Goal: Task Accomplishment & Management: Manage account settings

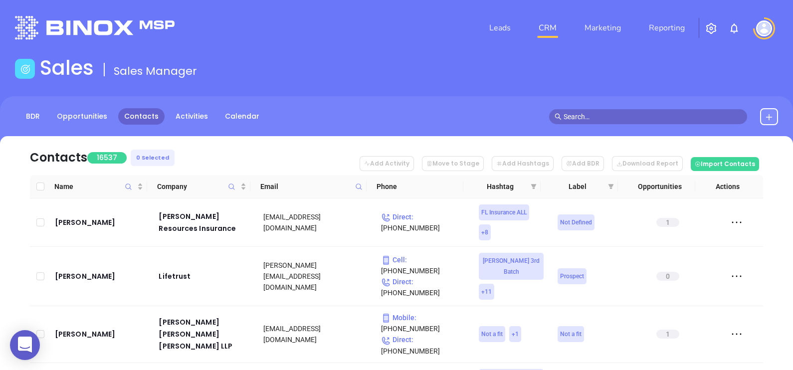
click at [358, 191] on span at bounding box center [358, 186] width 11 height 15
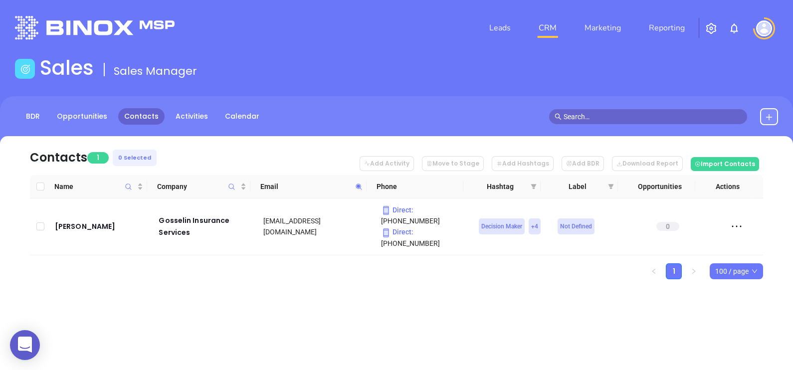
click at [362, 190] on icon at bounding box center [358, 186] width 7 height 7
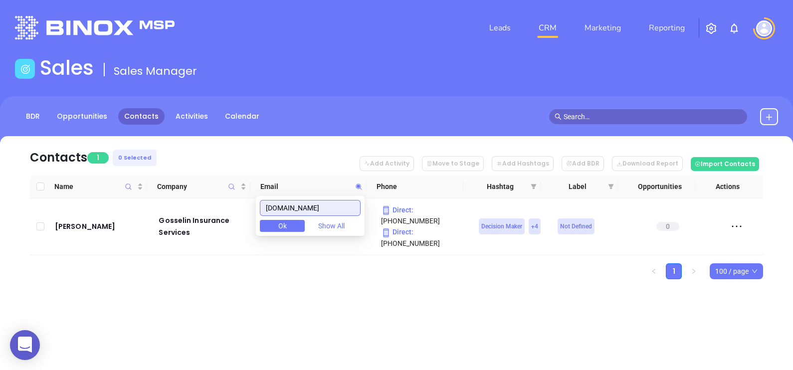
paste input "rodmanfinancial"
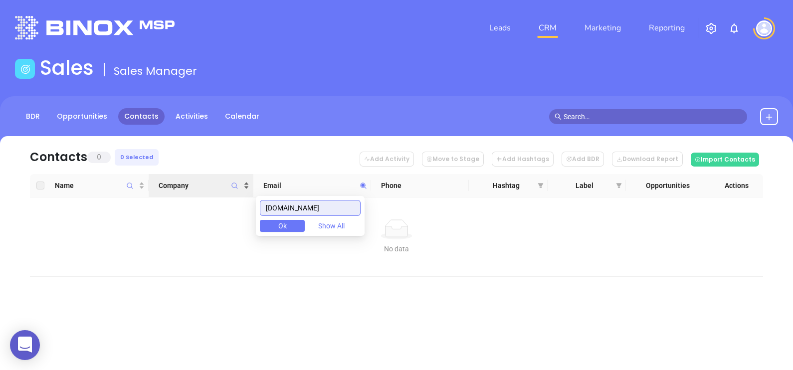
drag, startPoint x: 360, startPoint y: 205, endPoint x: 222, endPoint y: 185, distance: 139.1
click at [236, 190] on body "0 Leads CRM Marketing Reporting Financial Leads Leads Sales Sales Manager BDR O…" at bounding box center [396, 185] width 793 height 370
paste input "vestreetfiduciary"
drag, startPoint x: 349, startPoint y: 205, endPoint x: 177, endPoint y: 184, distance: 173.4
click at [181, 184] on body "0 Leads CRM Marketing Reporting Financial Leads Leads Sales Sales Manager BDR O…" at bounding box center [396, 185] width 793 height 370
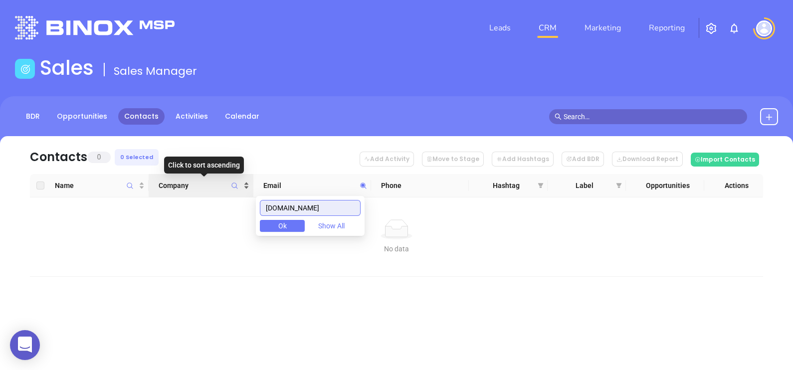
paste input "hmcnh"
click at [339, 212] on input "hmcnh.com" at bounding box center [310, 208] width 101 height 16
paste input "gms-ins.squarespace"
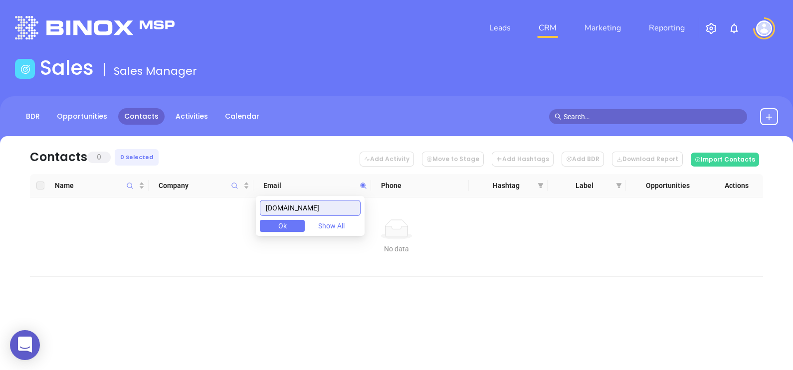
click at [339, 212] on input "gms-ins.squarespace.com" at bounding box center [310, 208] width 101 height 16
drag, startPoint x: 352, startPoint y: 206, endPoint x: 243, endPoint y: 192, distance: 109.6
click at [243, 192] on body "0 Leads CRM Marketing Reporting Financial Leads Leads Sales Sales Manager BDR O…" at bounding box center [396, 185] width 793 height 370
paste input "immanuelinsuran"
drag, startPoint x: 351, startPoint y: 212, endPoint x: 243, endPoint y: 201, distance: 108.3
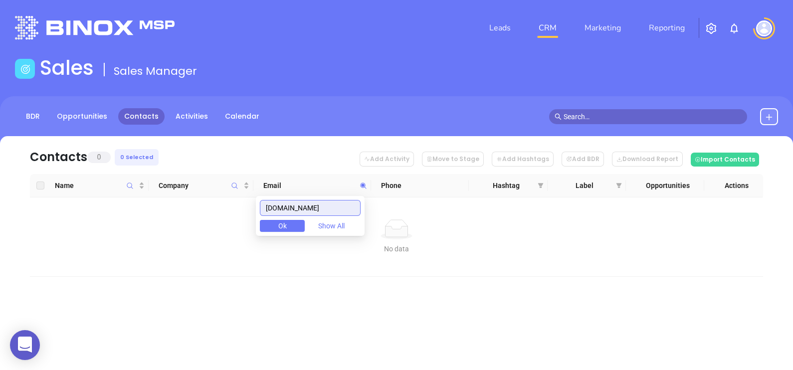
click at [246, 202] on body "0 Leads CRM Marketing Reporting Financial Leads Leads Sales Sales Manager BDR O…" at bounding box center [396, 185] width 793 height 370
paste input "nfinger"
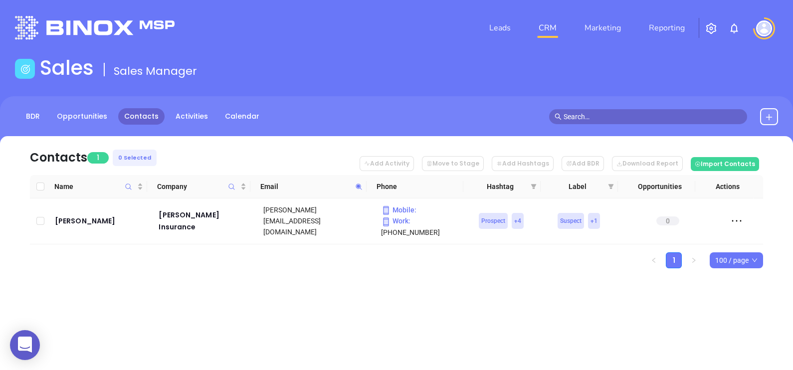
click at [362, 185] on icon at bounding box center [358, 186] width 7 height 7
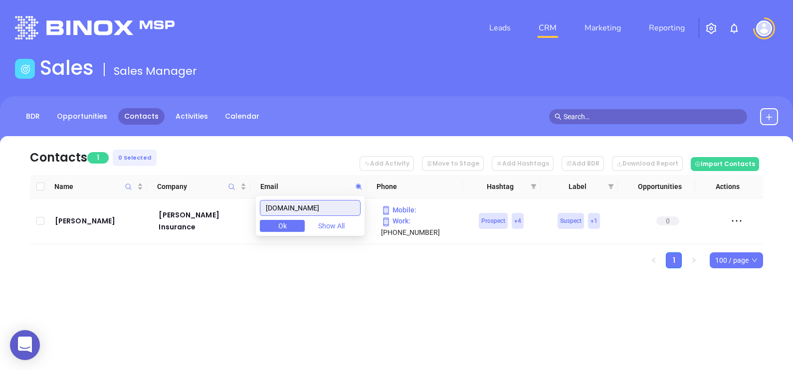
paste input "surancesolutionscorp"
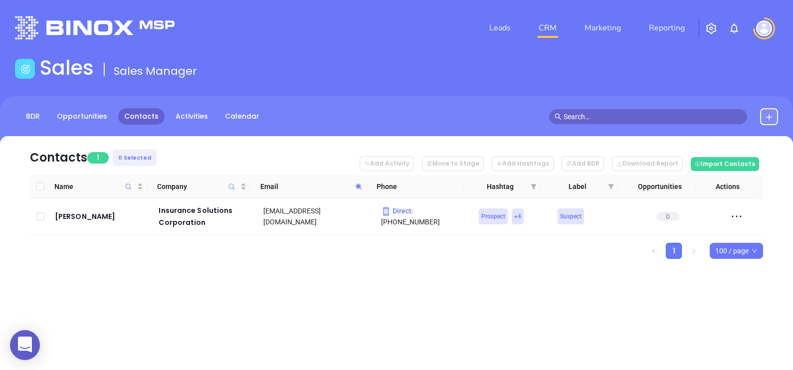
click at [362, 185] on icon at bounding box center [358, 186] width 7 height 7
paste input "enewengland"
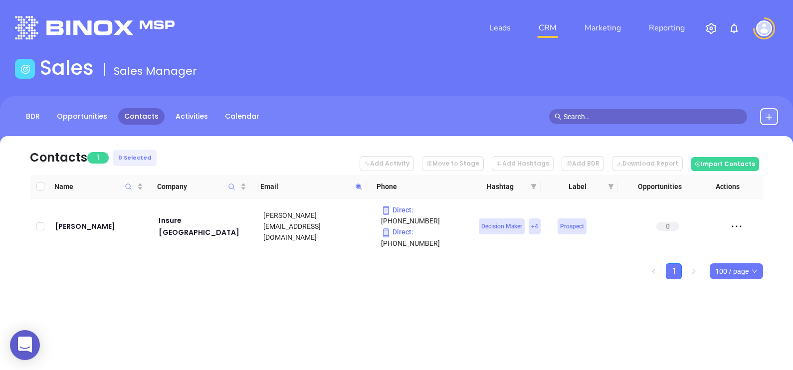
click at [355, 184] on icon at bounding box center [358, 186] width 7 height 7
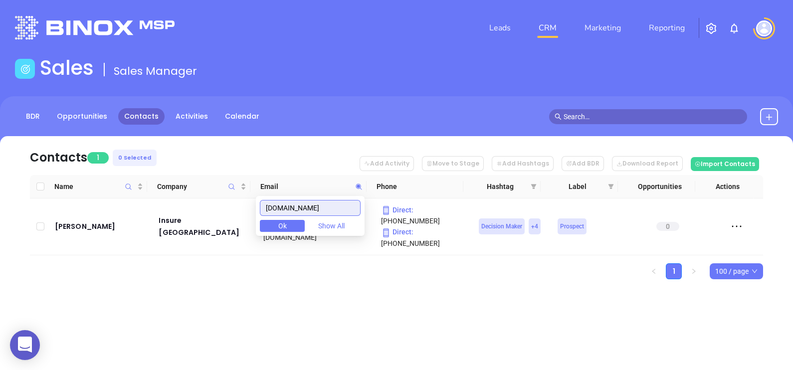
paste input "jpbfinancial.net"
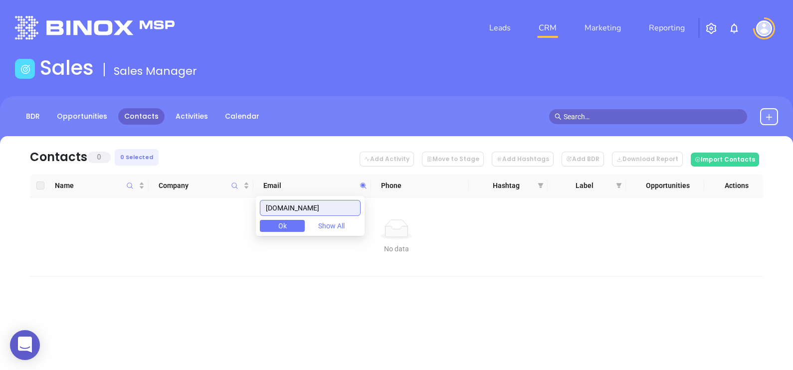
click at [321, 206] on input "jpbfinancial.net" at bounding box center [310, 208] width 101 height 16
paste input "kapiloff.com"
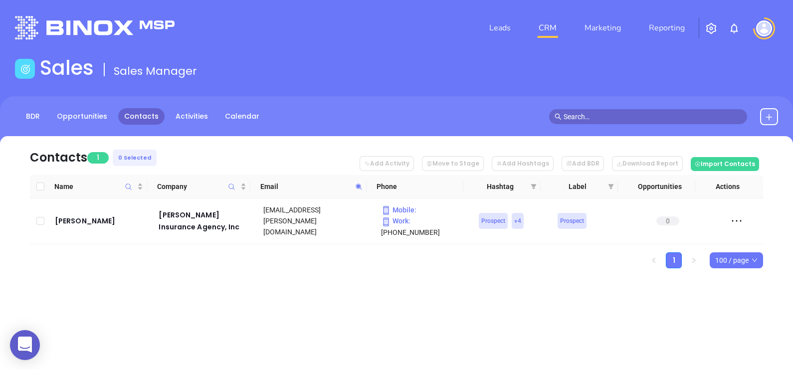
click at [408, 292] on div "Contacts 1 0 Selected Add Activity Move to Stage Add Hashtags Add BDR Download …" at bounding box center [396, 219] width 793 height 167
click at [362, 187] on icon at bounding box center [358, 186] width 7 height 7
click at [358, 187] on icon at bounding box center [359, 187] width 6 height 6
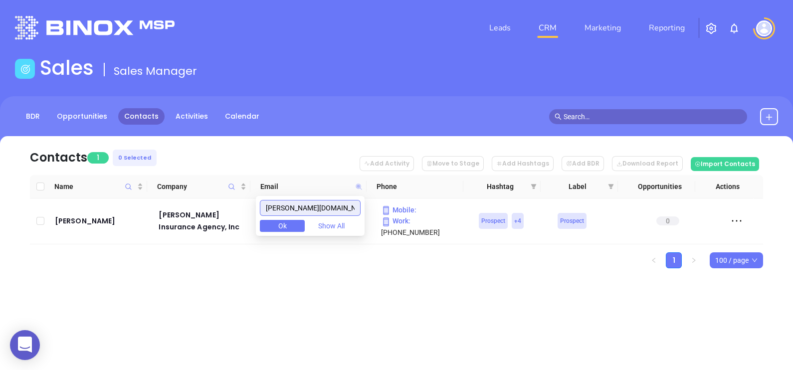
paste input "eslarinsurance"
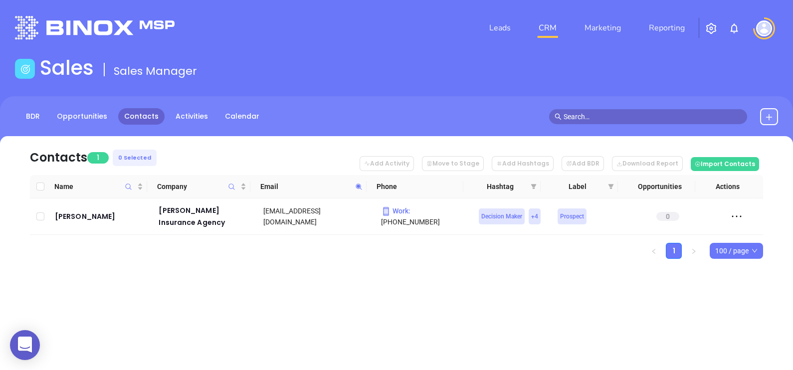
click at [355, 187] on icon at bounding box center [358, 186] width 7 height 7
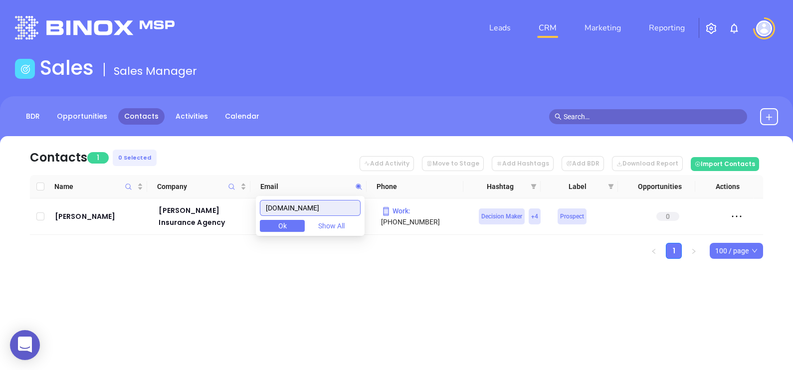
paste input "ingstonins"
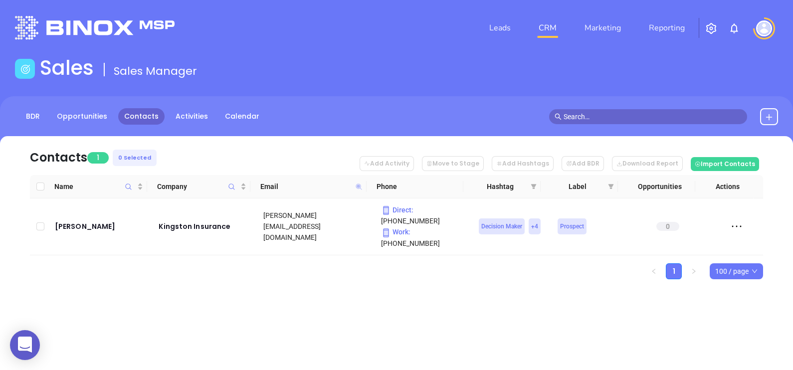
click at [359, 187] on icon at bounding box center [359, 187] width 6 height 6
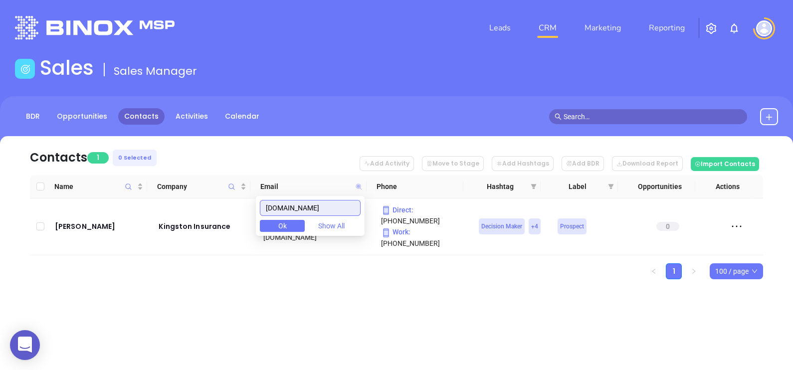
paste input "naptoninsurance"
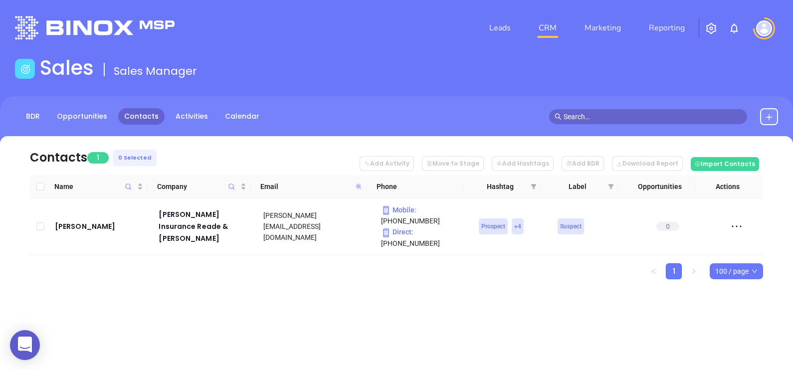
click at [360, 185] on icon at bounding box center [358, 186] width 7 height 7
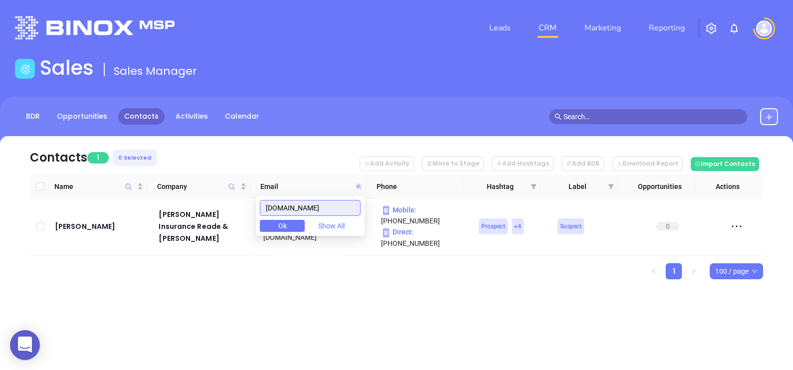
paste input "rminsurancespecialists"
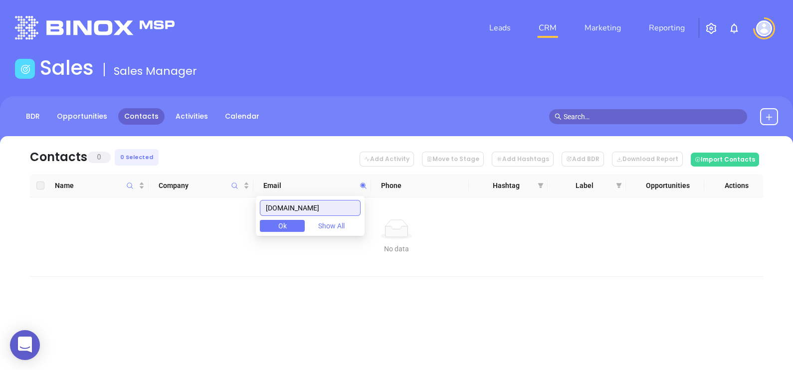
click at [335, 211] on input "krminsurancespecialists.com" at bounding box center [310, 208] width 101 height 16
paste input "landhinsurance"
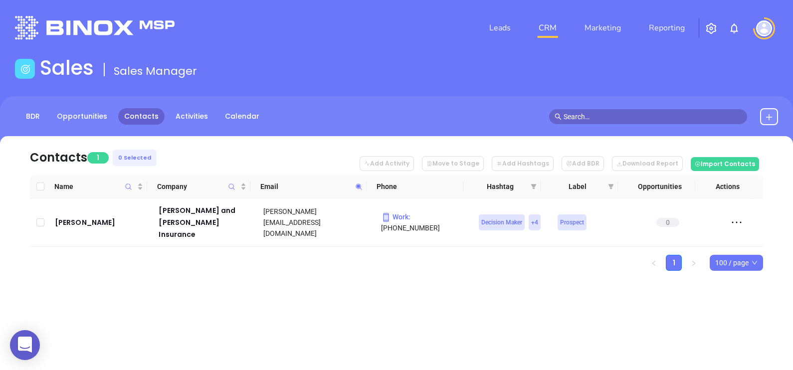
click at [357, 190] on icon at bounding box center [358, 186] width 7 height 7
paste input "ucaspa"
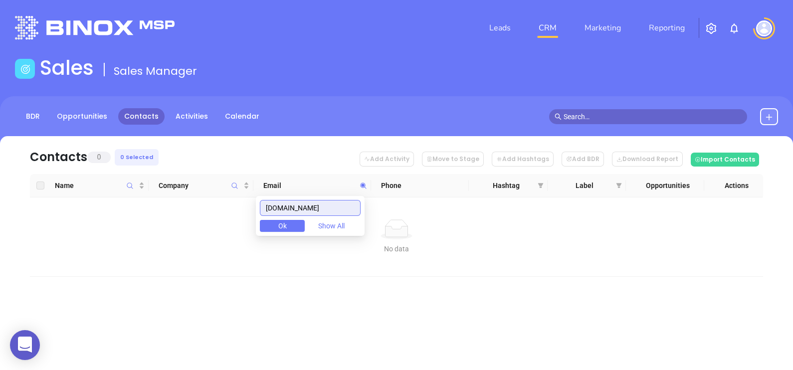
drag, startPoint x: 334, startPoint y: 207, endPoint x: 190, endPoint y: 205, distance: 144.2
click at [190, 205] on body "0 Leads CRM Marketing Reporting Financial Leads Leads Sales Sales Manager BDR O…" at bounding box center [396, 185] width 793 height 370
paste input "melcher-prescott"
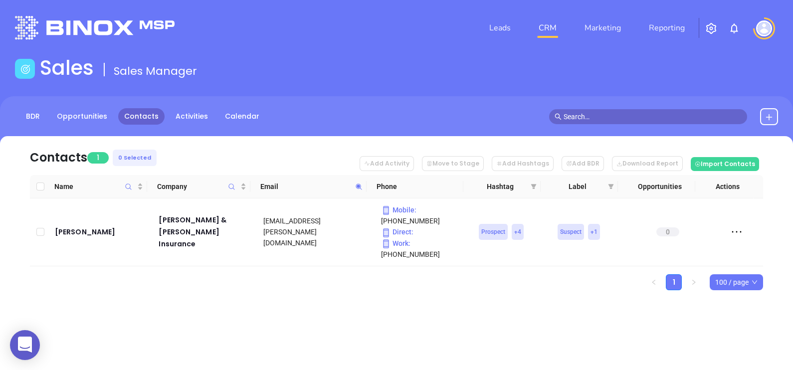
click at [356, 189] on icon at bounding box center [358, 186] width 7 height 7
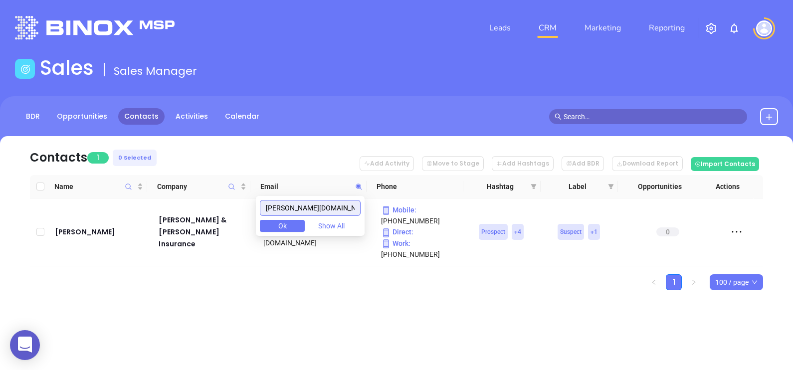
paste input "orinagency"
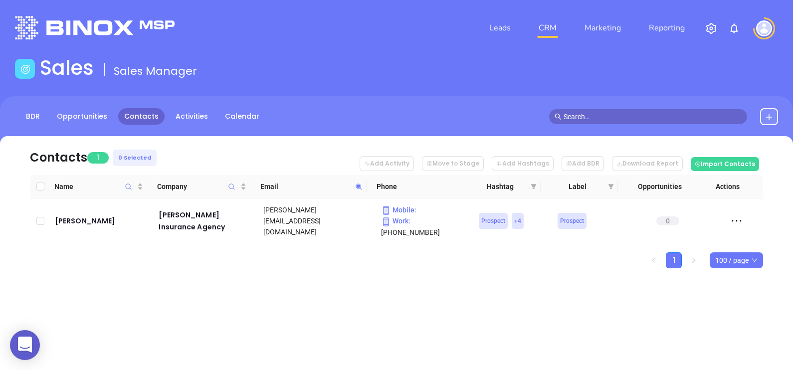
click at [365, 182] on th "Email" at bounding box center [308, 186] width 116 height 23
click at [361, 186] on icon at bounding box center [358, 186] width 7 height 7
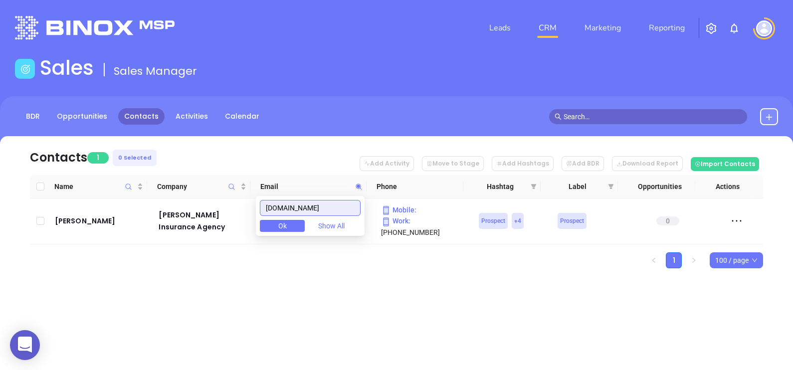
paste input "nationwideholeinone"
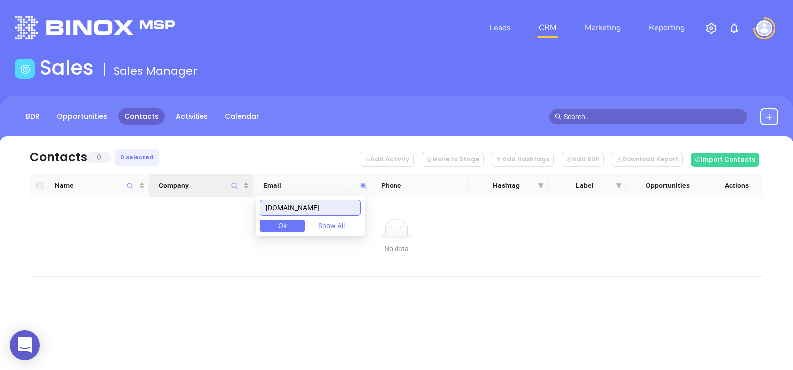
drag, startPoint x: 354, startPoint y: 205, endPoint x: 159, endPoint y: 193, distance: 195.9
click at [159, 193] on body "0 Leads CRM Marketing Reporting Financial Leads Leads Sales Sales Manager BDR O…" at bounding box center [396, 185] width 793 height 370
paste input "erisk"
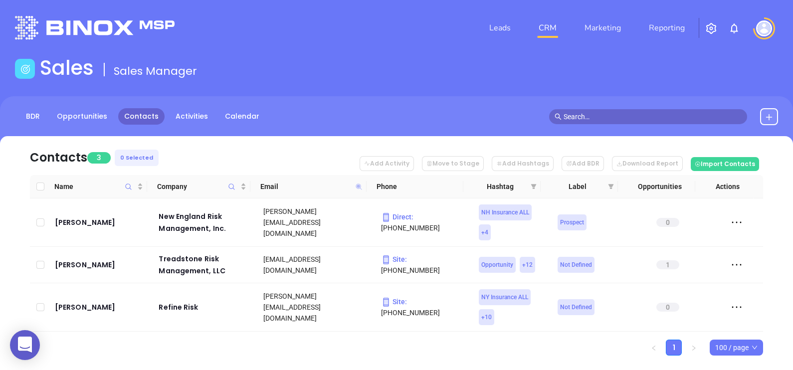
click at [359, 184] on icon at bounding box center [359, 187] width 6 height 6
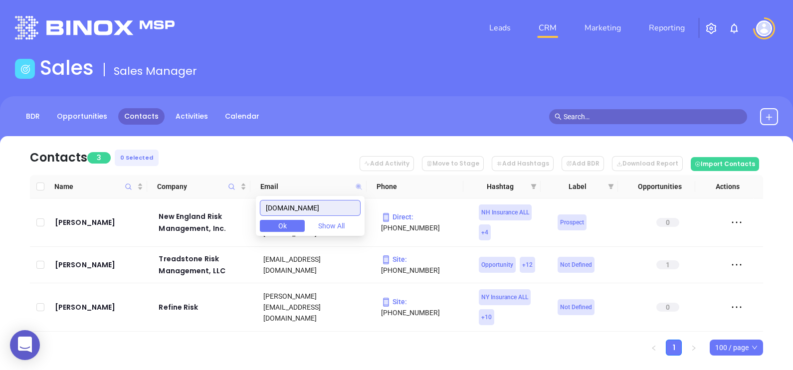
paste input "oyesins"
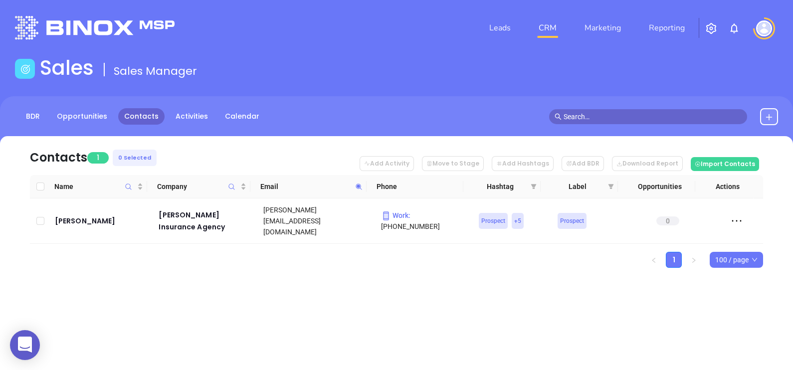
click at [358, 190] on icon at bounding box center [358, 186] width 7 height 7
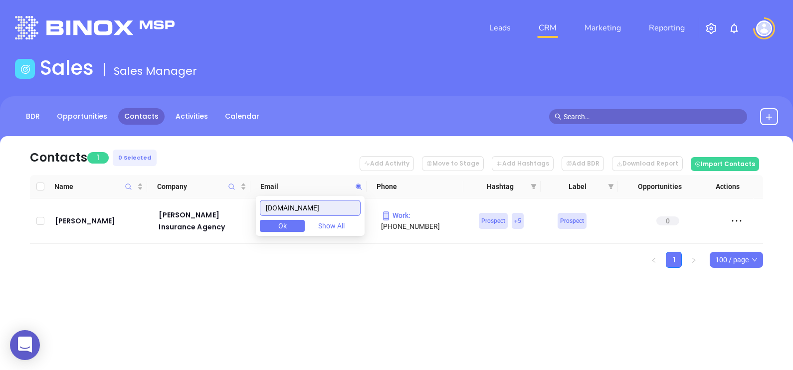
paste input "obreyinsurance"
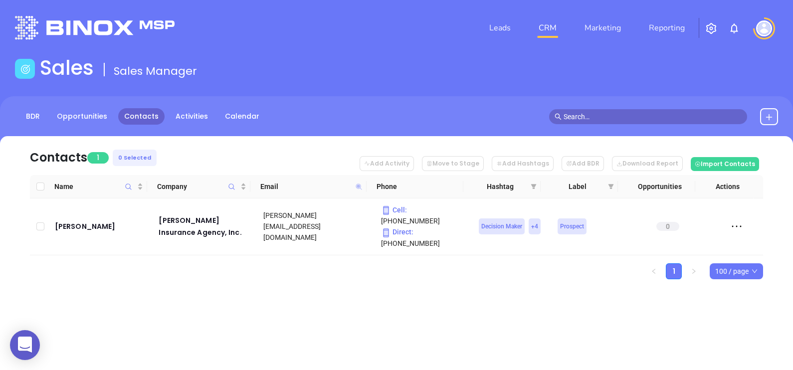
click at [360, 185] on icon at bounding box center [359, 187] width 6 height 6
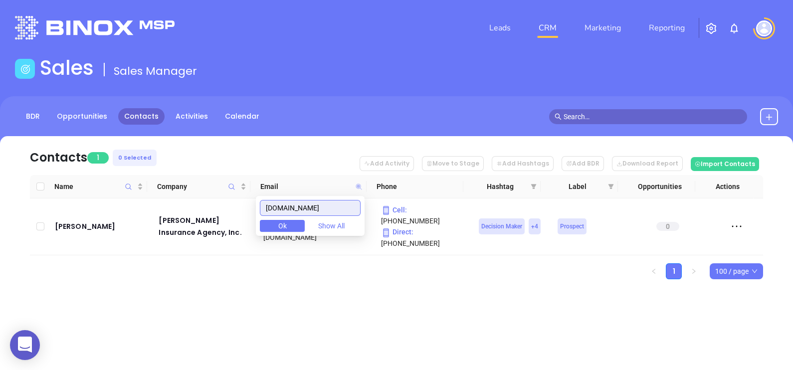
paste input "pelhamins"
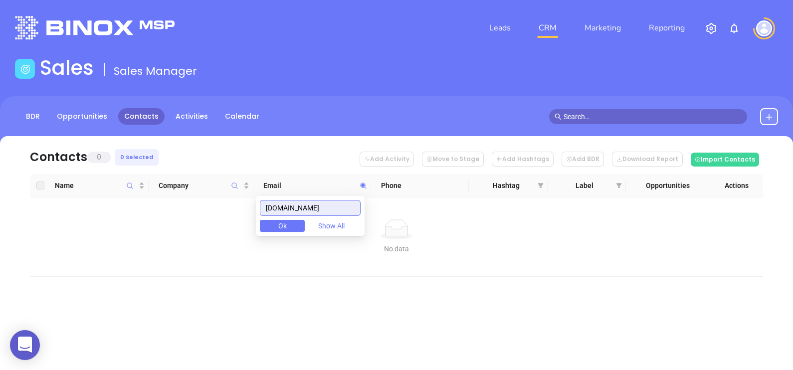
drag, startPoint x: 321, startPoint y: 205, endPoint x: 222, endPoint y: 204, distance: 98.8
click at [223, 204] on body "0 Leads CRM Marketing Reporting Financial Leads Leads Sales Sales Manager BDR O…" at bounding box center [396, 185] width 793 height 370
paste input "ortsmouthatlantic"
click at [357, 206] on input "[DOMAIN_NAME]" at bounding box center [310, 208] width 101 height 16
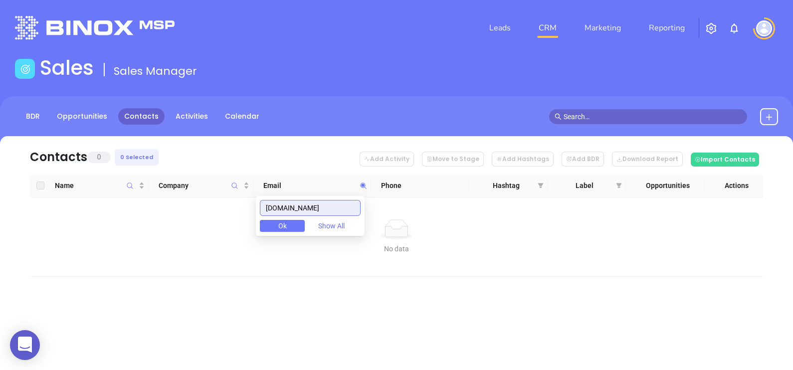
click at [357, 206] on input "[DOMAIN_NAME]" at bounding box center [310, 208] width 101 height 16
paste input "rwinsure"
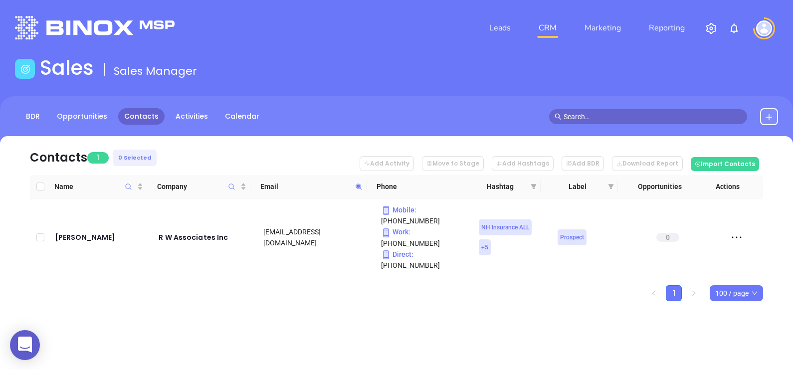
click at [357, 188] on icon at bounding box center [358, 186] width 7 height 7
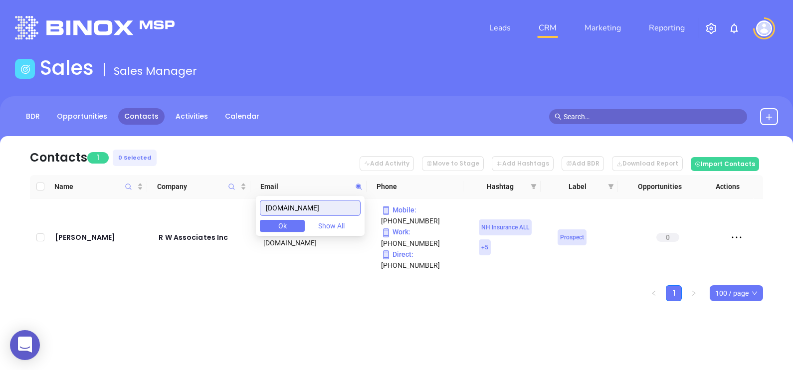
paste input "saveoninsuranc"
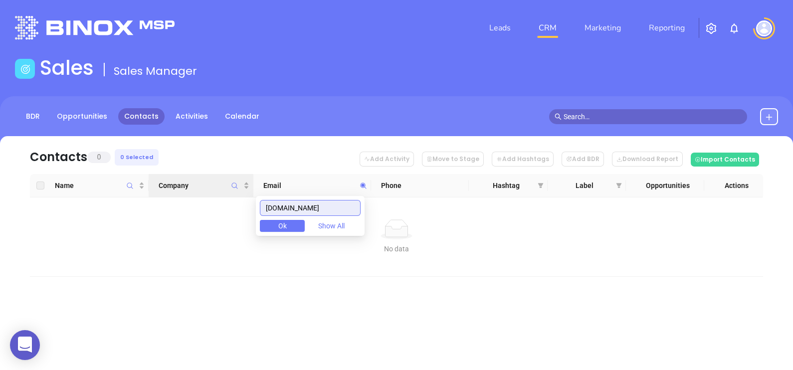
drag, startPoint x: 347, startPoint y: 202, endPoint x: 229, endPoint y: 193, distance: 118.1
click at [229, 192] on body "0 Leads CRM Marketing Reporting Financial Leads Leads Sales Sales Manager BDR O…" at bounding box center [396, 185] width 793 height 370
paste input "hieldsbrokerag"
drag, startPoint x: 351, startPoint y: 206, endPoint x: 225, endPoint y: 187, distance: 127.1
click at [228, 188] on body "0 Leads CRM Marketing Reporting Financial Leads Leads Sales Sales Manager BDR O…" at bounding box center [396, 185] width 793 height 370
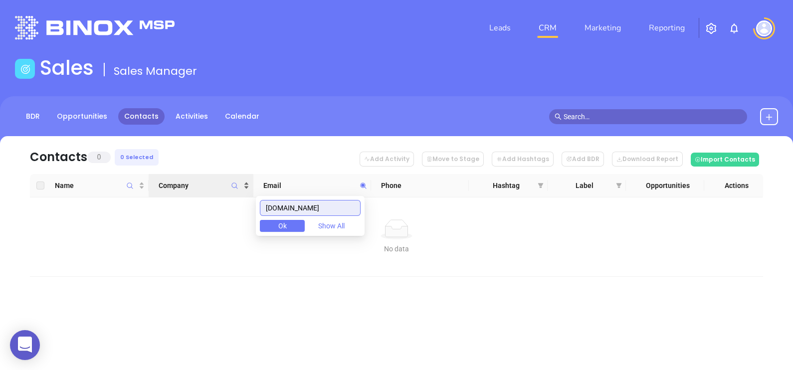
paste input "resolveinsurancegroup"
click at [353, 206] on input "resolveinsurancegroup.com" at bounding box center [310, 208] width 101 height 16
paste input "shieldsbrokerage"
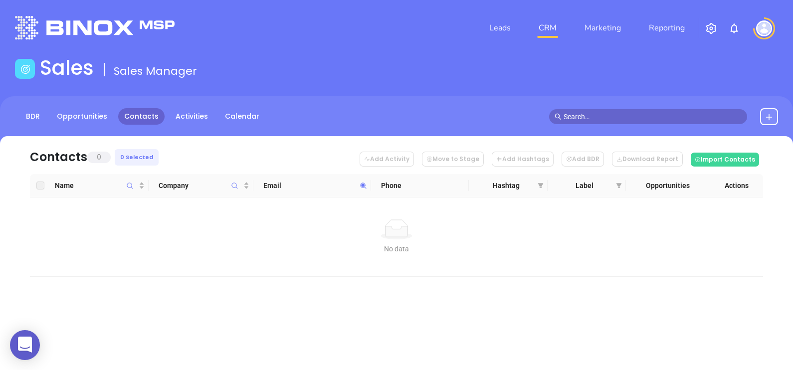
drag, startPoint x: 224, startPoint y: 303, endPoint x: 543, endPoint y: 302, distance: 318.3
click at [560, 277] on div "Contacts 0 0 Selected Add Activity Move to Stage Add Hashtags Add BDR Download …" at bounding box center [396, 224] width 793 height 176
click at [363, 184] on icon at bounding box center [363, 186] width 6 height 6
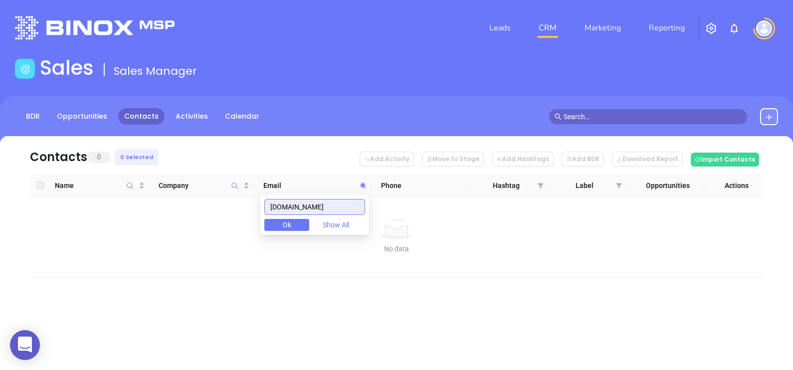
click at [354, 205] on input "shieldsbrokerage.com" at bounding box center [314, 207] width 101 height 16
paste input "lawsbyinsuranc"
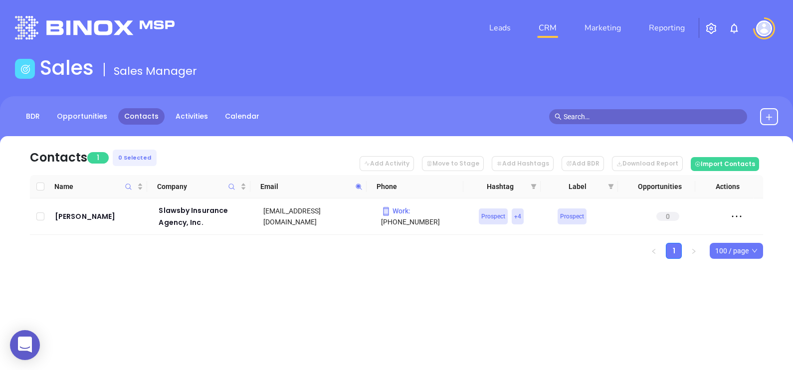
click at [363, 188] on span at bounding box center [358, 186] width 11 height 15
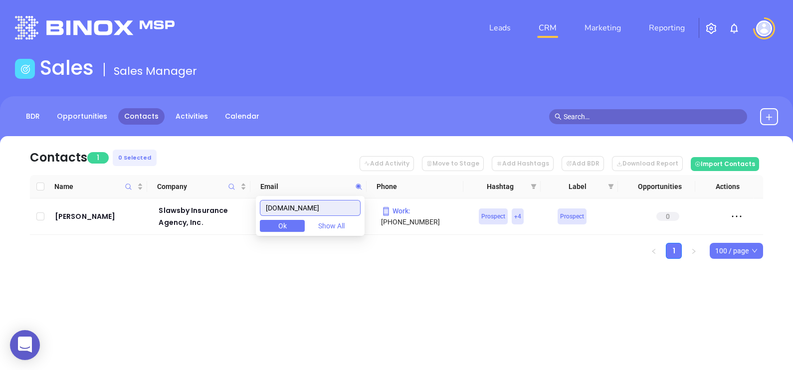
paste input "tasullivanagency"
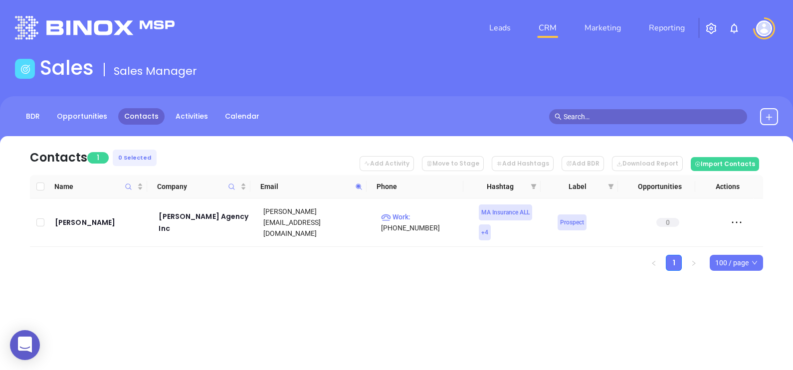
click at [356, 182] on span at bounding box center [358, 186] width 11 height 15
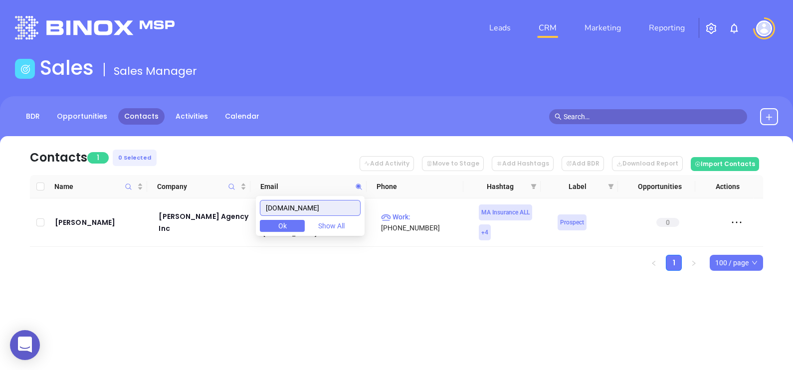
paste input "coffeyins"
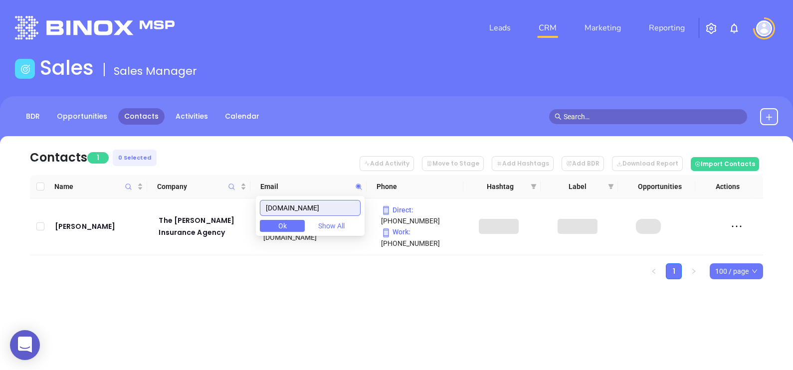
type input "coffeyins.com"
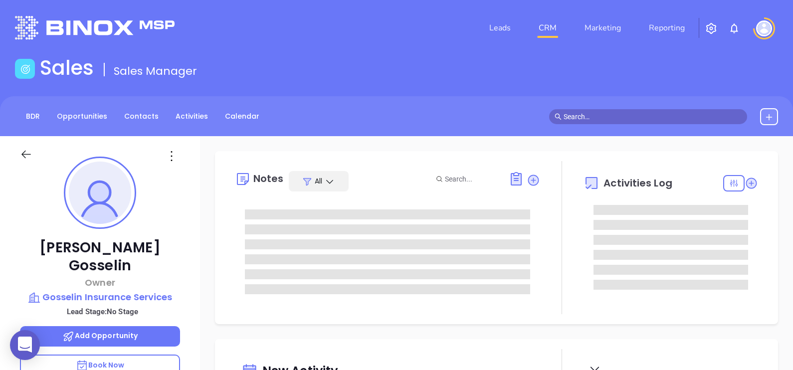
type input "09/09/2025"
type input "Alejandra Lara"
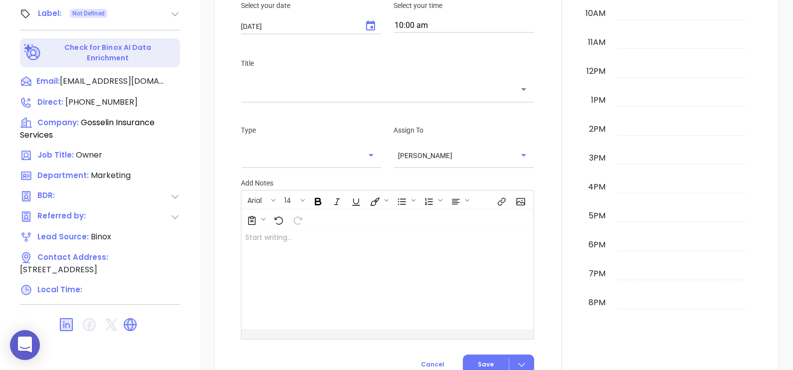
scroll to position [511, 0]
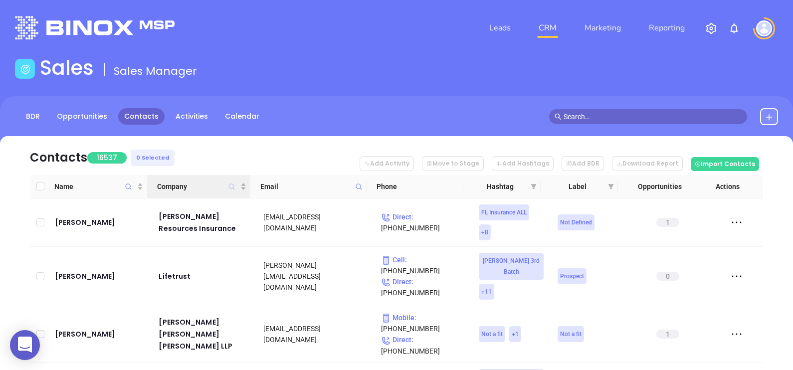
click at [232, 184] on icon "Company" at bounding box center [232, 187] width 6 height 6
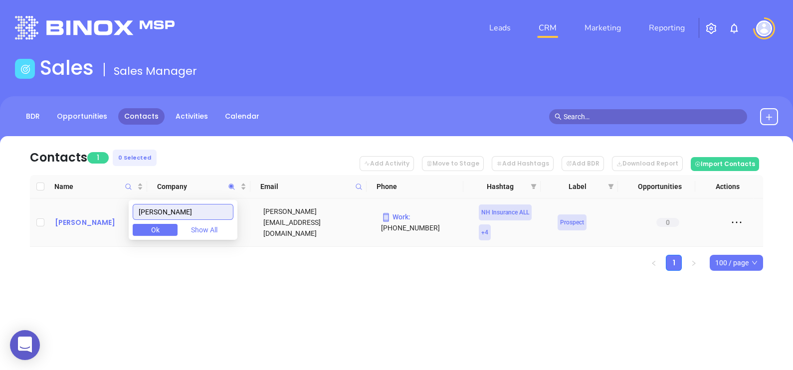
type input "immanuel"
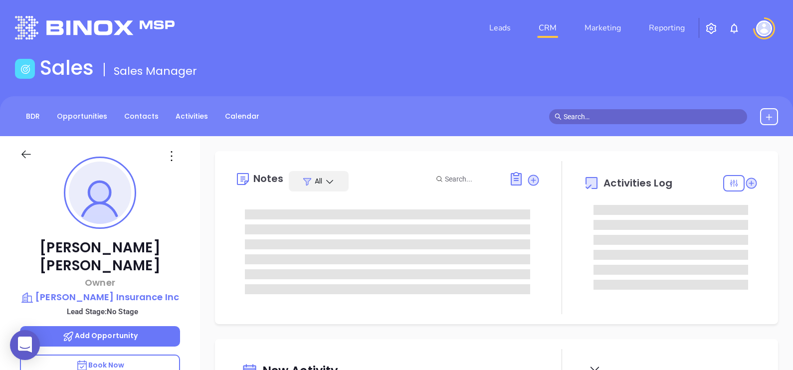
type input "[DATE]"
type input "[PERSON_NAME]"
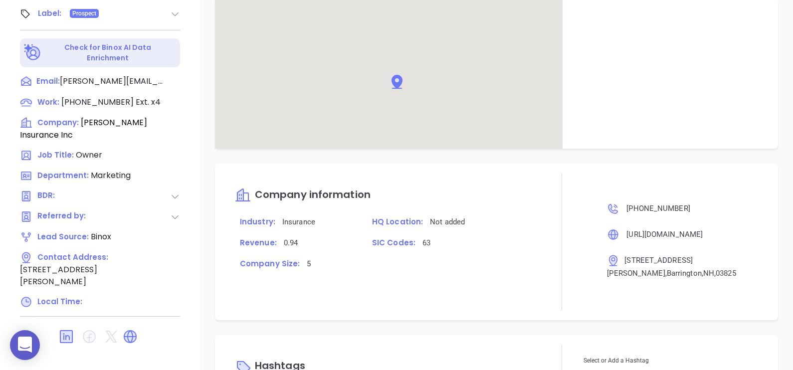
scroll to position [511, 0]
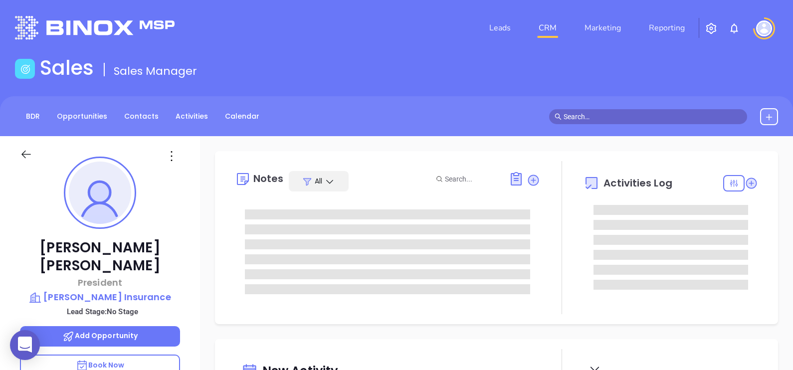
type input "[PERSON_NAME]"
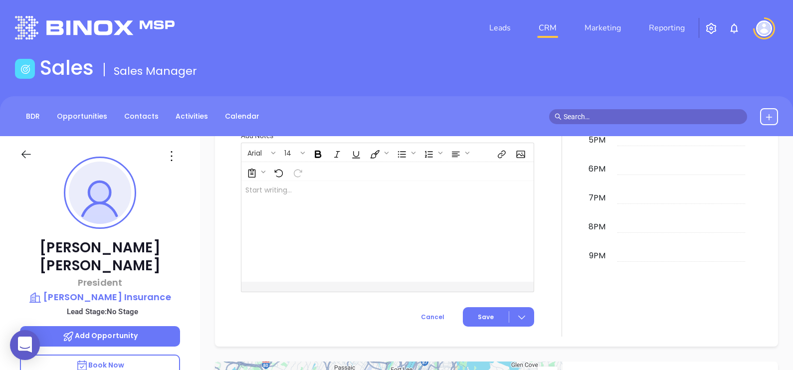
click at [170, 148] on div at bounding box center [100, 153] width 172 height 35
click at [170, 155] on icon at bounding box center [172, 156] width 16 height 16
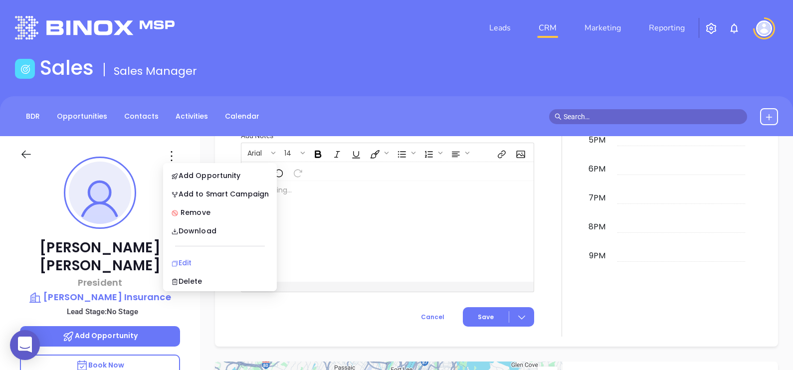
click at [207, 266] on div "Edit" at bounding box center [220, 262] width 98 height 11
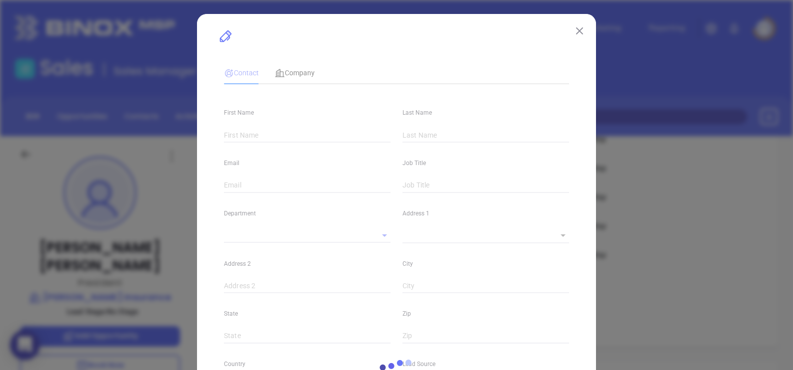
type input "Wayne"
type input "Infinger"
type input "wayne@infingerinsurance.com"
type input "President"
type input "1"
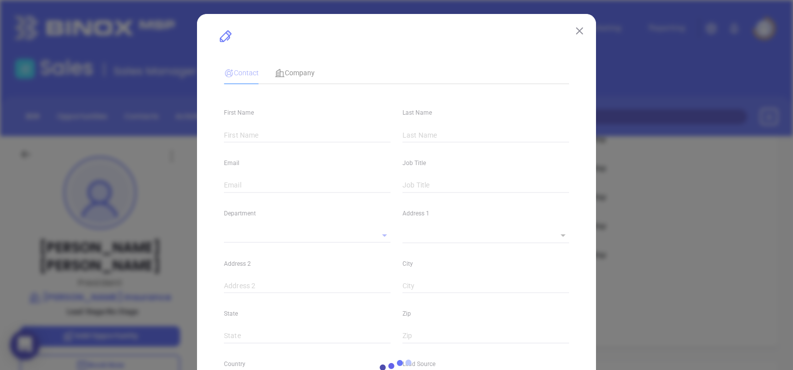
type input "www.linkedin.com/in/wayne-infinger-423b3a102"
type input "Marketing"
type input "Other"
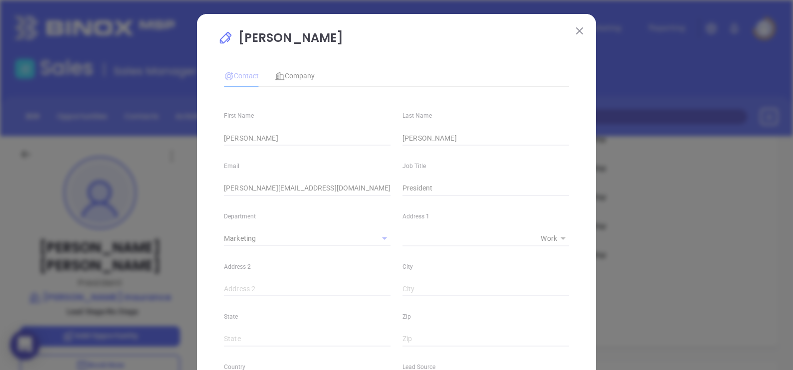
type input "(888) 292-2174"
type input "1"
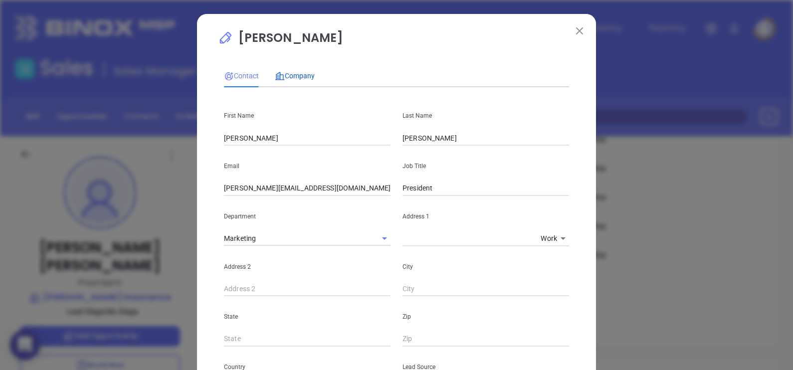
click at [292, 72] on span "Company" at bounding box center [295, 76] width 40 height 8
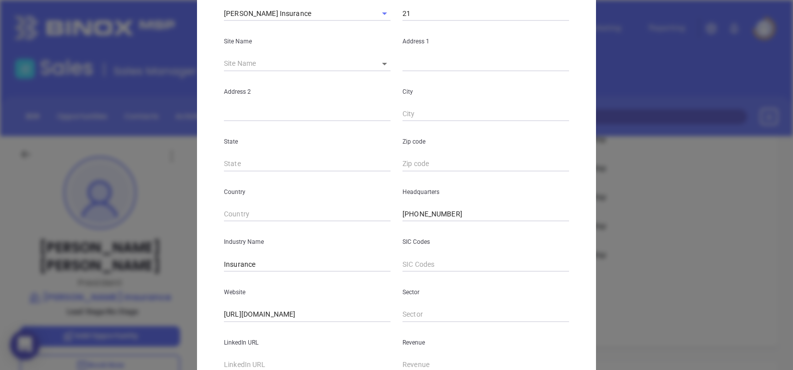
scroll to position [202, 0]
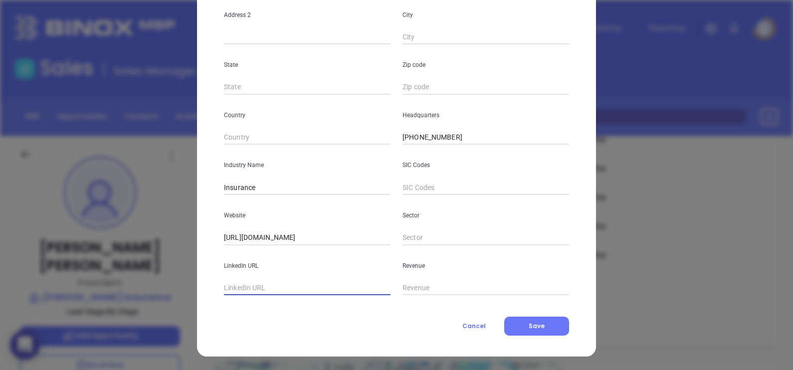
click at [265, 287] on input "text" at bounding box center [307, 288] width 167 height 15
paste input "www.linkedin.com/company/infinger-insurance/"
type input "www.linkedin.com/company/infinger-insurance/"
click at [548, 331] on button "Save" at bounding box center [536, 326] width 65 height 19
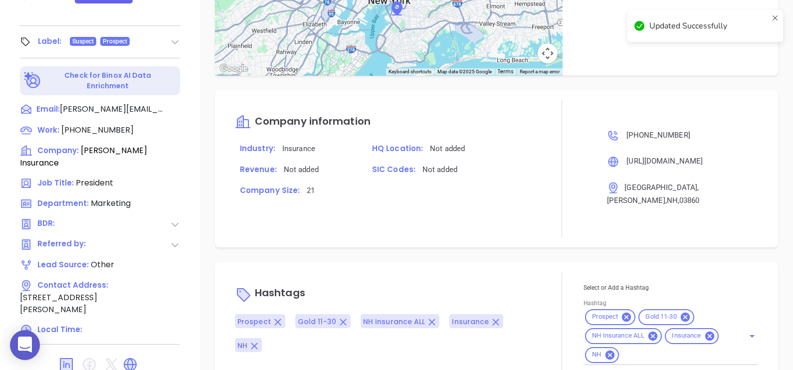
scroll to position [537, 0]
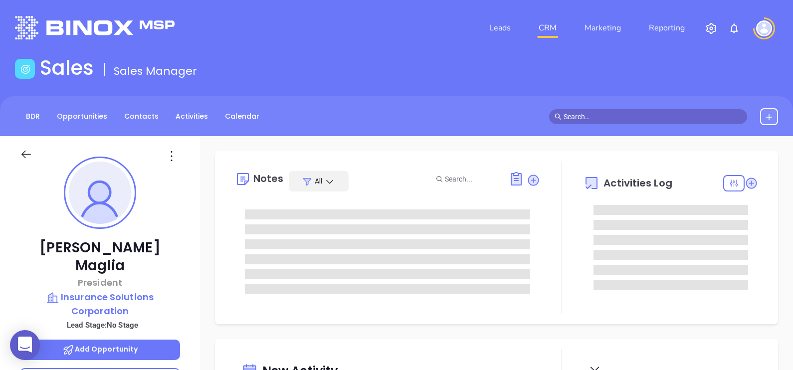
type input "[DATE]"
type input "[PERSON_NAME]"
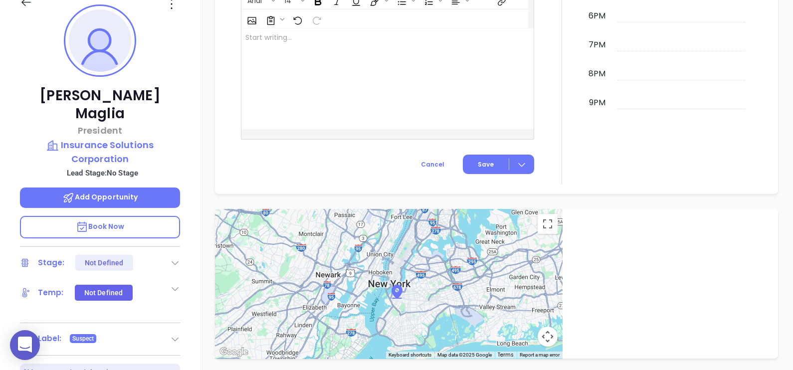
scroll to position [0, 0]
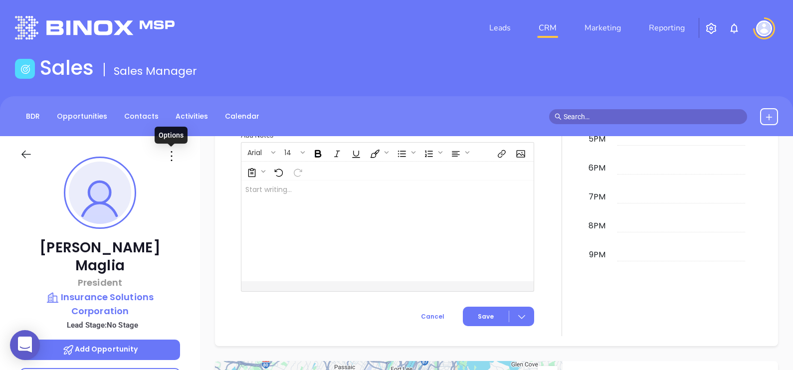
click at [172, 158] on icon at bounding box center [172, 156] width 16 height 16
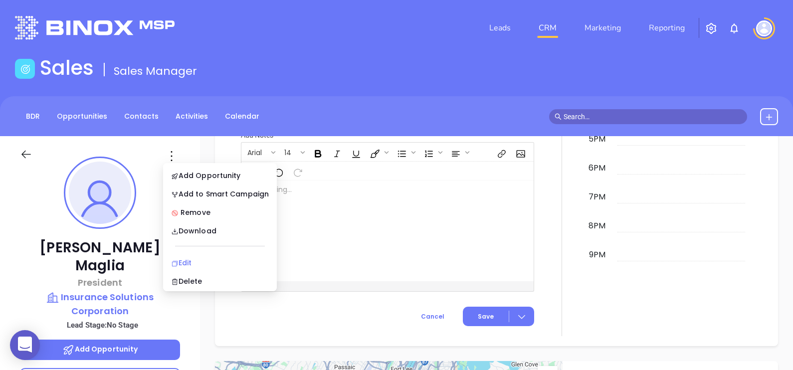
click at [179, 261] on div "Edit" at bounding box center [220, 262] width 98 height 11
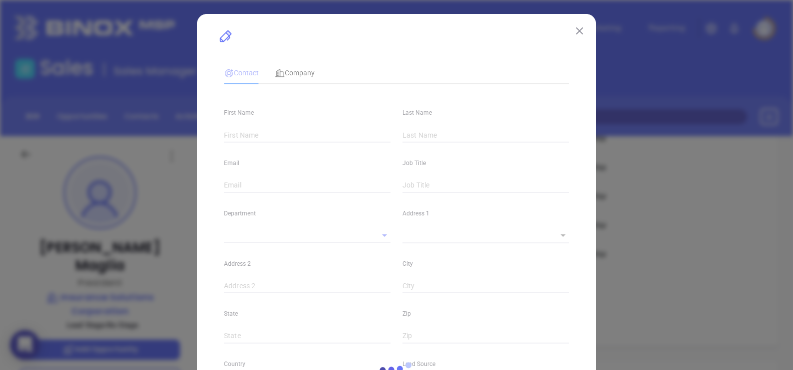
type input "[PERSON_NAME]"
type input "Maglia"
type input "[EMAIL_ADDRESS][DOMAIN_NAME]"
type input "President"
type input "1"
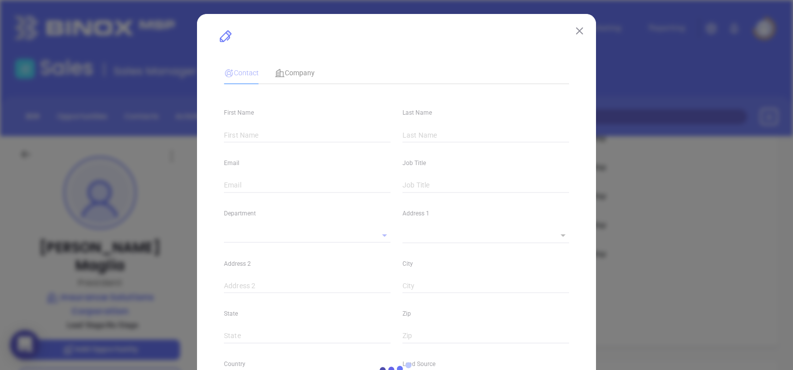
type input "[DOMAIN_NAME][URL][PERSON_NAME]"
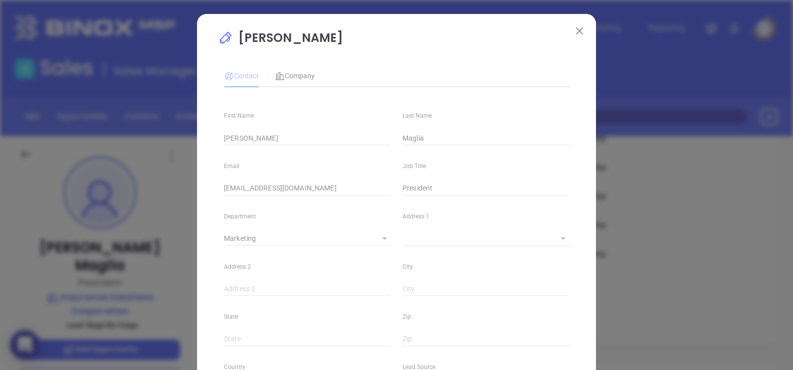
type input "Marketing"
type input "Other"
type input "[PERSON_NAME]"
type input "1"
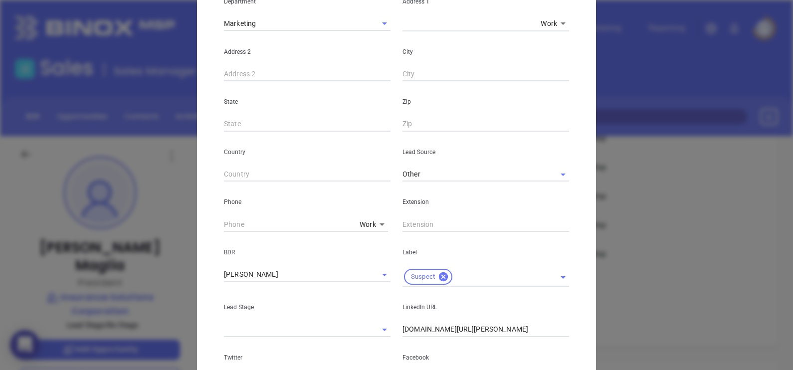
scroll to position [249, 0]
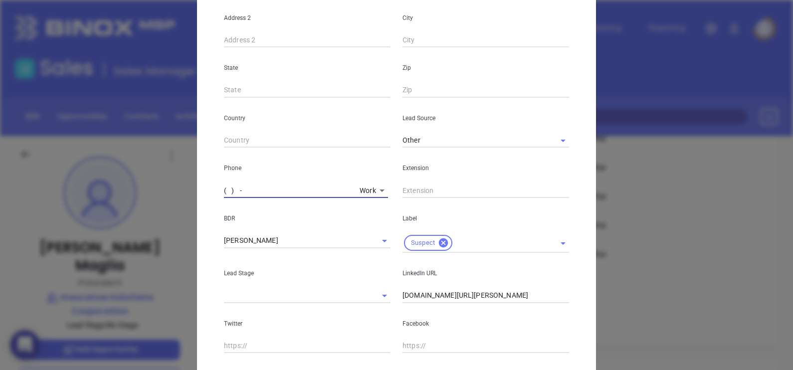
click at [224, 187] on input "( ) -" at bounding box center [290, 190] width 132 height 15
paste input "603) 382-4600"
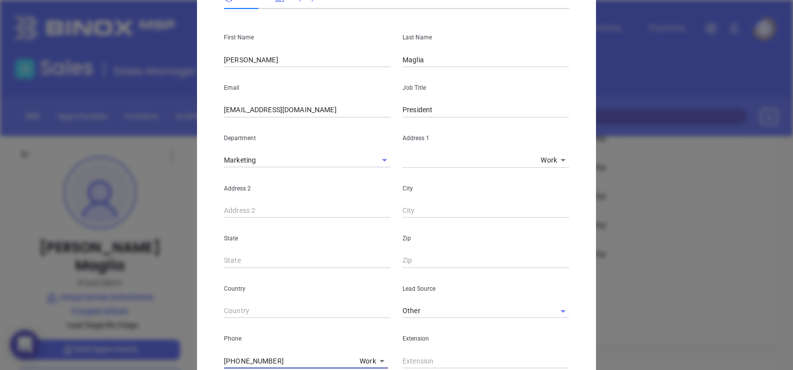
scroll to position [0, 0]
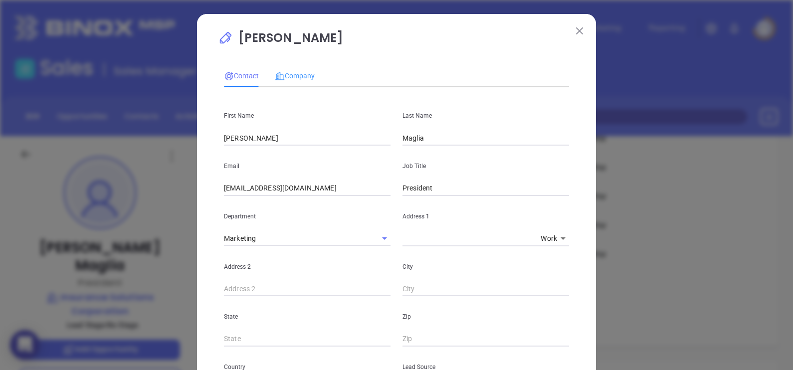
type input "(603) 382-4600"
drag, startPoint x: 301, startPoint y: 70, endPoint x: 302, endPoint y: 75, distance: 5.2
click at [301, 70] on div "Company" at bounding box center [295, 75] width 40 height 23
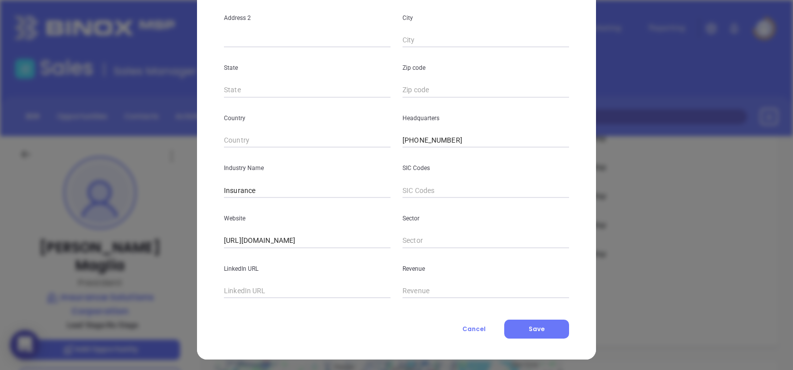
scroll to position [202, 0]
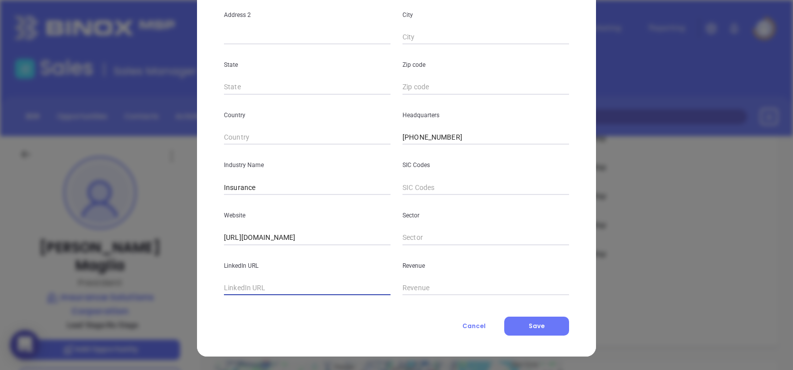
click at [304, 284] on input "text" at bounding box center [307, 288] width 167 height 15
paste input "www.linkedin.com/company/insurance-solutions-corporation/"
type input "www.linkedin.com/company/insurance-solutions-corporation/"
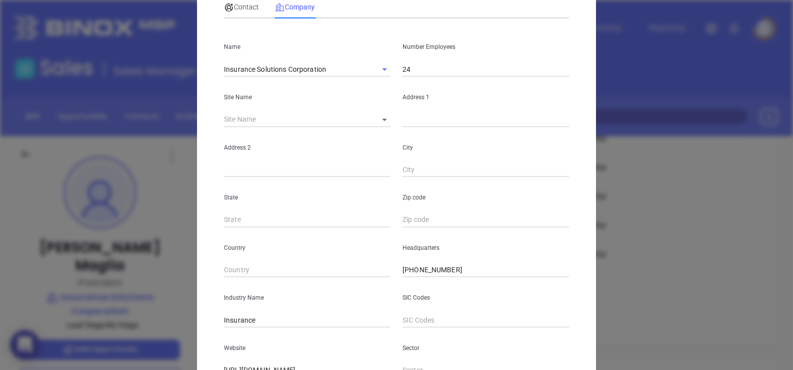
scroll to position [0, 0]
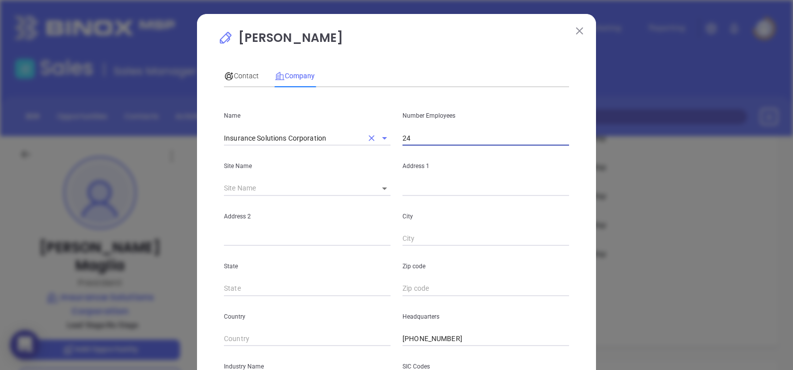
drag, startPoint x: 427, startPoint y: 142, endPoint x: 355, endPoint y: 136, distance: 72.1
click at [357, 135] on div "Name Insurance Solutions Corporation Number Employees 24" at bounding box center [396, 120] width 357 height 50
click at [237, 75] on span "Contact" at bounding box center [241, 76] width 35 height 8
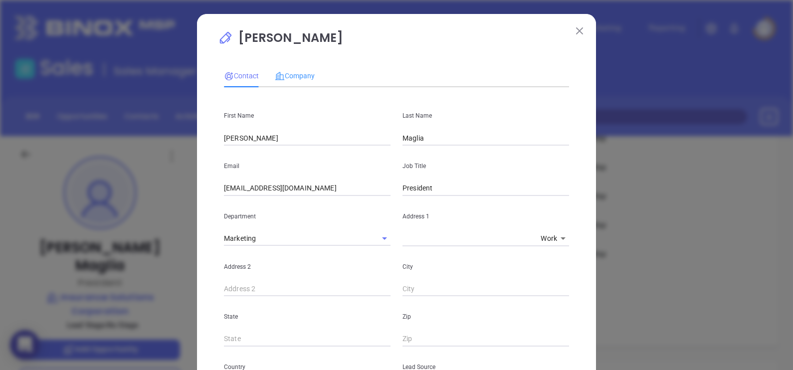
click at [304, 68] on div "Company" at bounding box center [295, 75] width 40 height 23
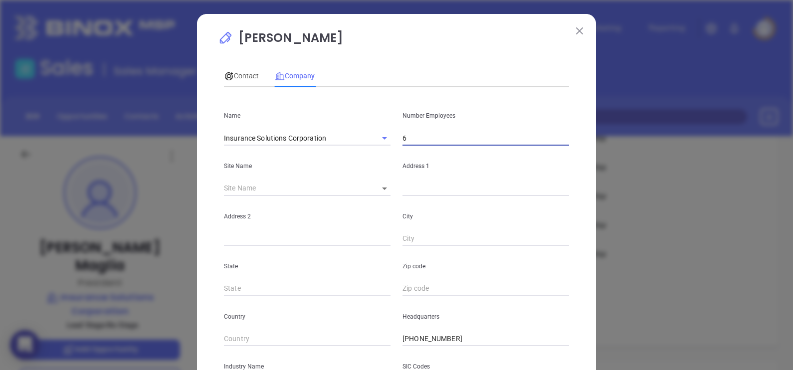
drag, startPoint x: 410, startPoint y: 135, endPoint x: 368, endPoint y: 128, distance: 43.0
click at [368, 128] on div "Name Insurance Solutions Corporation Number Employees 6" at bounding box center [396, 120] width 357 height 50
type input "21"
click at [244, 73] on span "Contact" at bounding box center [241, 76] width 35 height 8
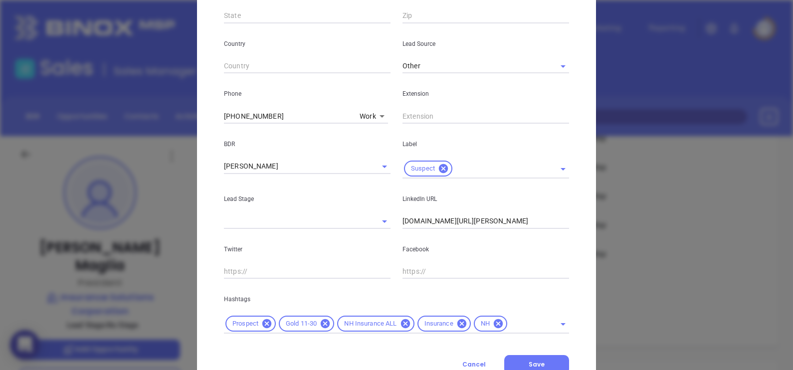
scroll to position [362, 0]
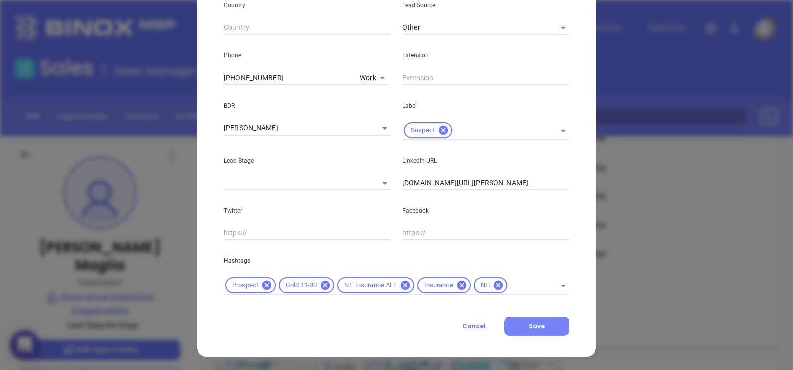
click at [539, 320] on button "Save" at bounding box center [536, 326] width 65 height 19
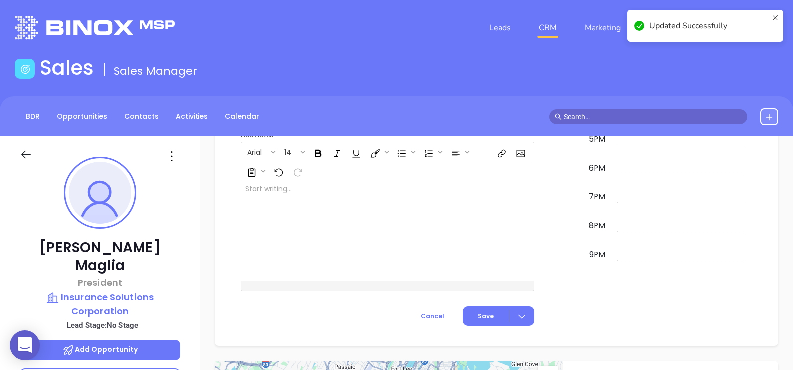
scroll to position [580, 0]
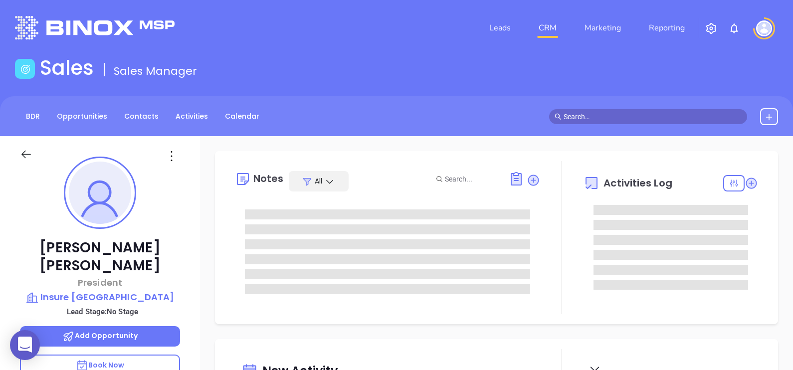
type input "[DATE]"
type input "[PERSON_NAME]"
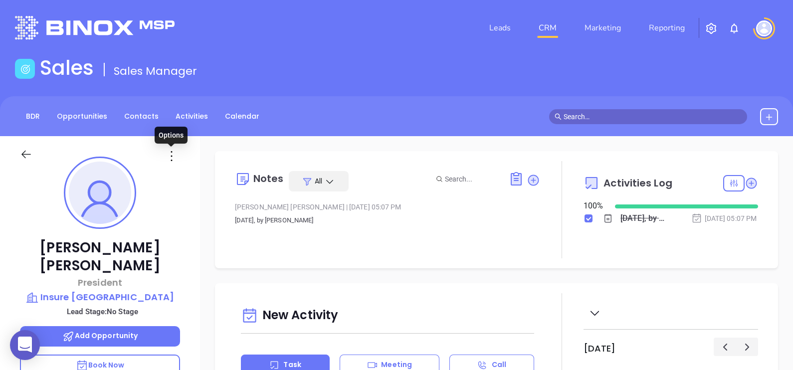
click at [174, 154] on icon at bounding box center [172, 156] width 16 height 16
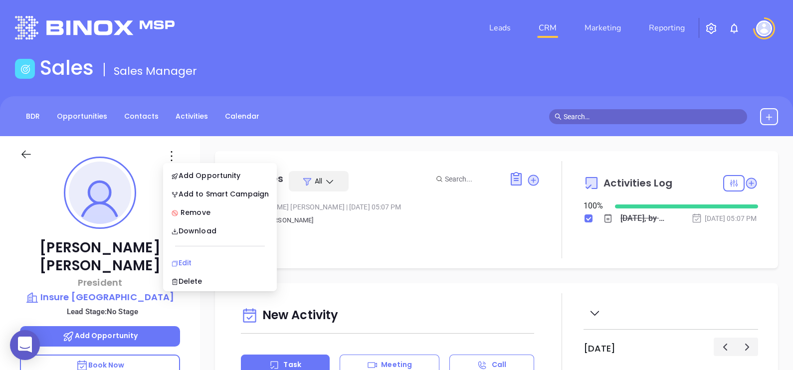
click at [200, 255] on li "Edit" at bounding box center [220, 262] width 110 height 21
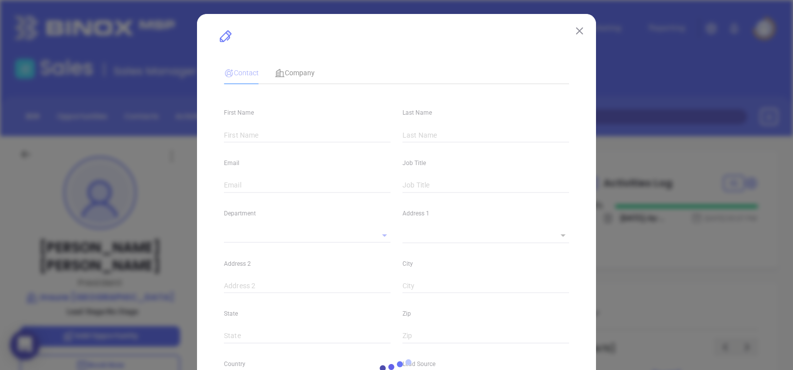
type input "[PERSON_NAME]"
type input "[PERSON_NAME][EMAIL_ADDRESS][DOMAIN_NAME]"
type input "President"
type textarea "[STREET_ADDRESS]"
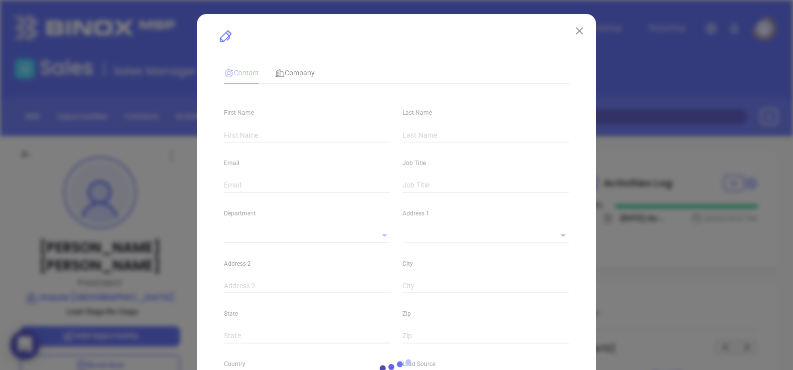
type input "1"
type input "suite 90-b"
type input "[GEOGRAPHIC_DATA]"
type input "NH"
type input "03101"
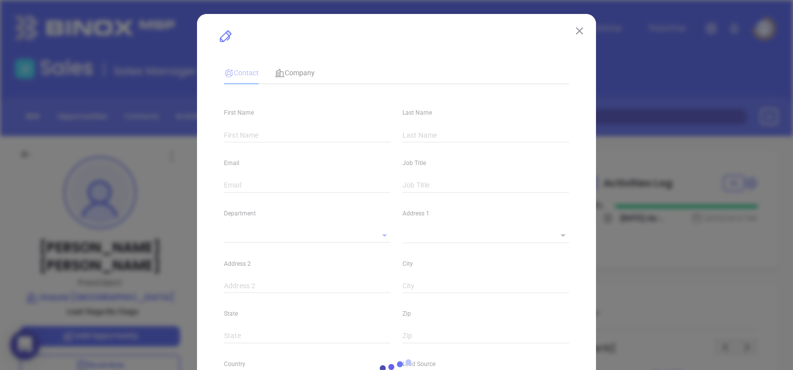
type input "[DOMAIN_NAME][URL]"
type input "Marketing"
type input "Binox"
type input "undefined undefined"
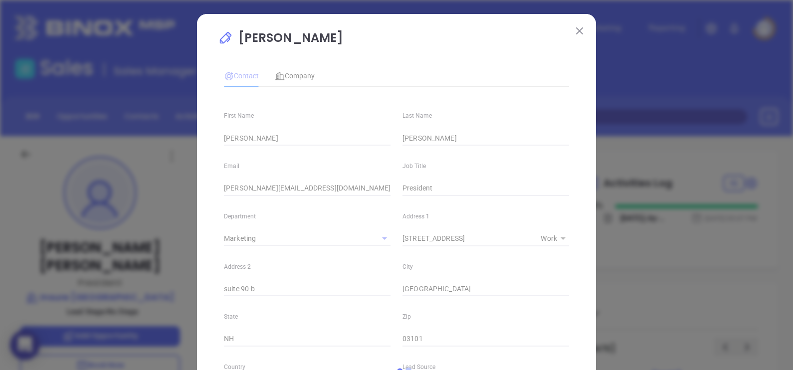
type input "1"
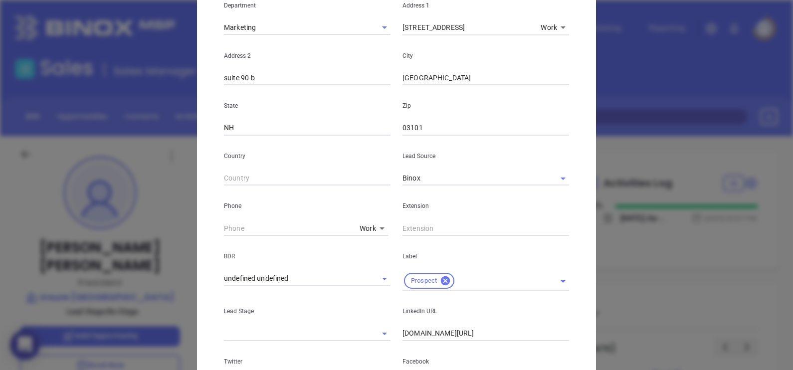
scroll to position [0, 0]
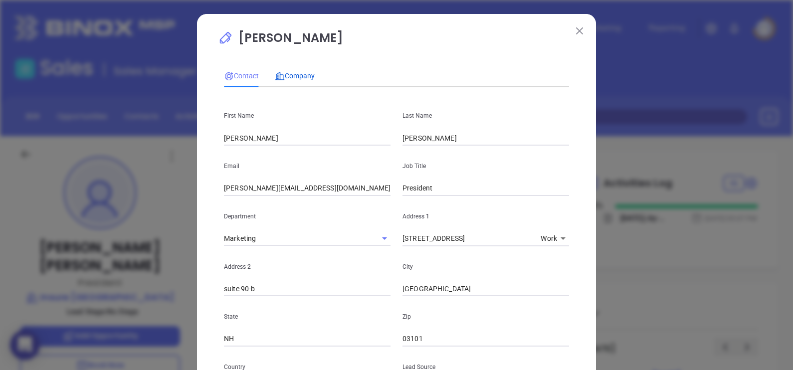
click at [288, 72] on span "Company" at bounding box center [295, 76] width 40 height 8
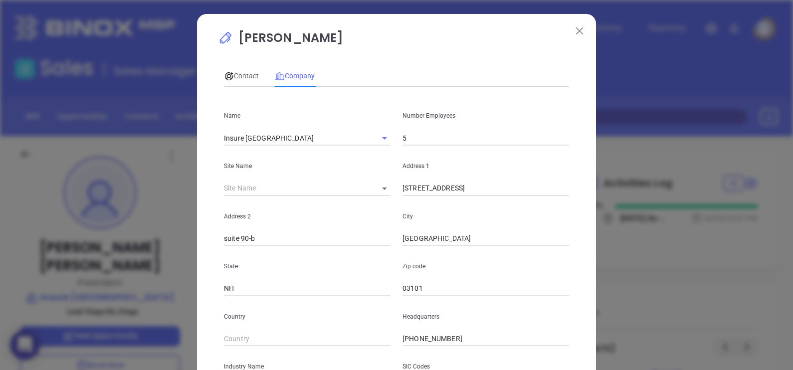
scroll to position [202, 0]
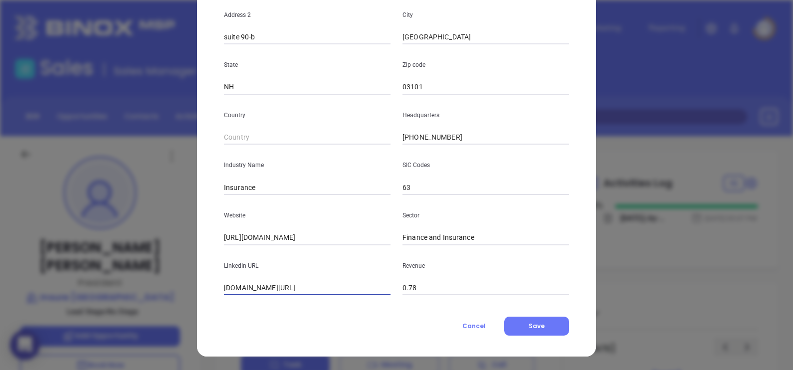
drag, startPoint x: 367, startPoint y: 282, endPoint x: 192, endPoint y: 282, distance: 174.6
click at [197, 281] on div "Michael Ricker Contact Company First Name Michael Last Name Ricker Email mike@i…" at bounding box center [396, 84] width 399 height 544
click at [360, 281] on input "linkedin.com/company/insure-new-england" at bounding box center [307, 288] width 167 height 15
paste input "www.linkedin.com/company/insure-new-england/"
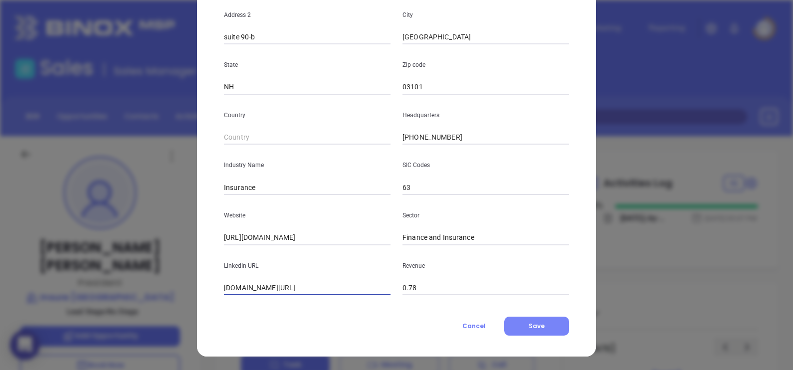
type input "www.linkedin.com/company/insure-new-england/"
click at [536, 323] on span "Save" at bounding box center [537, 326] width 16 height 8
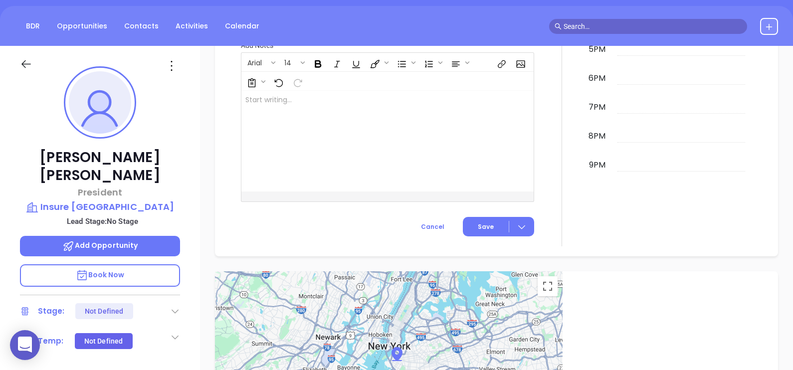
scroll to position [90, 0]
click at [168, 72] on icon at bounding box center [172, 66] width 16 height 16
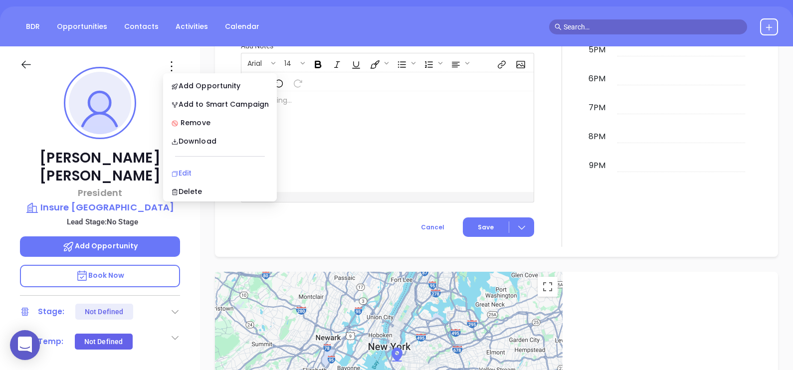
click at [200, 170] on div "Edit" at bounding box center [220, 173] width 98 height 11
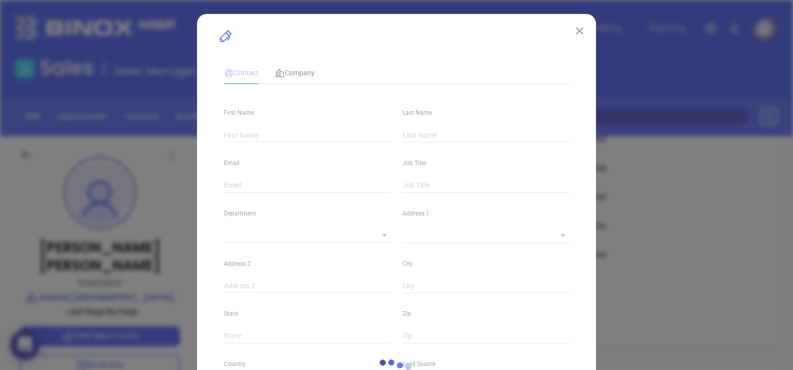
type input "Michael"
type input "Ricker"
type input "mike@insurenewengland.com"
type input "President"
type textarea "814 Elm Street"
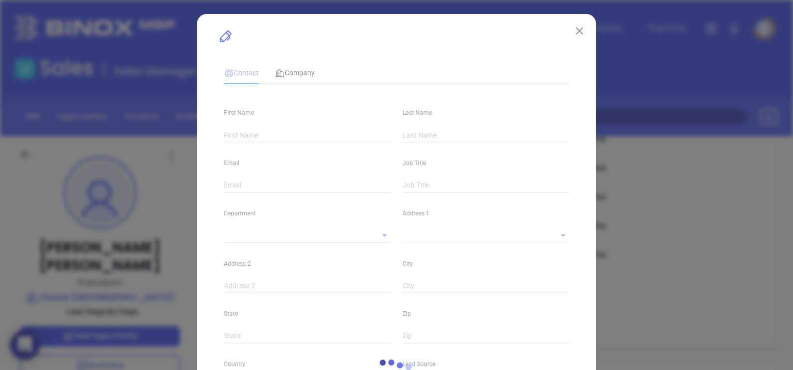
type input "1"
type input "suite 90-b"
type input "Manchester"
type input "NH"
type input "03101"
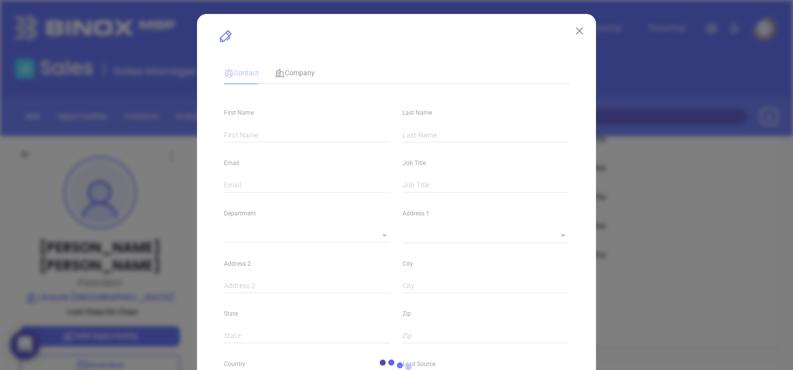
type input "www.linkedin.com/in/mikericker"
type input "Marketing"
type input "Binox"
type input "undefined undefined"
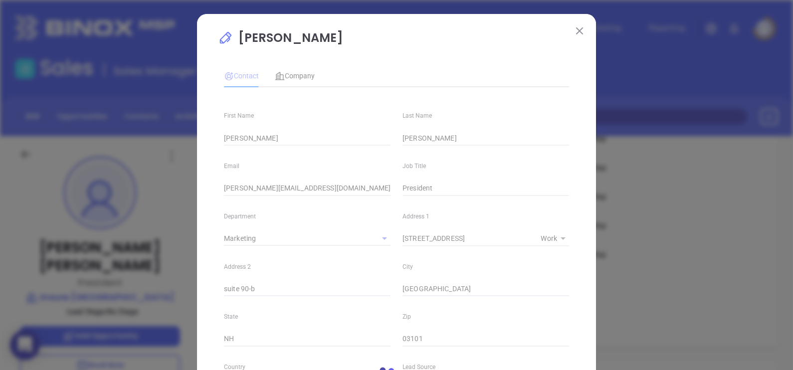
type input "1"
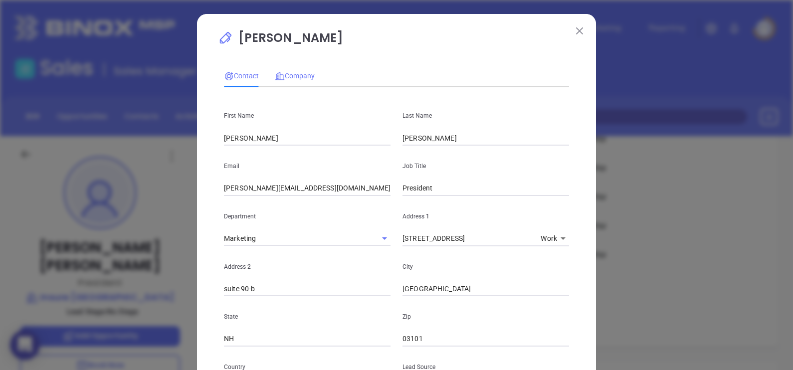
click at [309, 69] on div "Company" at bounding box center [295, 75] width 40 height 23
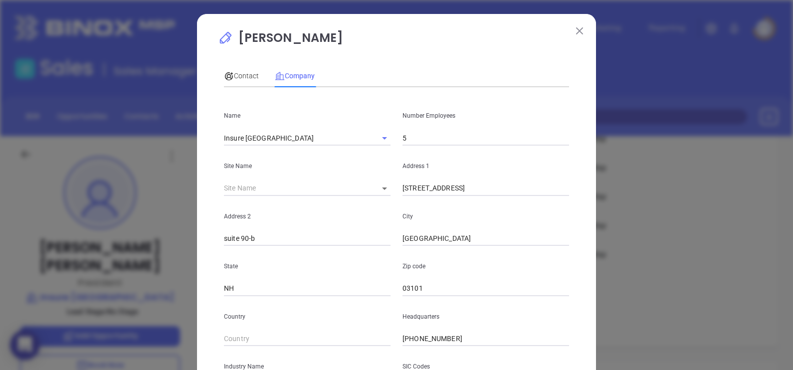
click at [466, 142] on input "5" at bounding box center [486, 138] width 167 height 15
click at [425, 135] on input "5" at bounding box center [486, 138] width 167 height 15
click at [425, 136] on input "5" at bounding box center [486, 138] width 167 height 15
type input "6"
click at [404, 60] on div "Contact Company First Name Michael Last Name Ricker Email mike@insurenewengland…" at bounding box center [396, 278] width 345 height 438
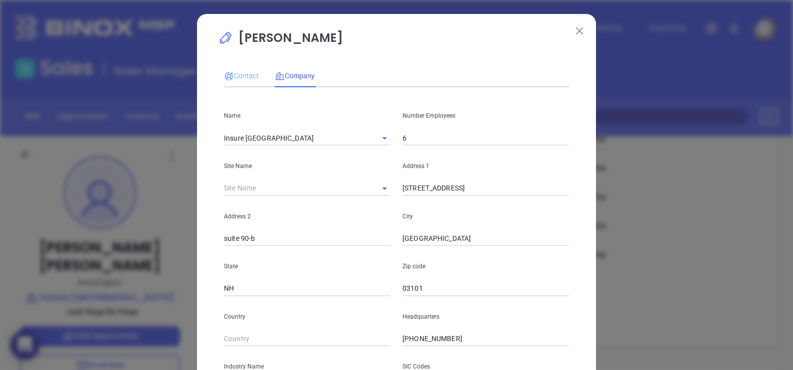
click at [236, 82] on div "Contact" at bounding box center [241, 75] width 35 height 23
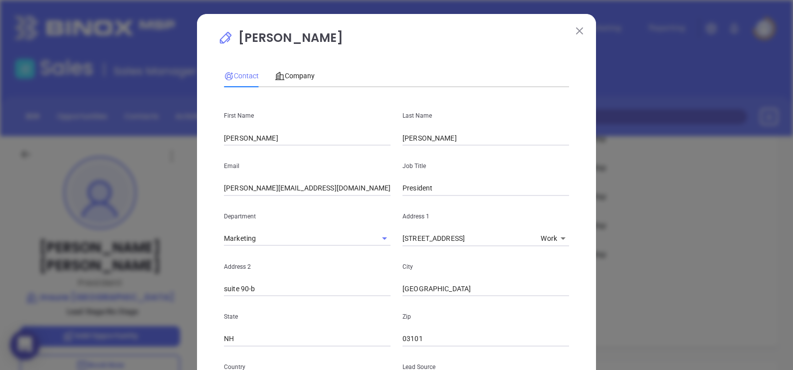
scroll to position [362, 0]
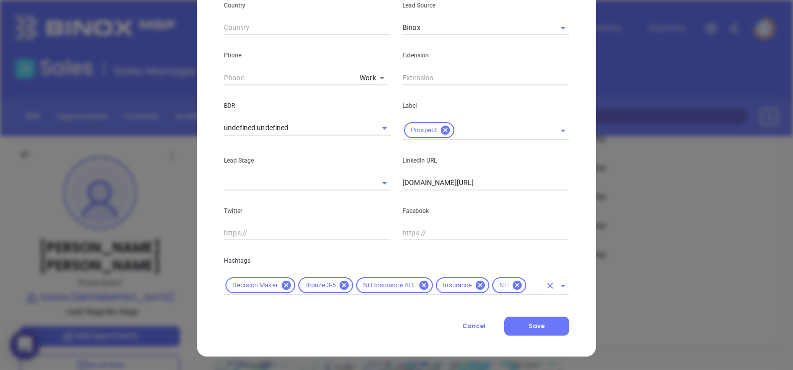
click at [343, 282] on icon at bounding box center [344, 285] width 9 height 9
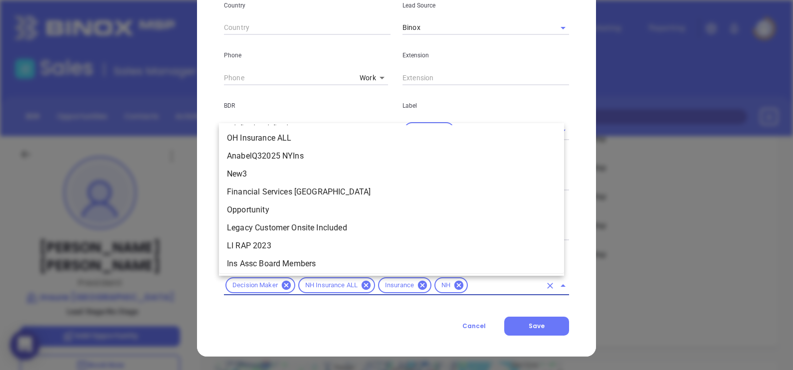
click at [474, 289] on input "text" at bounding box center [505, 285] width 72 height 12
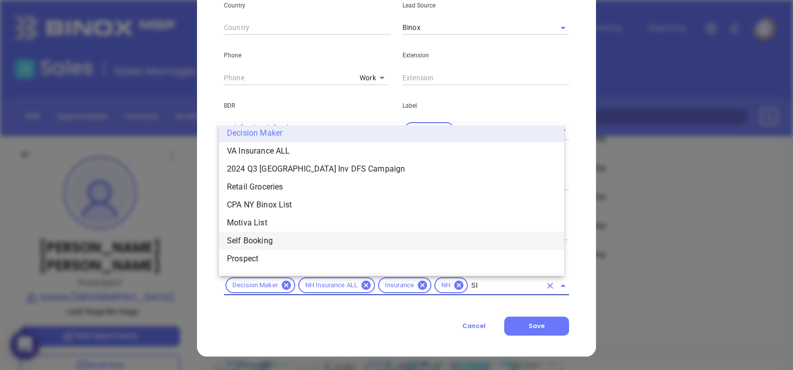
scroll to position [59, 0]
type input "SIL"
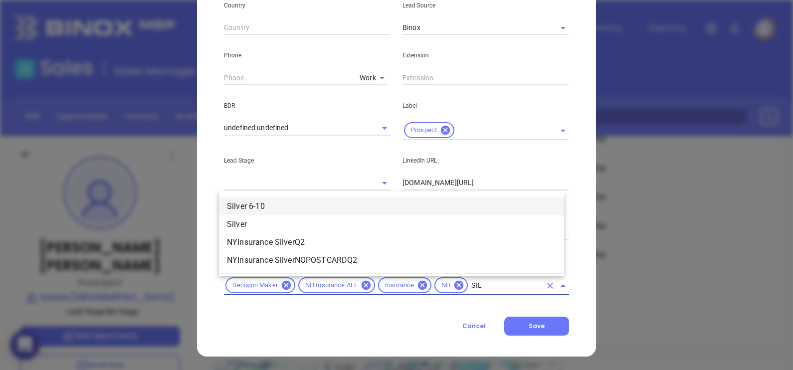
click at [264, 209] on li "Silver 6-10" at bounding box center [391, 207] width 345 height 18
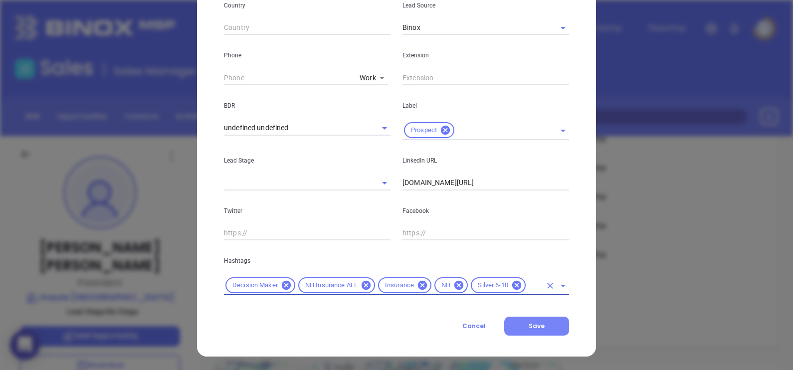
click at [543, 324] on button "Save" at bounding box center [536, 326] width 65 height 19
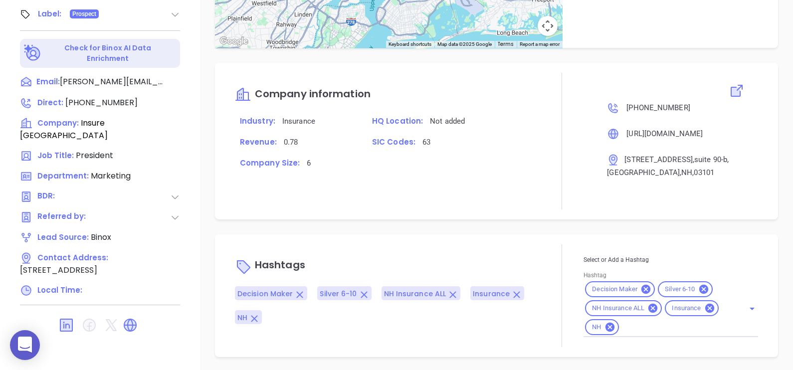
scroll to position [464, 0]
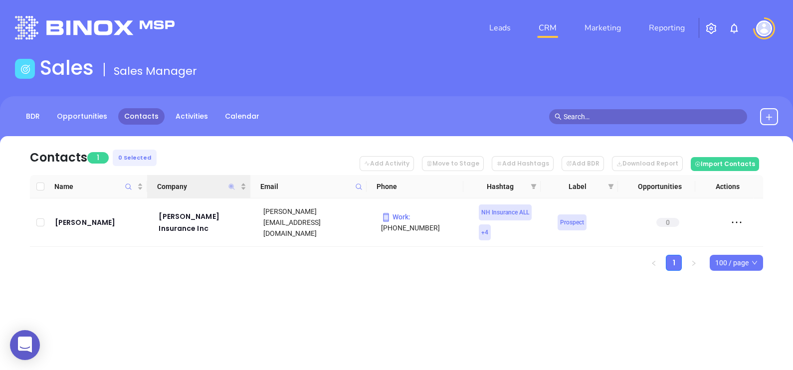
click at [233, 187] on icon "Company" at bounding box center [232, 187] width 6 height 6
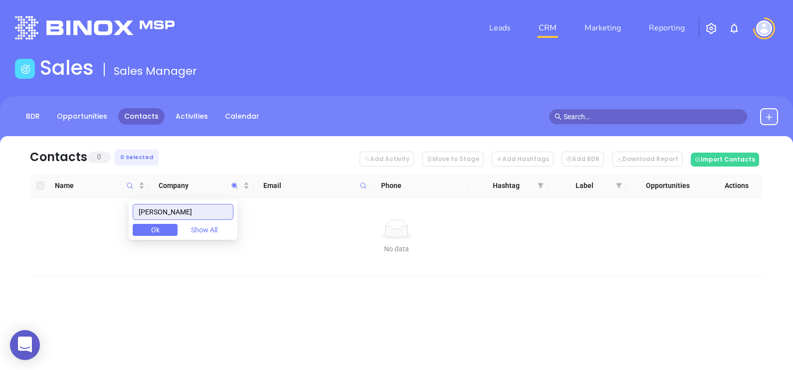
type input "[PERSON_NAME]"
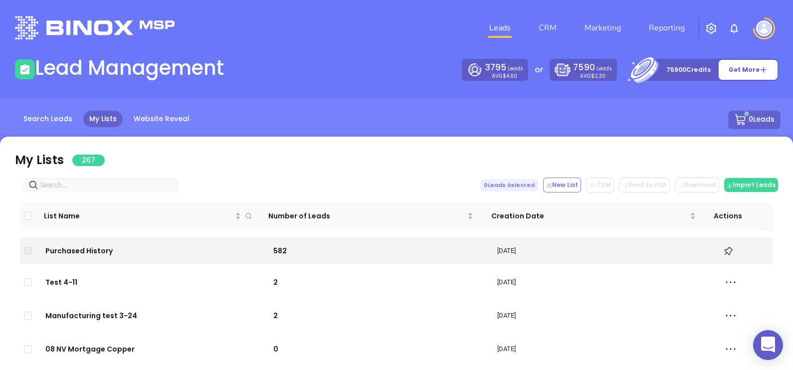
click at [114, 188] on input "text" at bounding box center [102, 185] width 125 height 11
paste input "jpbfinancial.net"
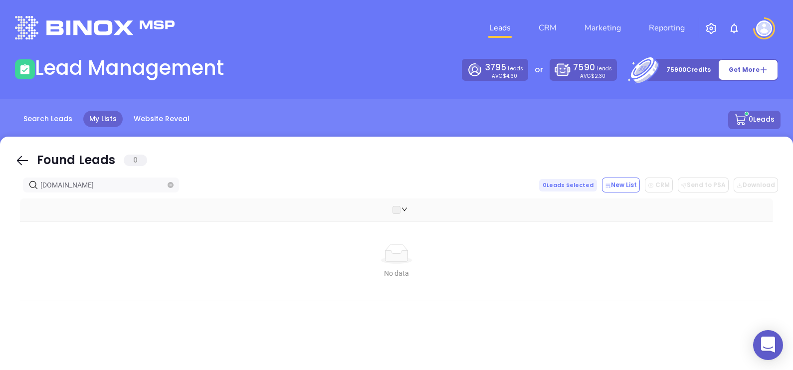
type input "jpbfinancial.net"
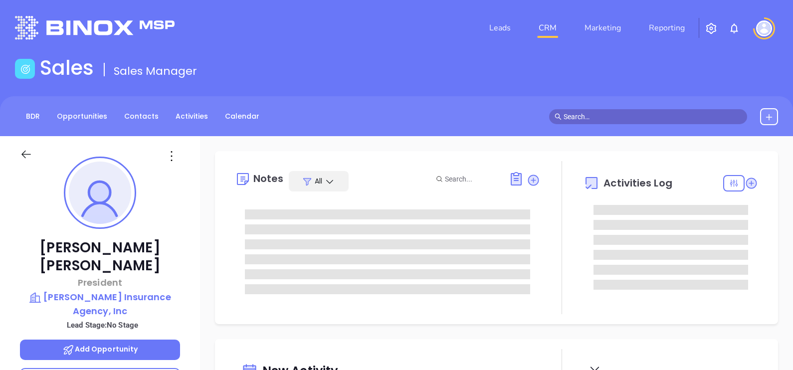
type input "[DATE]"
type input "[PERSON_NAME]"
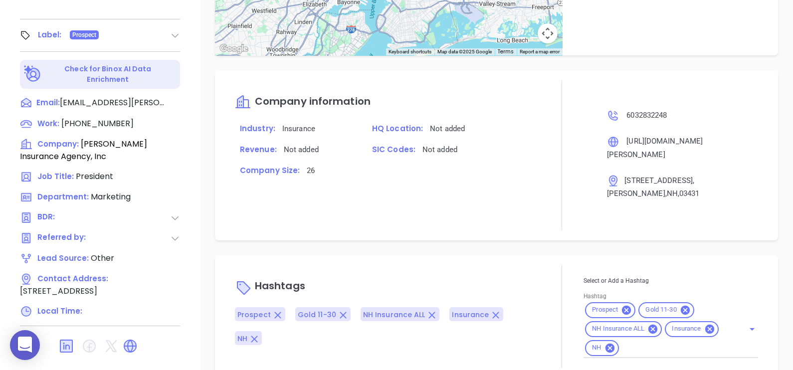
scroll to position [456, 0]
click at [408, 212] on div "Company information Industry: Insurance HQ Location: Not added Revenue: Not add…" at bounding box center [387, 155] width 305 height 150
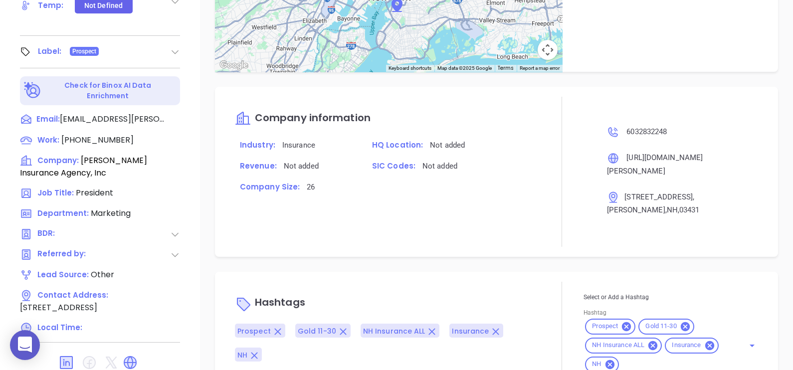
click at [394, 363] on div "Hashtags Prospect Gold 11-30 NH Insurance ALL Insurance NH" at bounding box center [387, 333] width 305 height 103
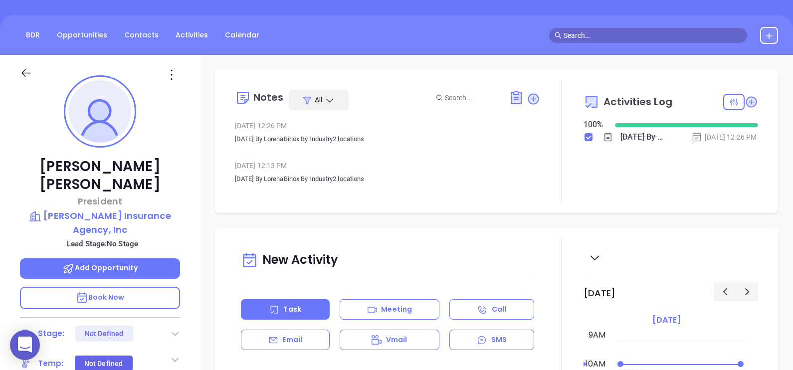
scroll to position [0, 0]
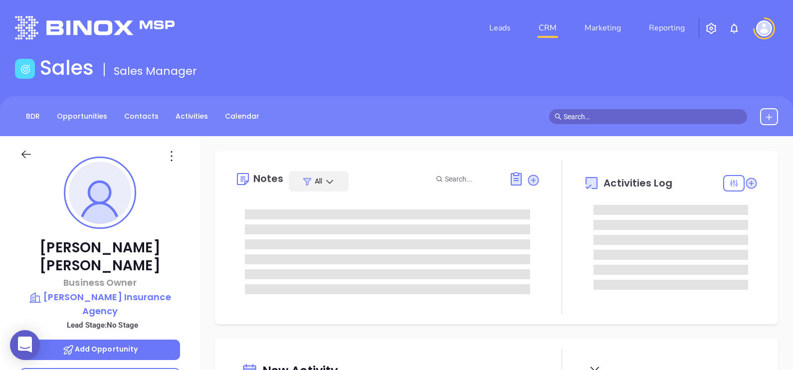
type input "[DATE]"
type input "[PERSON_NAME]"
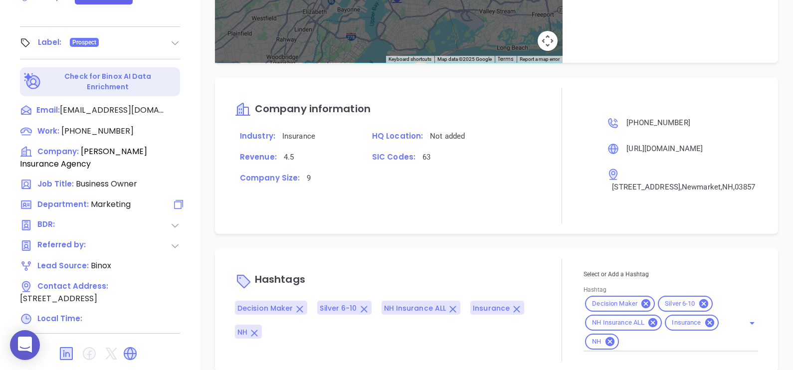
scroll to position [464, 0]
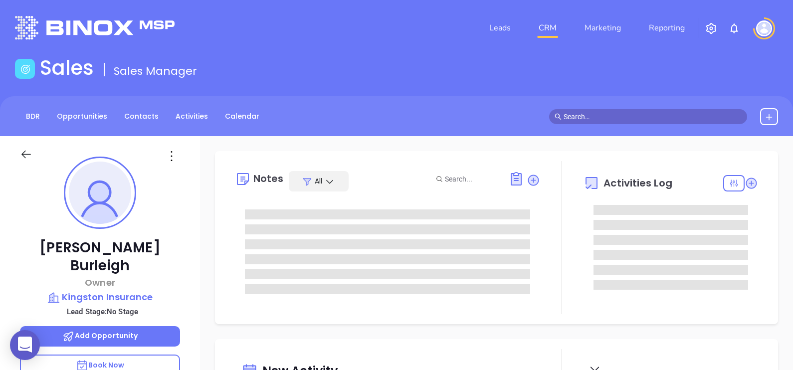
type input "[DATE]"
type input "[PERSON_NAME]"
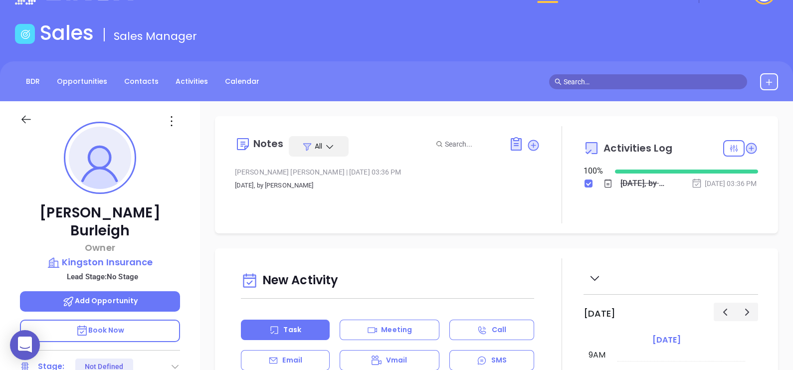
scroll to position [0, 0]
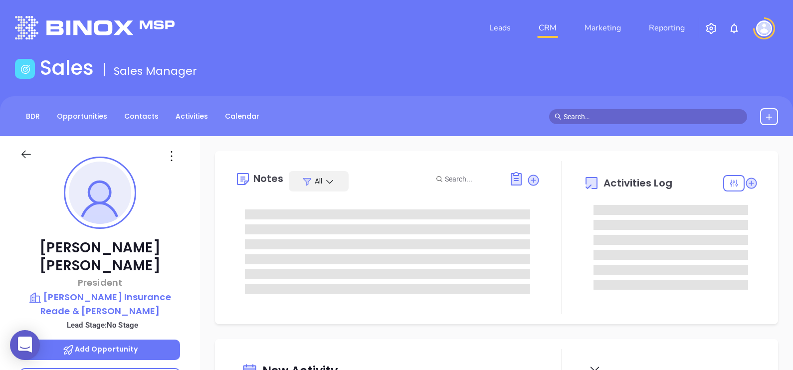
type input "[DATE]"
type input "[PERSON_NAME]"
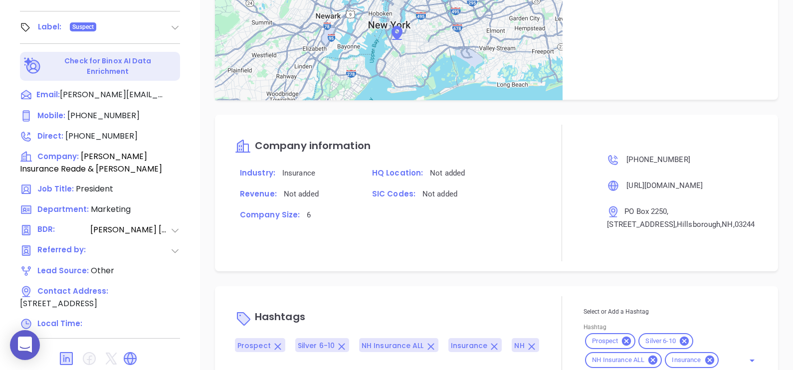
scroll to position [563, 0]
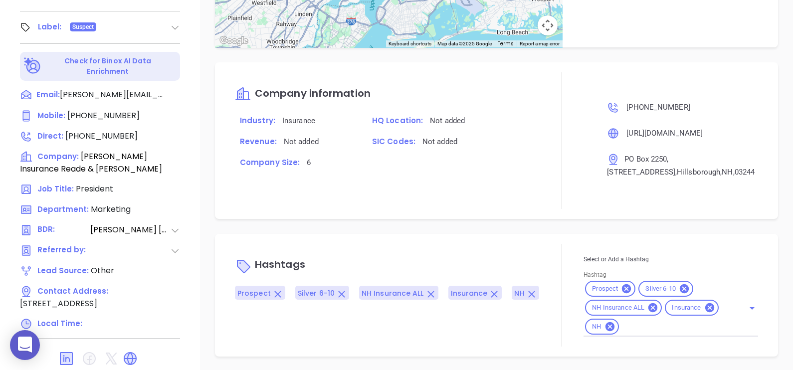
drag, startPoint x: 128, startPoint y: 346, endPoint x: 433, endPoint y: 237, distance: 323.0
click at [433, 237] on div "Hashtags Prospect Silver 6-10 NH Insurance ALL Insurance NH Select or Add a Has…" at bounding box center [496, 295] width 563 height 123
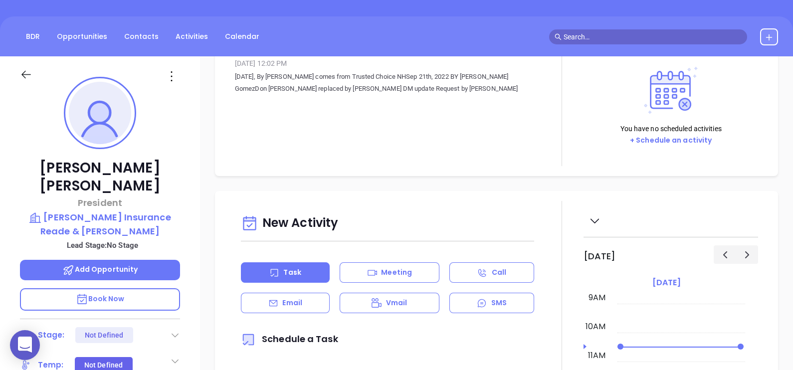
scroll to position [27, 0]
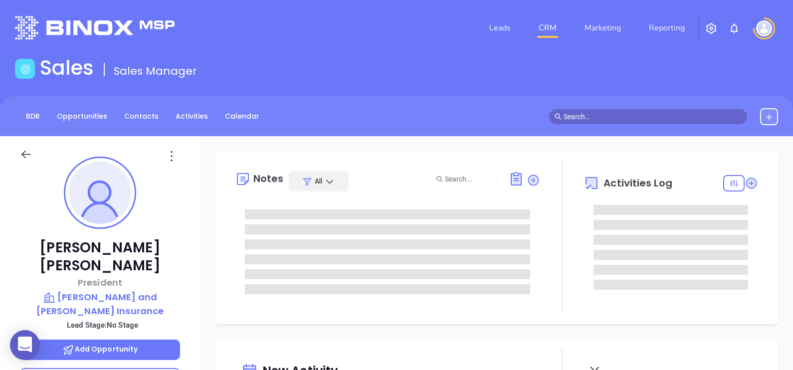
type input "[PERSON_NAME]"
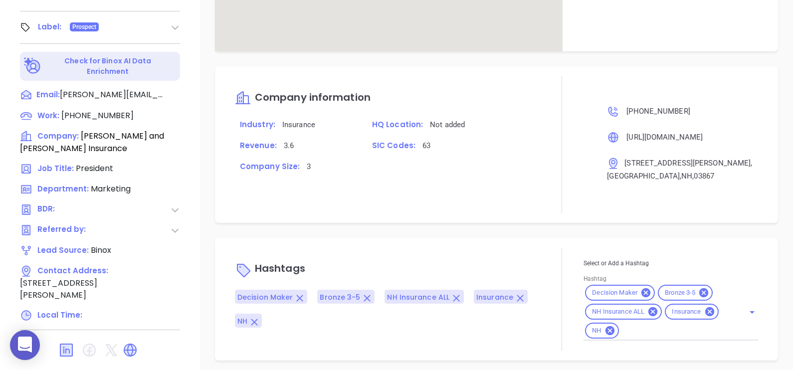
scroll to position [511, 0]
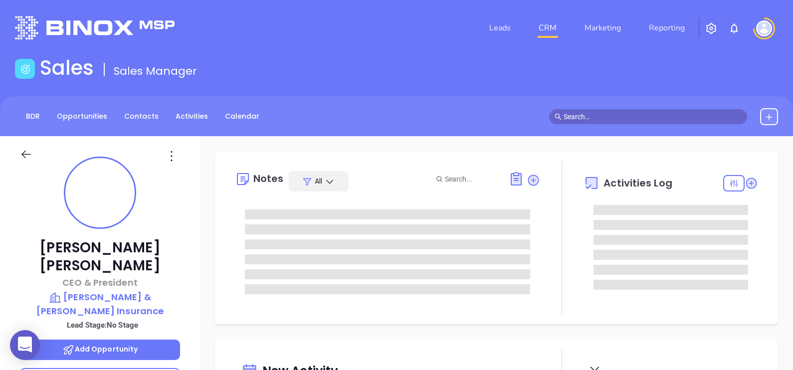
scroll to position [289, 0]
type input "[PERSON_NAME]"
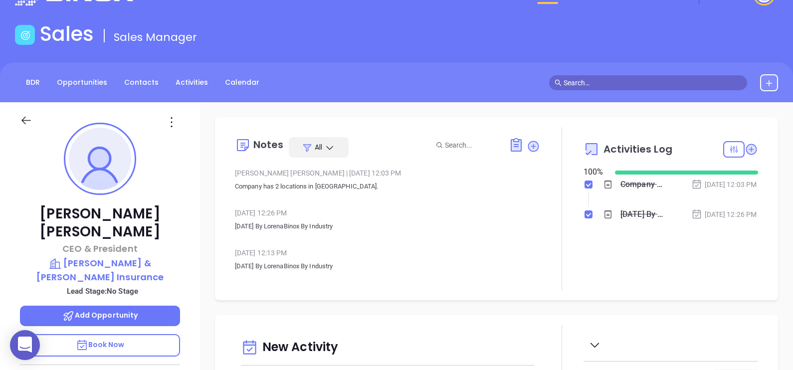
scroll to position [0, 0]
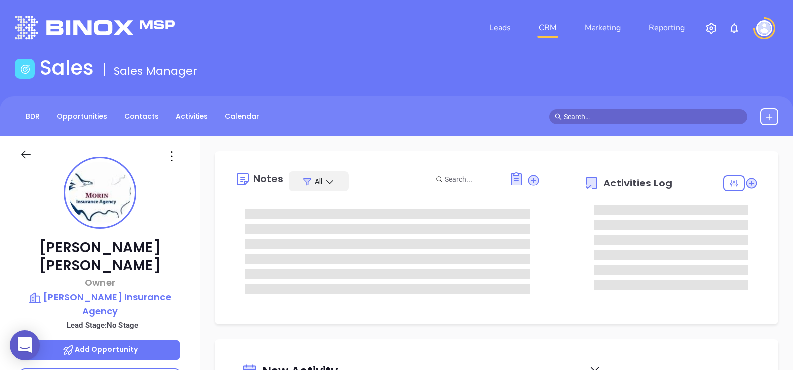
type input "09/09/2025"
type input "[PERSON_NAME]"
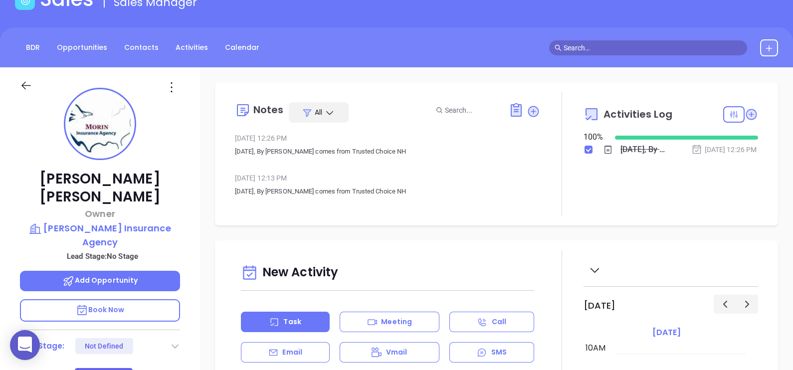
scroll to position [124, 0]
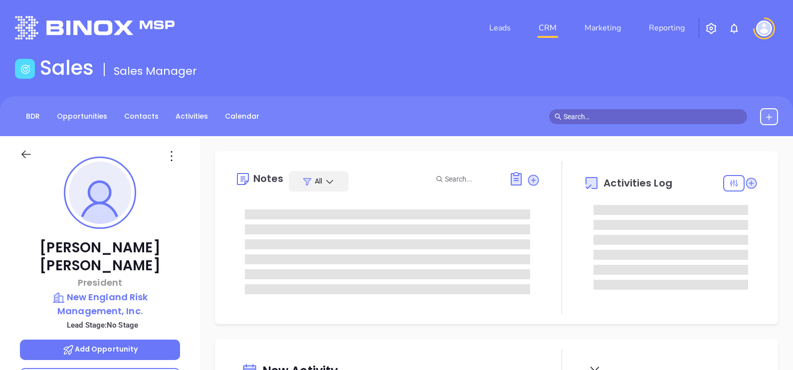
type input "[DATE]"
type input "[PERSON_NAME]"
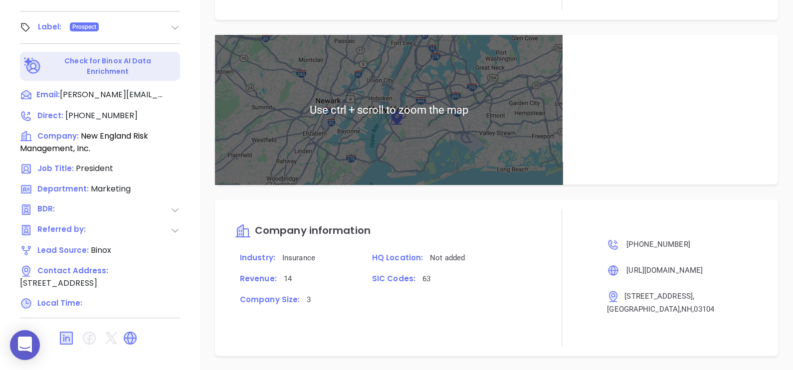
scroll to position [511, 0]
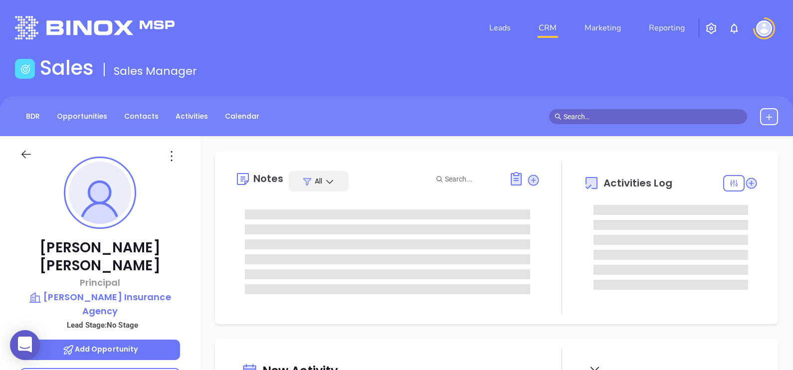
type input "[DATE]"
type input "[PERSON_NAME]"
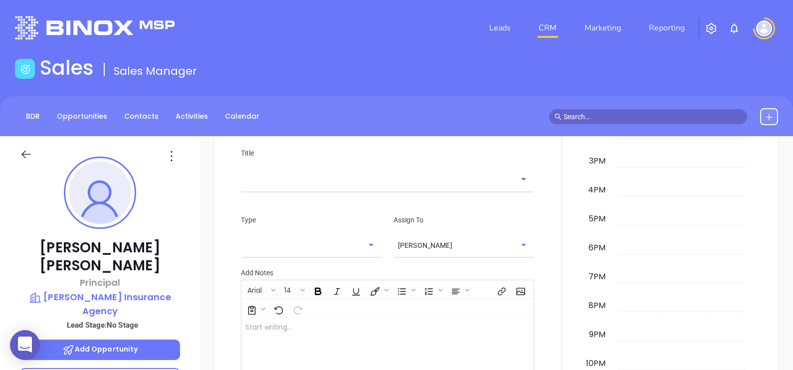
scroll to position [511, 0]
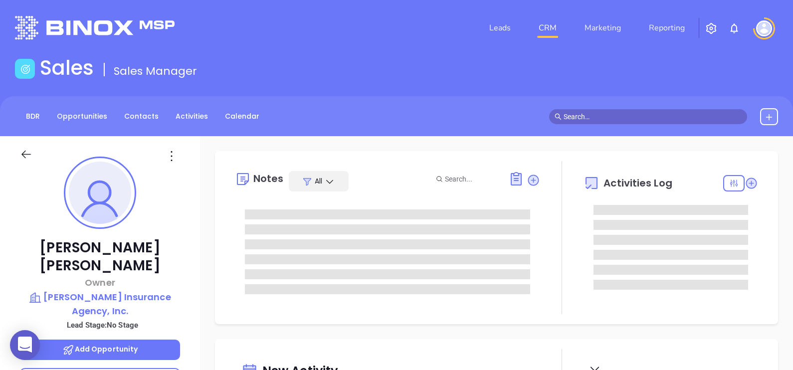
type input "09/09/2025"
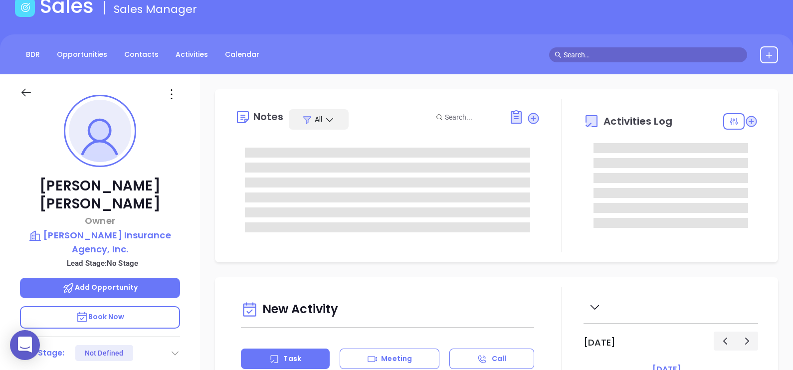
type input "Alejandra Lara"
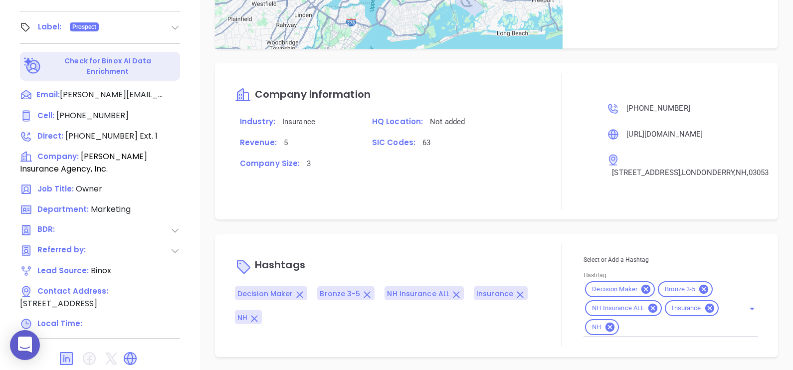
scroll to position [511, 0]
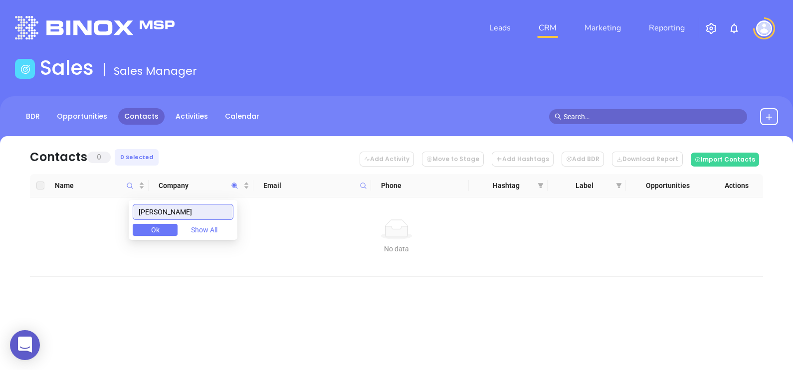
drag, startPoint x: 184, startPoint y: 210, endPoint x: 71, endPoint y: 227, distance: 113.5
click at [71, 227] on body "0 Leads CRM Marketing Reporting Financial Leads Leads Sales Sales Manager BDR O…" at bounding box center [396, 185] width 793 height 370
drag, startPoint x: 190, startPoint y: 209, endPoint x: 122, endPoint y: 222, distance: 68.7
click at [122, 222] on body "0 Leads CRM Marketing Reporting Financial Leads Leads Sales Sales Manager BDR O…" at bounding box center [396, 185] width 793 height 370
drag, startPoint x: 197, startPoint y: 217, endPoint x: 77, endPoint y: 224, distance: 119.5
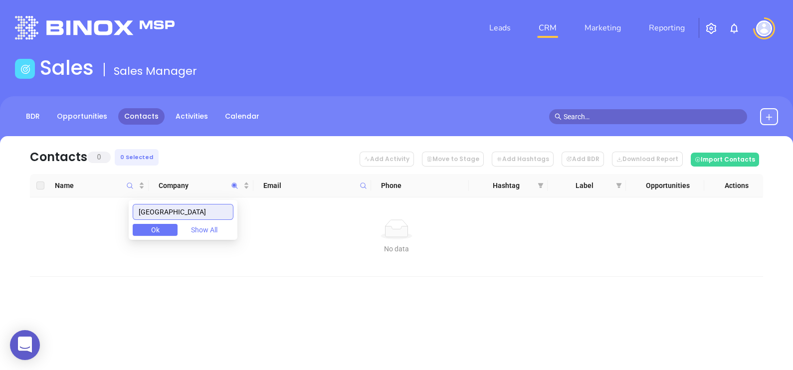
click at [77, 224] on body "0 Leads CRM Marketing Reporting Financial Leads Leads Sales Sales Manager BDR O…" at bounding box center [396, 185] width 793 height 370
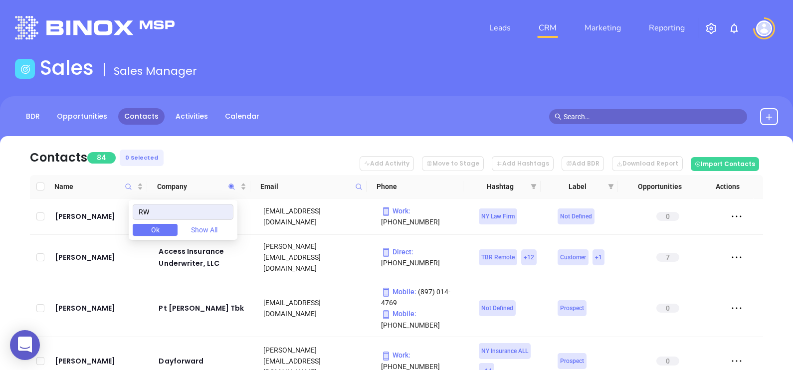
click at [235, 168] on nav "Contacts 84 0 Selected Add Activity Move to Stage Add Hashtags Add BDR Download…" at bounding box center [396, 155] width 733 height 39
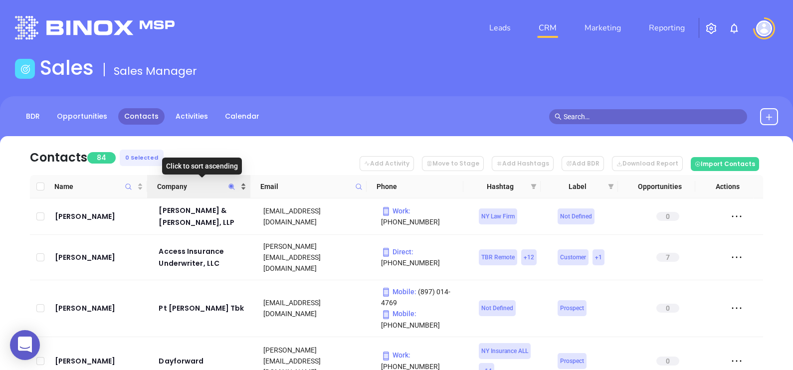
click at [212, 185] on span "Company" at bounding box center [197, 186] width 81 height 11
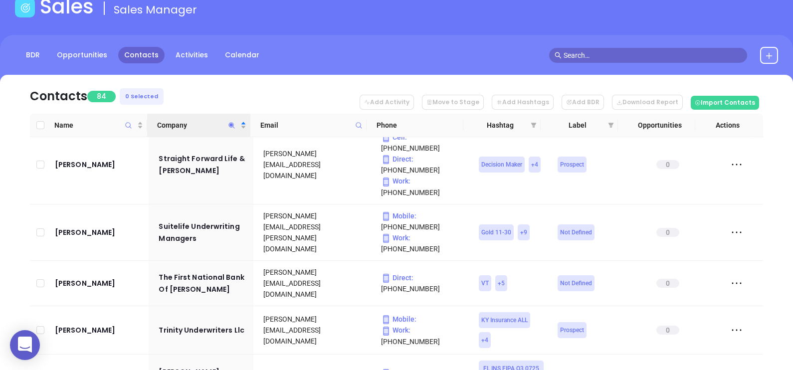
scroll to position [61, 0]
click at [229, 125] on icon "Company" at bounding box center [232, 126] width 6 height 6
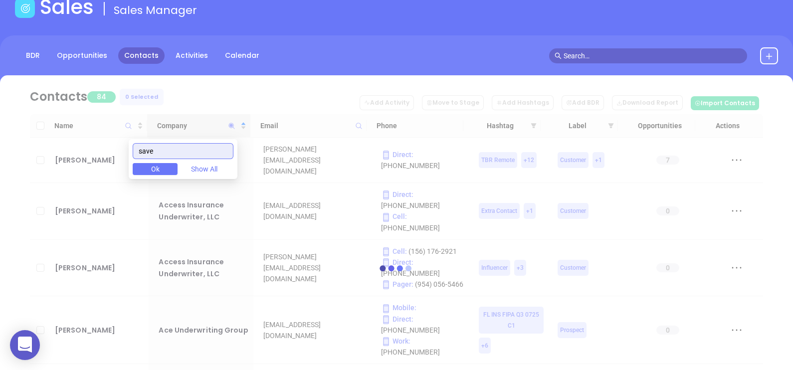
scroll to position [28, 0]
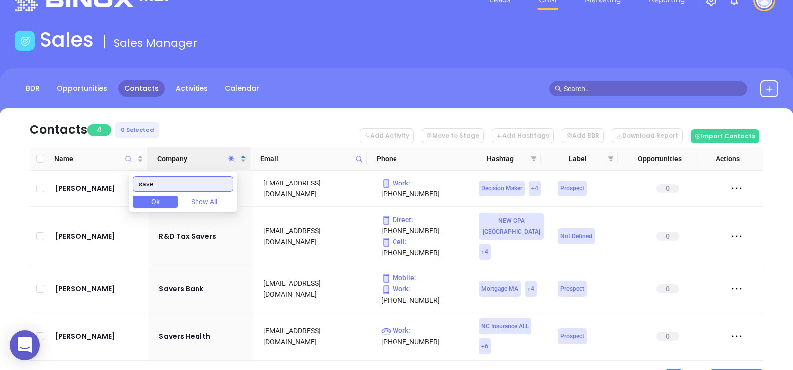
type input "save"
click at [234, 120] on nav "Contacts 4 0 Selected Add Activity Move to Stage Add Hashtags Add BDR Download …" at bounding box center [396, 127] width 733 height 39
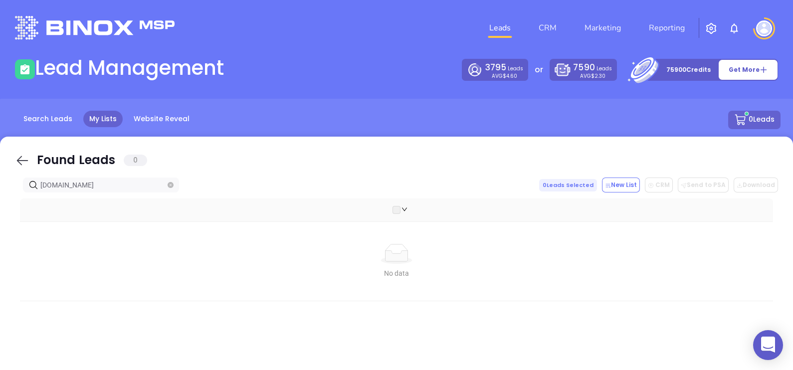
click at [23, 164] on icon at bounding box center [22, 160] width 15 height 15
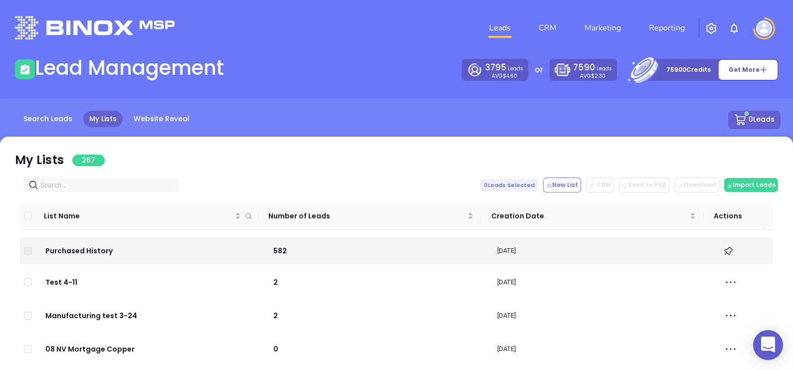
click at [130, 183] on input "text" at bounding box center [102, 185] width 125 height 11
paste input "[DOMAIN_NAME]"
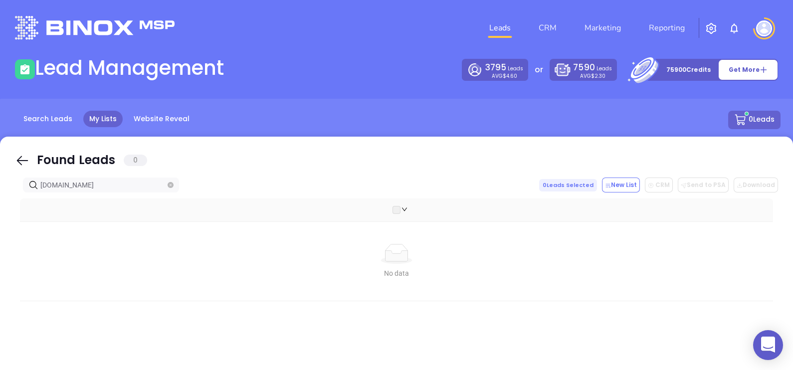
type input "[DOMAIN_NAME]"
click at [21, 162] on icon at bounding box center [22, 160] width 15 height 15
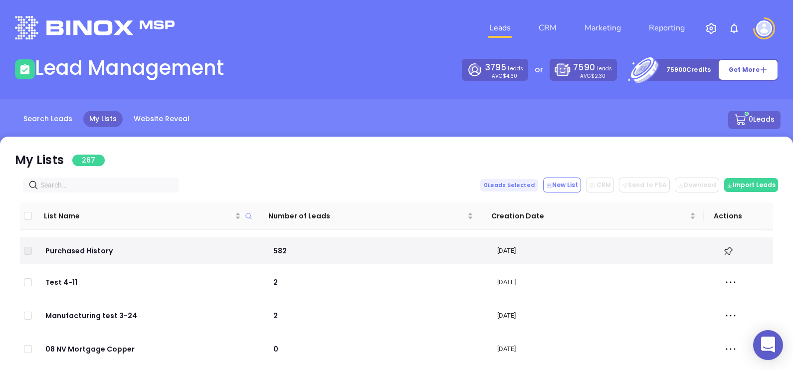
click at [60, 184] on input "text" at bounding box center [102, 185] width 125 height 11
paste input "[DOMAIN_NAME]"
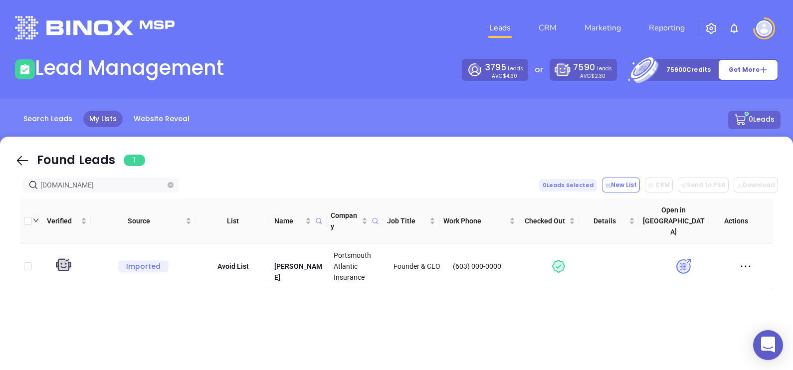
type input "[DOMAIN_NAME]"
drag, startPoint x: 22, startPoint y: 157, endPoint x: 95, endPoint y: 190, distance: 79.3
click at [22, 157] on icon at bounding box center [22, 160] width 15 height 15
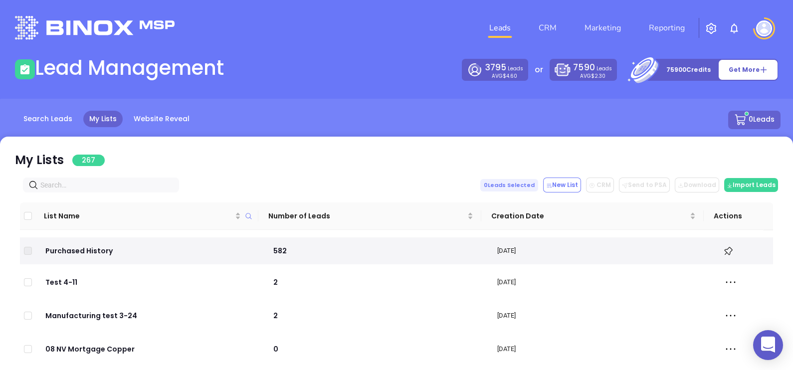
click at [93, 187] on input "text" at bounding box center [102, 185] width 125 height 11
paste input "[DOMAIN_NAME]"
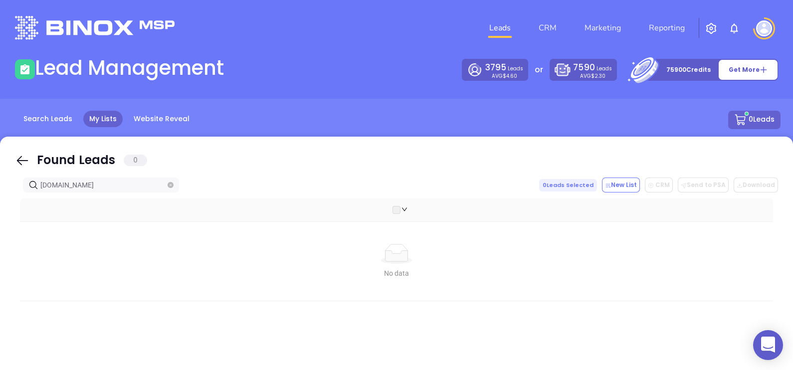
type input "[DOMAIN_NAME]"
click at [29, 157] on icon at bounding box center [22, 160] width 15 height 15
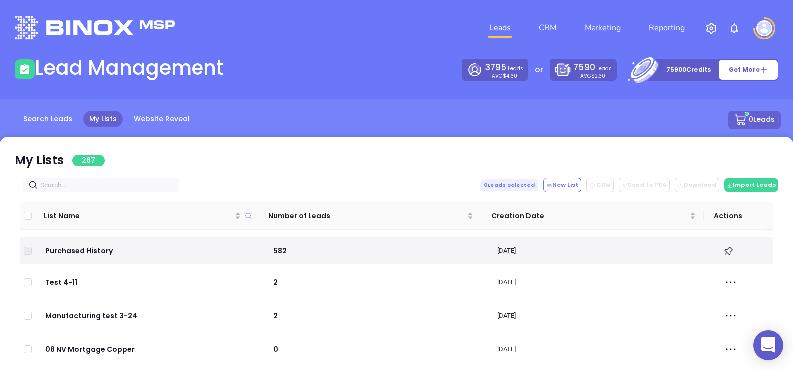
click at [95, 183] on input "text" at bounding box center [102, 185] width 125 height 11
paste input "[DOMAIN_NAME]"
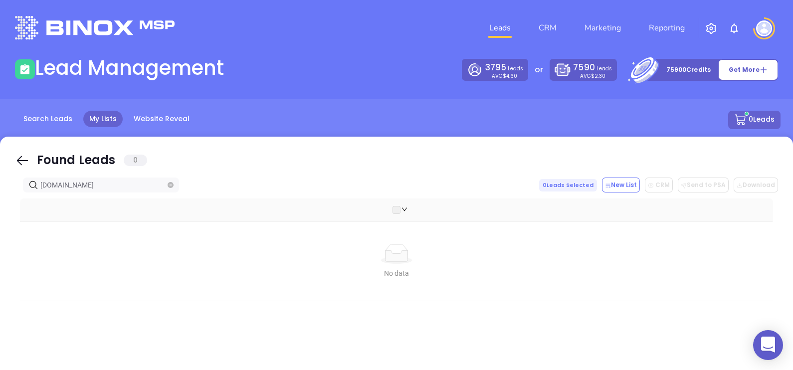
type input "[DOMAIN_NAME]"
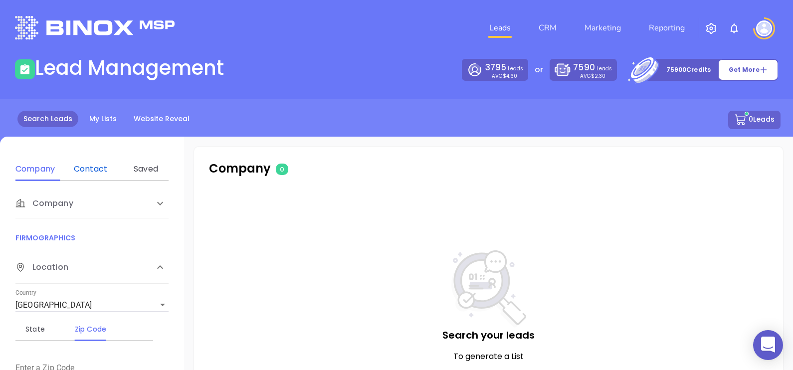
click at [94, 173] on div "Contact" at bounding box center [90, 169] width 39 height 12
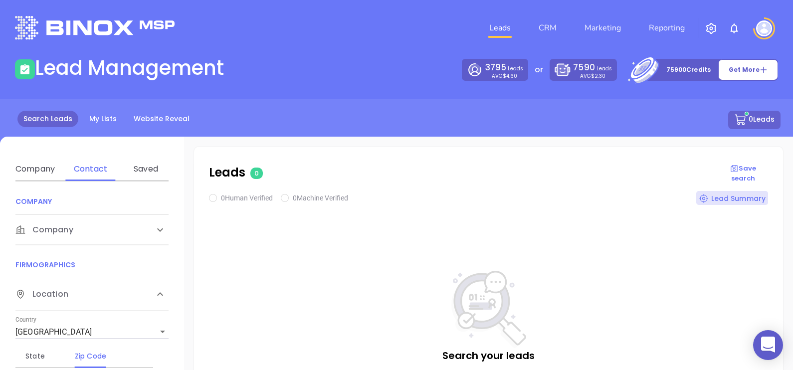
scroll to position [187, 0]
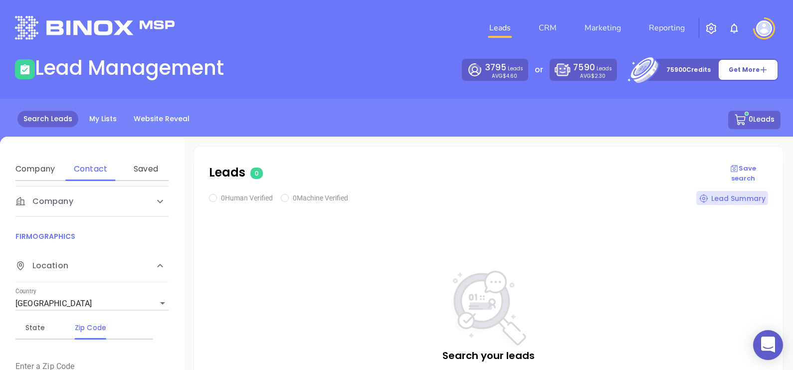
click at [90, 207] on div "Company" at bounding box center [91, 202] width 153 height 30
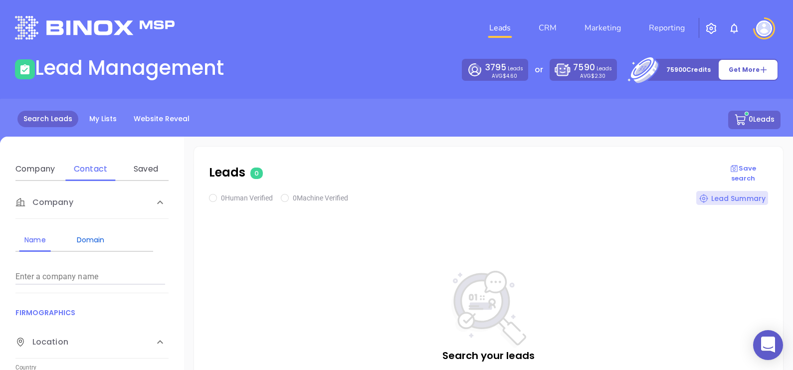
click at [100, 235] on div "Domain" at bounding box center [90, 240] width 39 height 12
click at [117, 277] on input "Enter a company name" at bounding box center [90, 277] width 150 height 16
paste input "pelhamins.com"
type input "pelhamins.com"
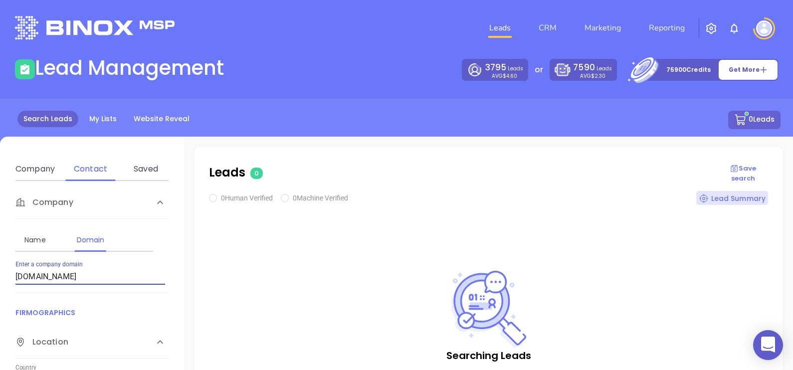
checkbox input "true"
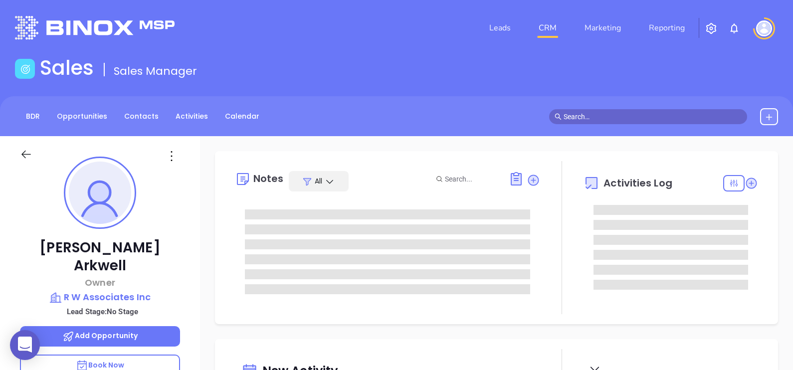
type input "09/09/2025"
type input "[PERSON_NAME]"
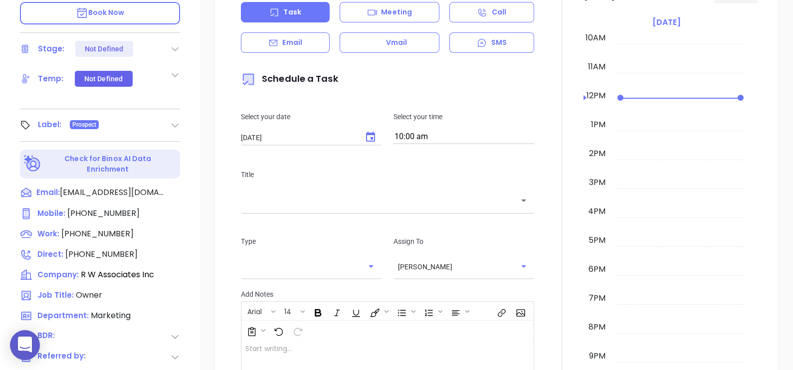
scroll to position [374, 0]
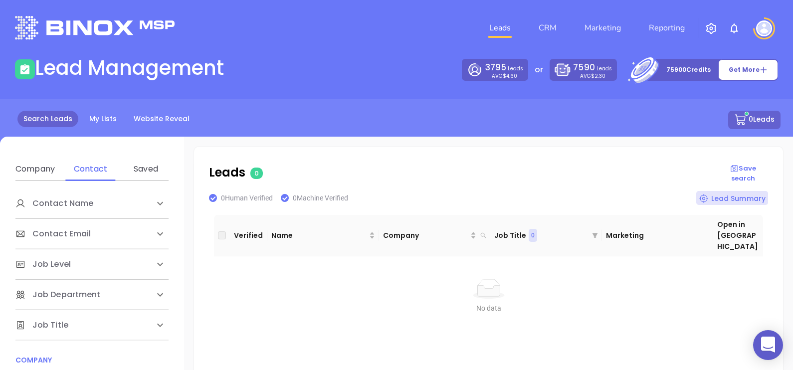
scroll to position [187, 0]
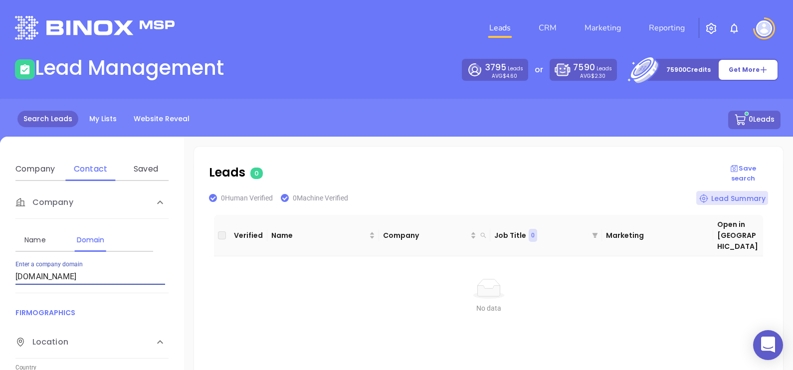
drag, startPoint x: 80, startPoint y: 277, endPoint x: 15, endPoint y: 261, distance: 66.8
click at [15, 261] on div "Enter a company domain pelhamins.com" at bounding box center [90, 273] width 150 height 24
type input "saveoninsurance.com"
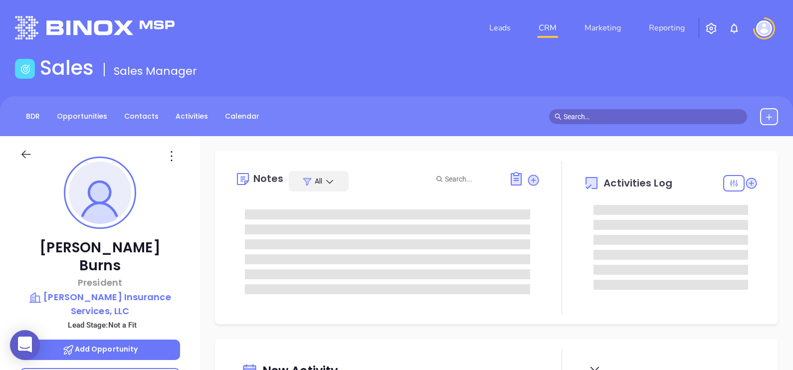
type input "[DATE]"
type input "[PERSON_NAME]"
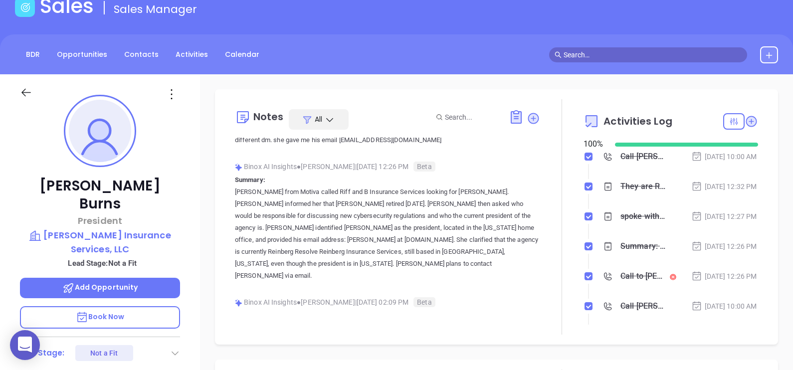
scroll to position [163, 0]
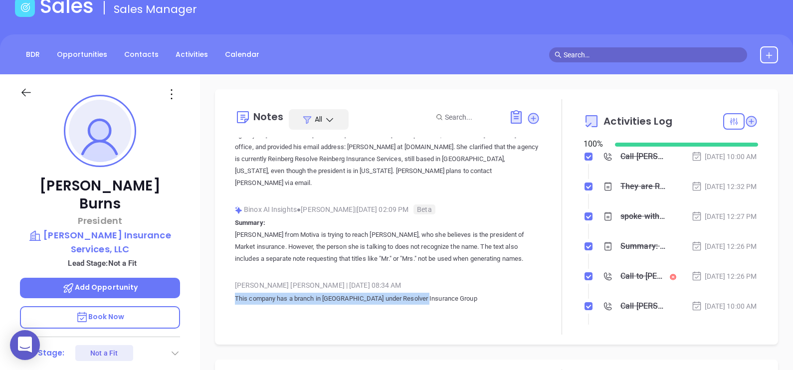
drag, startPoint x: 431, startPoint y: 296, endPoint x: 236, endPoint y: 296, distance: 194.6
click at [236, 296] on p "This company has a branch in [GEOGRAPHIC_DATA] under Resolver Insurance Group" at bounding box center [387, 299] width 305 height 12
copy p "This company has a branch in [GEOGRAPHIC_DATA] under Resolver Insurance Group"
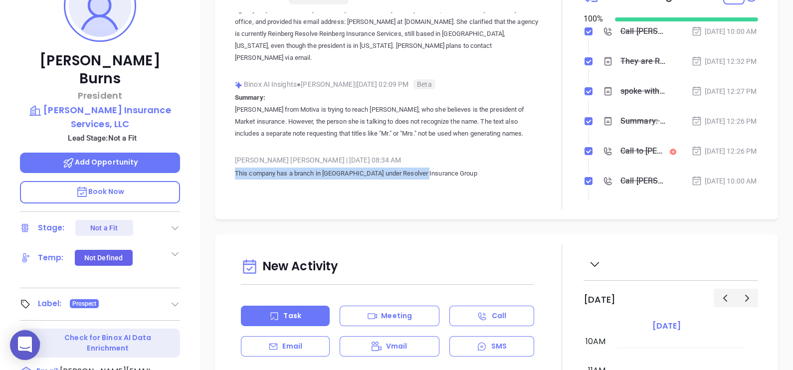
click at [319, 218] on div "Notes All [PERSON_NAME] | [DATE] 12:32 PM They are Resolve Insurance Group. Bas…" at bounding box center [496, 91] width 563 height 255
click at [369, 202] on div "Notes All [PERSON_NAME] | [DATE] 12:32 PM They are Resolve Insurance Group. Bas…" at bounding box center [387, 91] width 305 height 235
click at [391, 174] on p "This company has a branch in [GEOGRAPHIC_DATA] under Resolver Insurance Group" at bounding box center [387, 174] width 305 height 12
drag, startPoint x: 419, startPoint y: 174, endPoint x: 416, endPoint y: 165, distance: 10.1
click at [419, 175] on p "This company has a branch in [GEOGRAPHIC_DATA] under Resolver Insurance Group" at bounding box center [387, 174] width 305 height 12
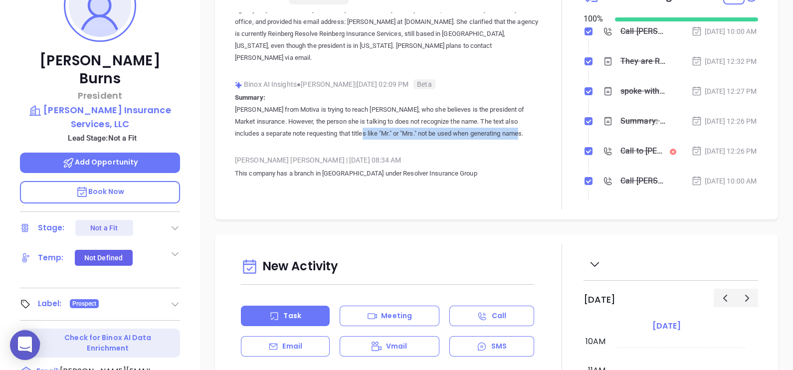
click at [370, 130] on p "[PERSON_NAME] from Motiva is trying to reach [PERSON_NAME], who she believes is…" at bounding box center [387, 122] width 305 height 36
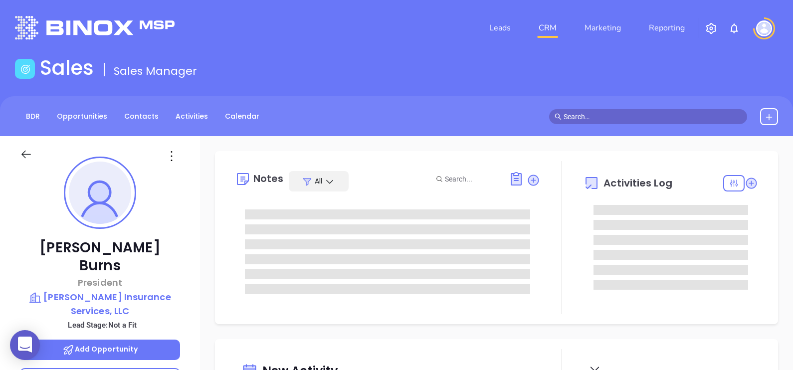
type input "09/09/2025"
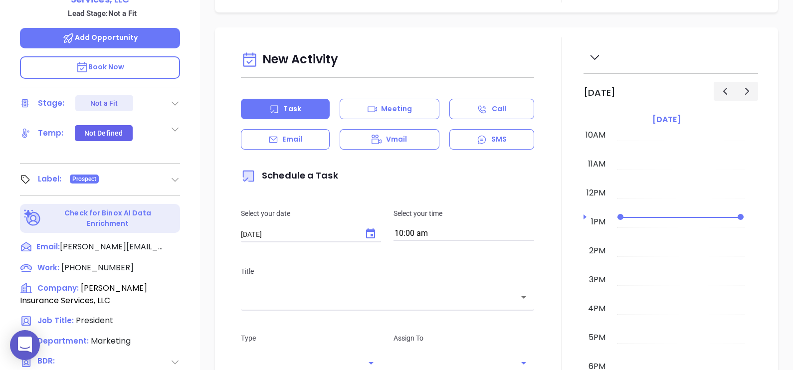
scroll to position [464, 0]
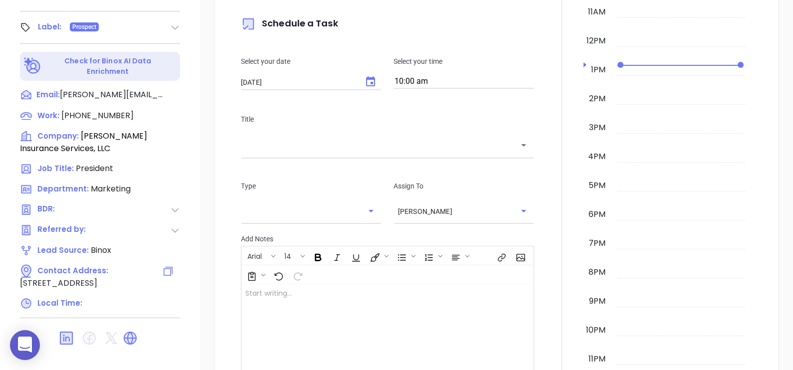
type input "[PERSON_NAME]"
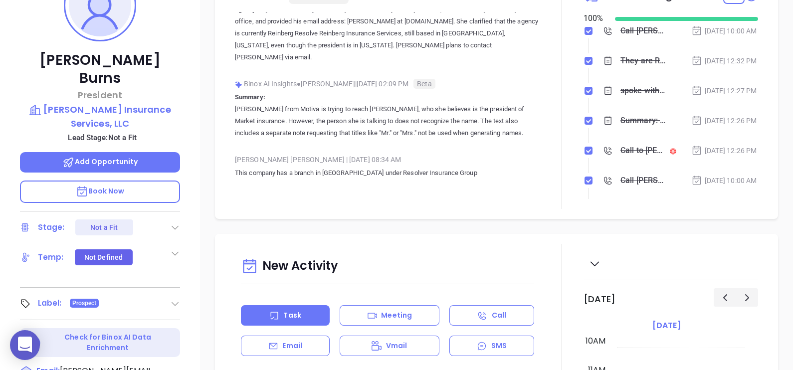
scroll to position [187, 0]
drag, startPoint x: 190, startPoint y: 104, endPoint x: 37, endPoint y: 85, distance: 153.3
click at [37, 85] on div "Chris Burns President Riffenburg Insurance Services, LLC Lead Stage: Not a Fit …" at bounding box center [100, 180] width 200 height 463
copy p "Riffenburg Insurance Services, LLC"
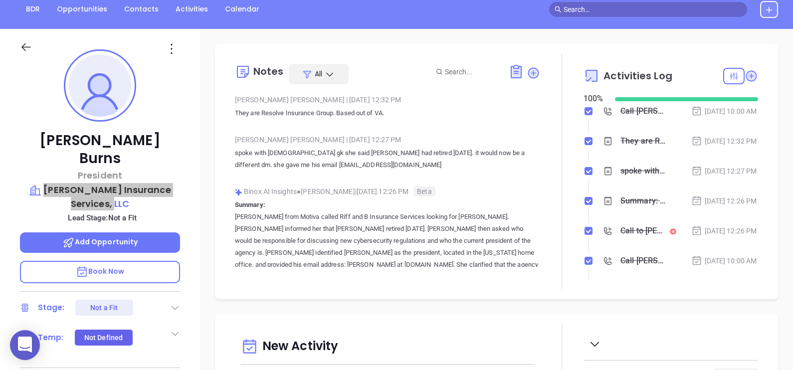
scroll to position [62, 0]
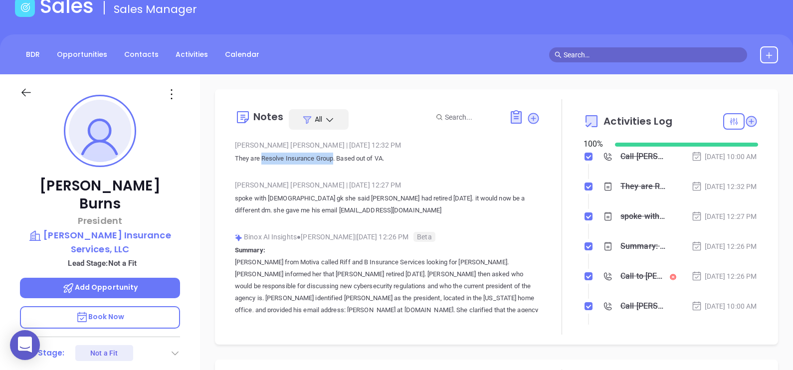
drag, startPoint x: 262, startPoint y: 155, endPoint x: 333, endPoint y: 167, distance: 71.9
click at [333, 167] on div "Anabell Dominguez | Sep 8, 2025 12:32 PM They are Resolve Insurance Group. Base…" at bounding box center [387, 155] width 305 height 35
copy p "Resolve Insurance Group"
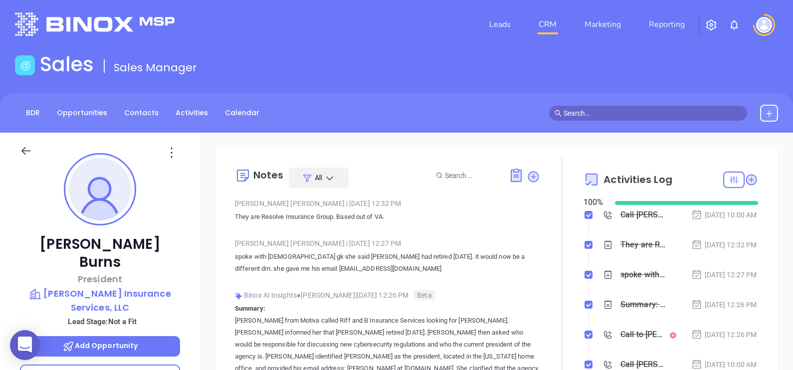
scroll to position [3, 0]
click at [167, 150] on icon at bounding box center [172, 153] width 16 height 16
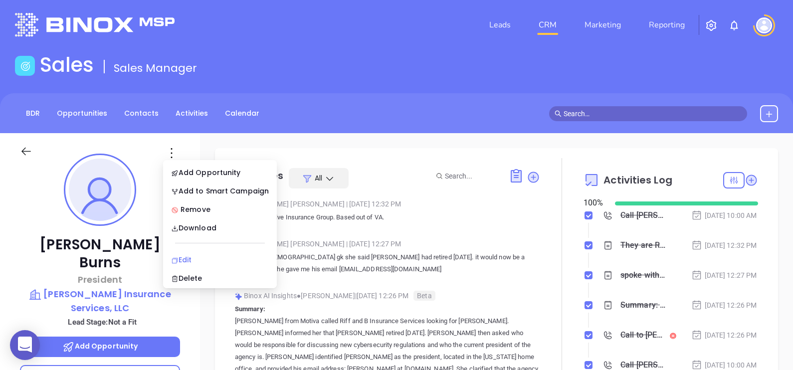
click at [217, 253] on li "Edit" at bounding box center [220, 259] width 110 height 21
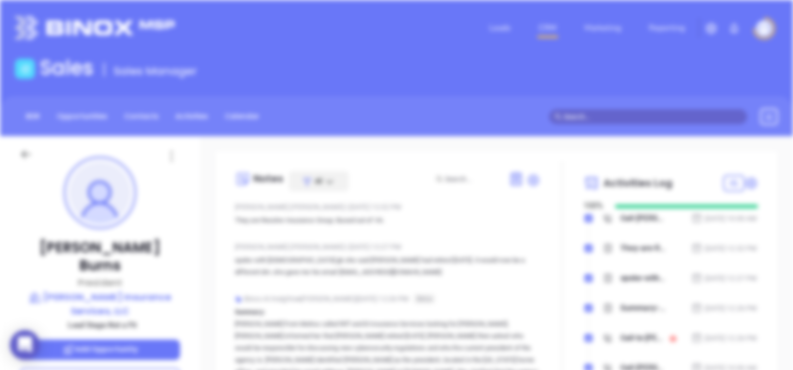
scroll to position [0, 0]
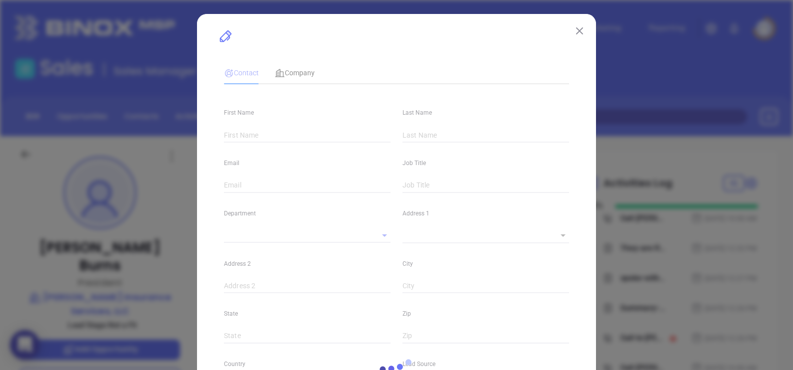
type input "Chris"
type input "Burns"
type input "chris@riffenburg.com"
type input "President"
type input "1"
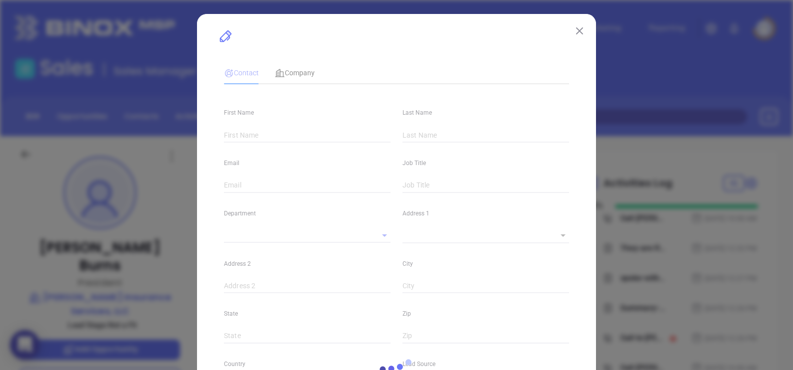
type input "www.linkedin.com/in/chris-burns-b6369325/"
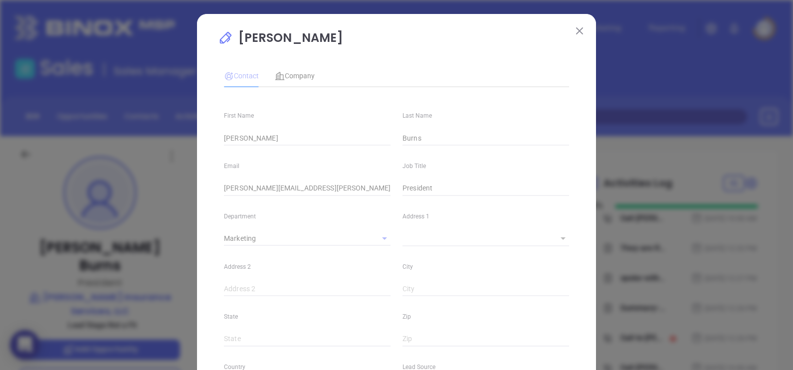
type input "Marketing"
type input "Binox"
type input "Anabell Dominguez"
type input "Not a Fit"
type input "(864) 585-8649"
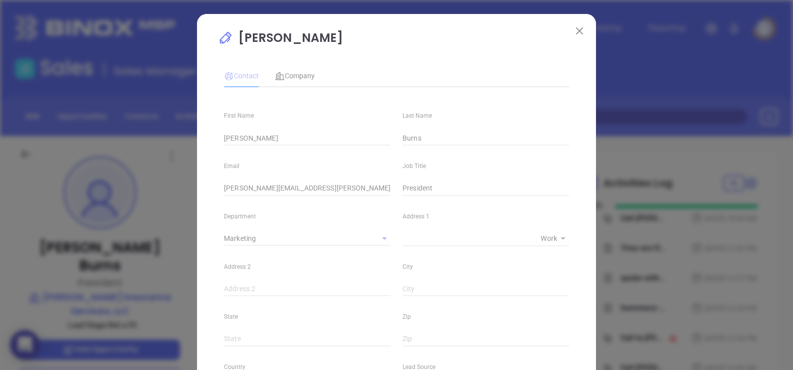
type input "1"
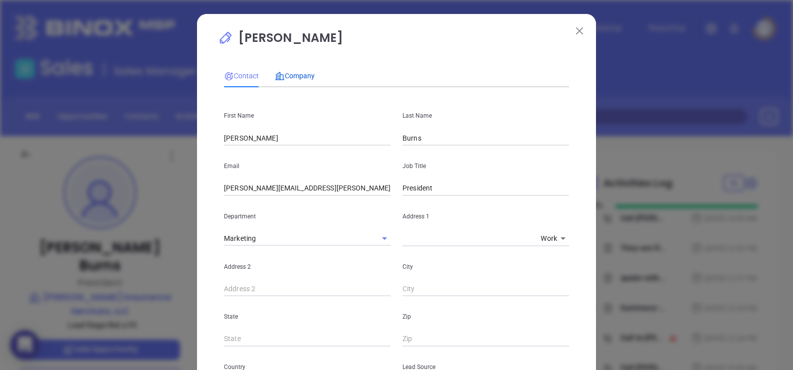
click at [291, 77] on span "Company" at bounding box center [295, 76] width 40 height 8
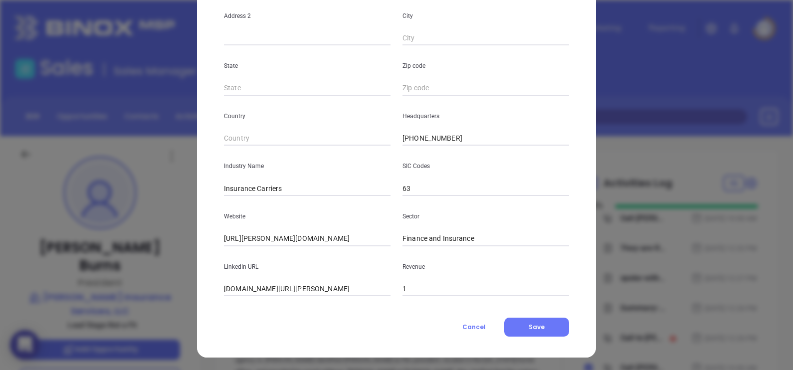
scroll to position [202, 0]
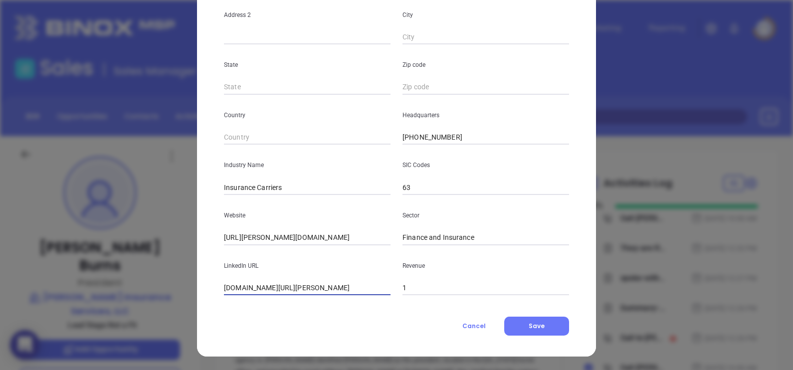
click at [337, 284] on input "www.linkedin.com/company/riffenburg-insurance-services/" at bounding box center [307, 288] width 167 height 15
click at [453, 330] on button "Cancel" at bounding box center [474, 326] width 60 height 19
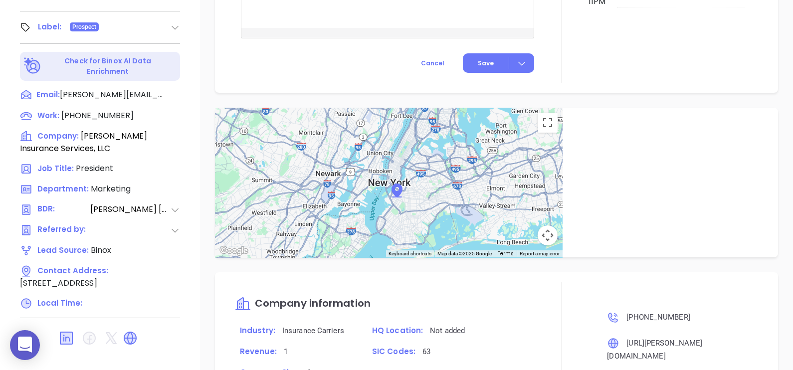
scroll to position [706, 0]
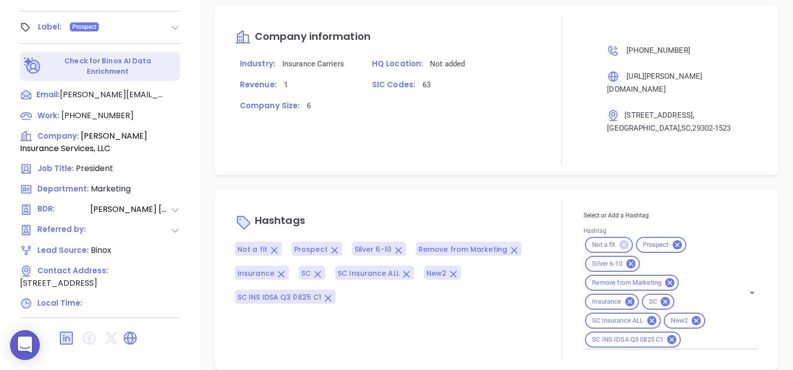
click at [620, 240] on icon at bounding box center [623, 244] width 9 height 9
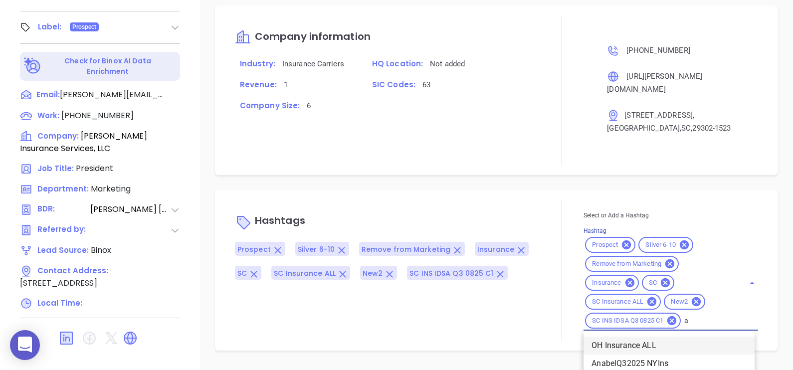
click at [701, 327] on div "Select or Add a Hashtag Hashtag Prospect Silver 6-10 Remove from Marketing Insu…" at bounding box center [671, 270] width 175 height 121
type input "ac"
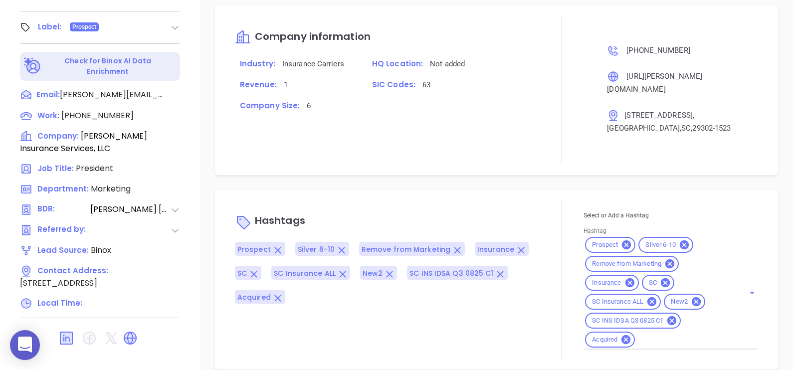
click at [512, 200] on div "Hashtags Prospect Silver 6-10 Remove from Marketing Insurance SC SC Insurance A…" at bounding box center [387, 280] width 305 height 160
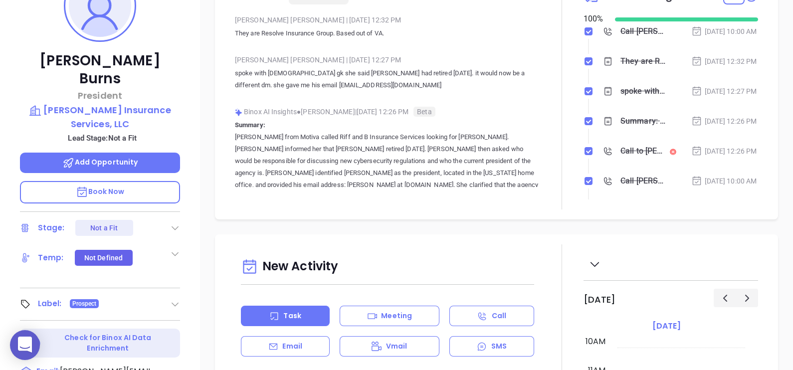
scroll to position [186, 0]
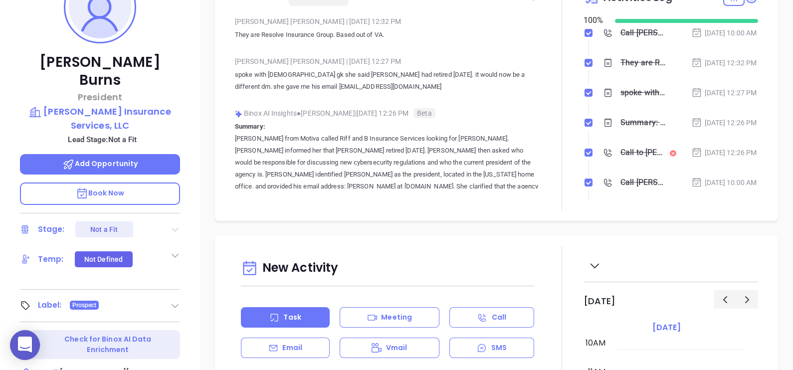
click at [177, 228] on icon at bounding box center [175, 230] width 7 height 4
click at [203, 211] on div "Notes All Anabell Dominguez | Sep 8, 2025 12:32 PM They are Resolve Insurance G…" at bounding box center [496, 300] width 593 height 698
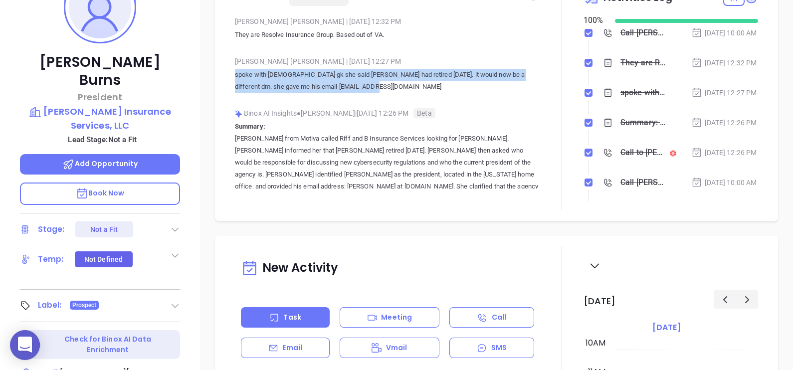
drag, startPoint x: 371, startPoint y: 89, endPoint x: 234, endPoint y: 72, distance: 137.2
click at [234, 72] on div "Notes All Anabell Dominguez | Sep 8, 2025 12:32 PM They are Resolve Insurance G…" at bounding box center [496, 93] width 543 height 235
copy p "spoke with female gk she said Chris had retired 3 yrs ago. it would now be a di…"
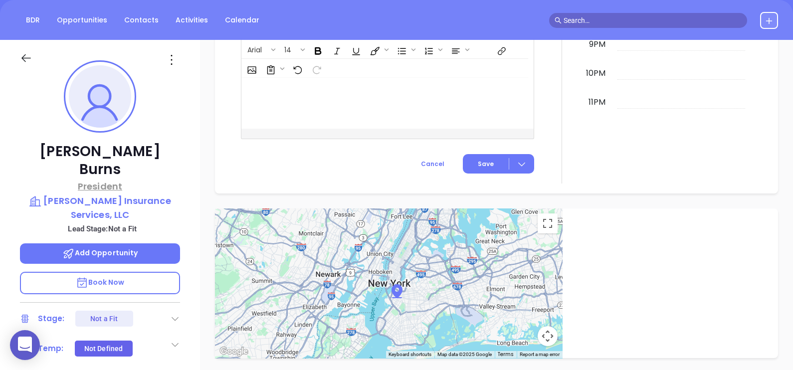
scroll to position [90, 0]
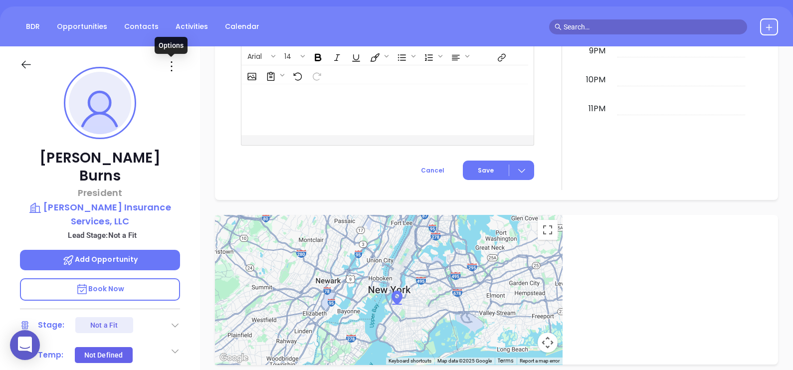
click at [177, 62] on icon at bounding box center [172, 66] width 16 height 16
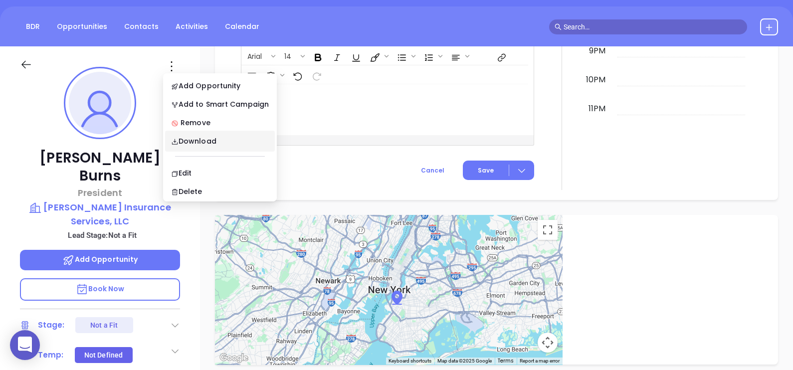
click at [25, 92] on div "Chris Burns President Riffenburg Insurance Services, LLC Lead Stage: Not a Fit …" at bounding box center [100, 277] width 200 height 463
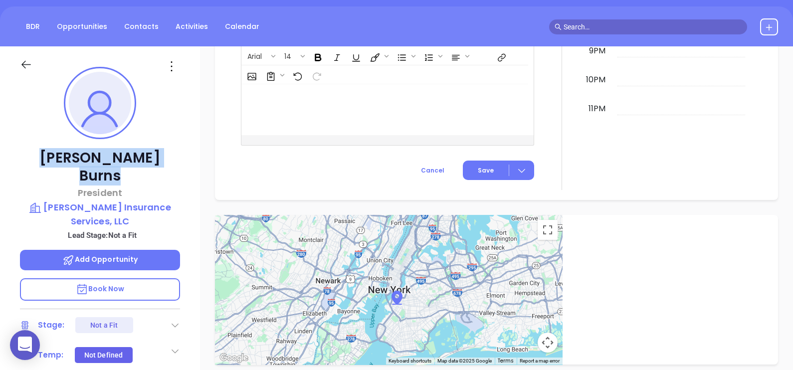
drag, startPoint x: 138, startPoint y: 155, endPoint x: 58, endPoint y: 145, distance: 80.4
click at [58, 145] on div "Chris Burns President Riffenburg Insurance Services, LLC Lead Stage: Not a Fit …" at bounding box center [100, 277] width 200 height 463
copy p "Chris Burns"
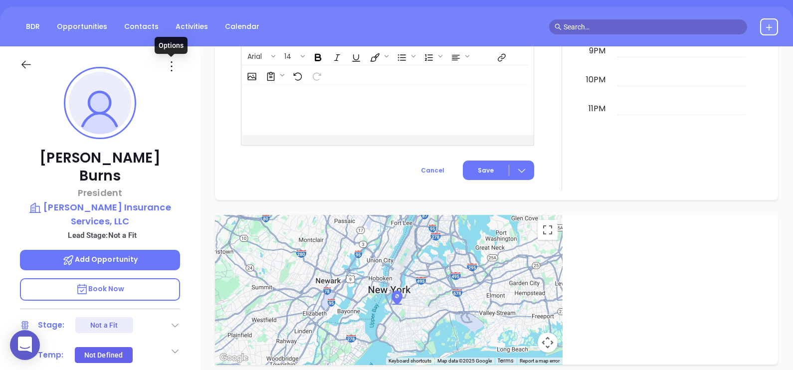
click at [168, 69] on icon at bounding box center [172, 66] width 16 height 16
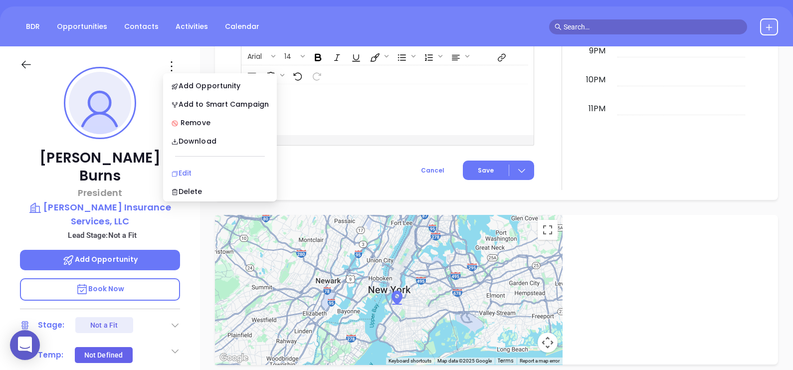
click at [197, 173] on div "Edit" at bounding box center [220, 173] width 98 height 11
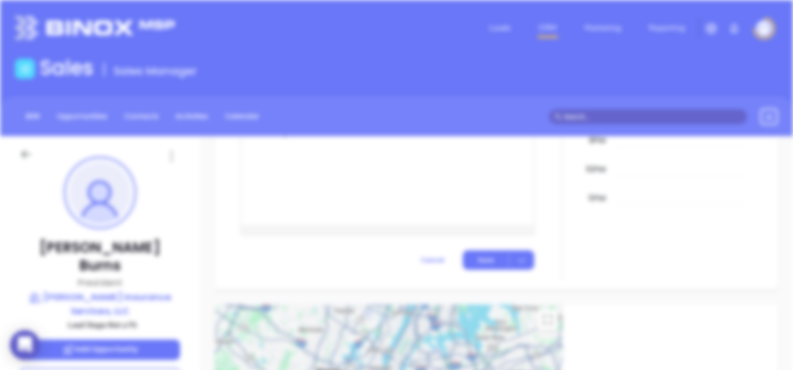
scroll to position [0, 0]
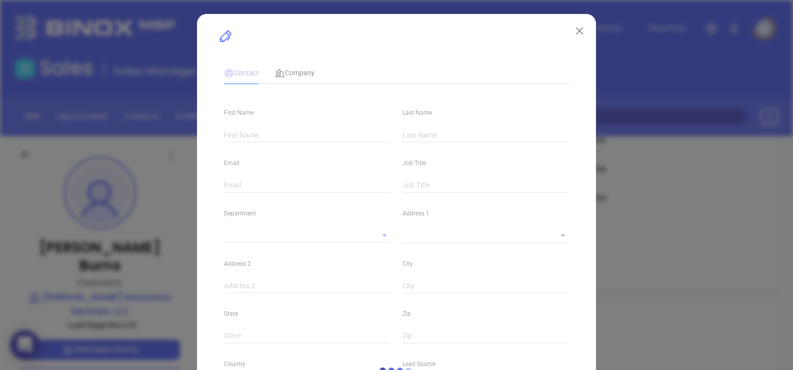
type input "Chris"
type input "Burns"
type input "chris@riffenburg.com"
type input "President"
type input "1"
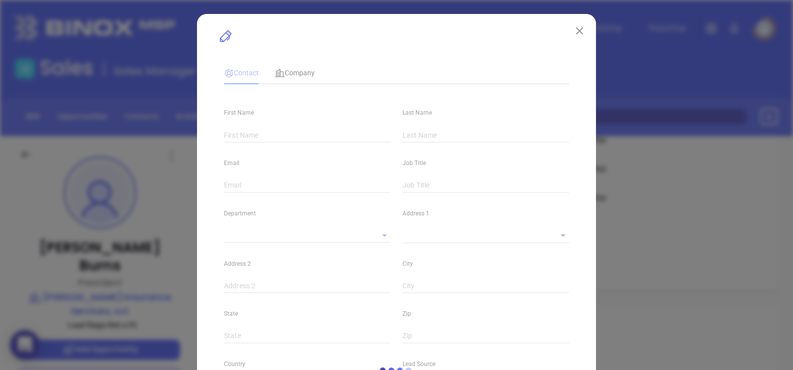
type input "www.linkedin.com/in/chris-burns-b6369325/"
type input "Marketing"
type input "Binox"
type input "Anabell Dominguez"
type input "Not a Fit"
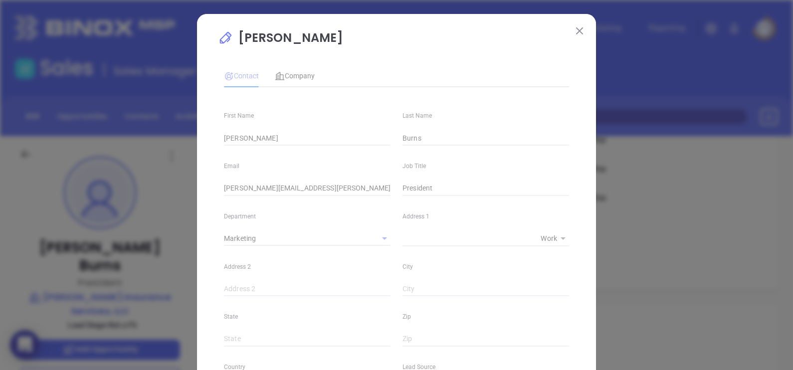
type input "(864) 585-8649"
type input "1"
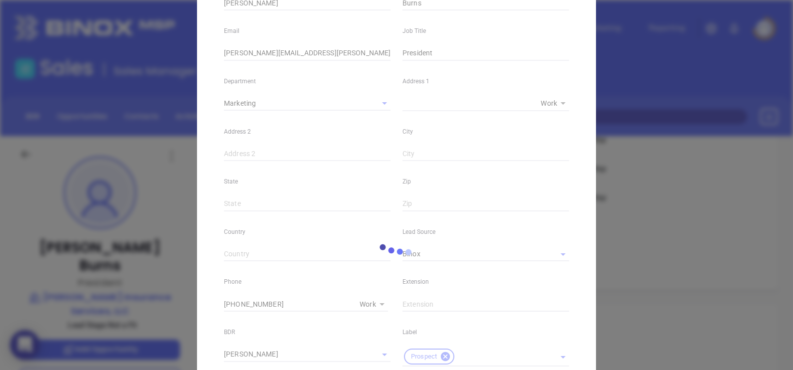
scroll to position [312, 0]
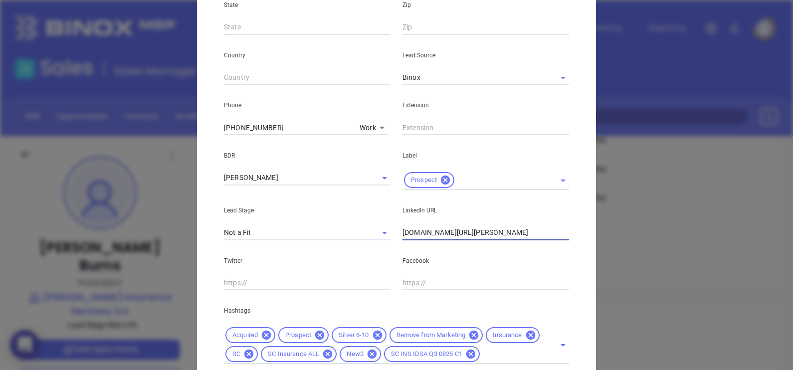
drag, startPoint x: 551, startPoint y: 228, endPoint x: 391, endPoint y: 225, distance: 160.7
click at [391, 225] on div "Lead Stage Not a Fit LinkedIn URL www.linkedin.com/in/chris-burns-b6369325/" at bounding box center [396, 215] width 357 height 50
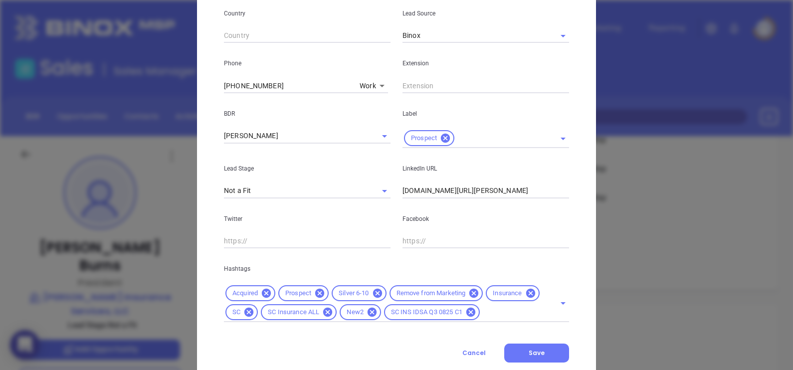
scroll to position [394, 0]
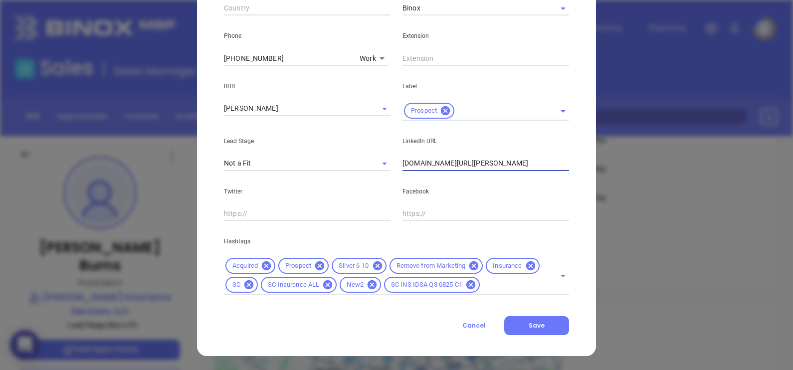
click at [528, 156] on input "www.linkedin.com/in/chris-burns-b6369325/" at bounding box center [486, 163] width 167 height 15
click at [534, 320] on button "Save" at bounding box center [536, 325] width 65 height 19
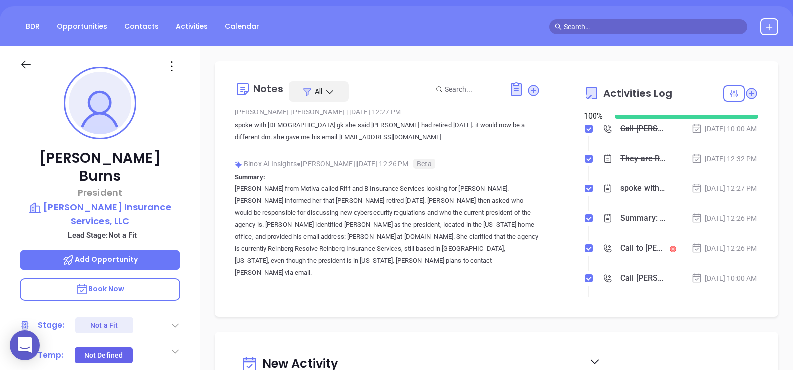
scroll to position [0, 0]
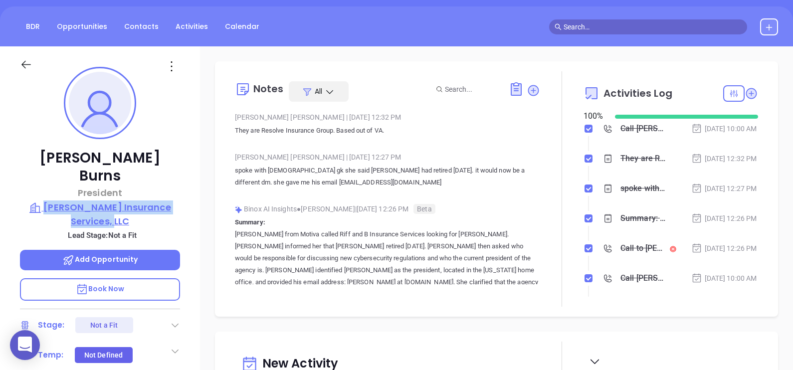
drag, startPoint x: 180, startPoint y: 202, endPoint x: 38, endPoint y: 185, distance: 143.2
click at [38, 185] on div "Chris Burns President Riffenburg Insurance Services, LLC Lead Stage: Not a Fit …" at bounding box center [100, 277] width 200 height 463
copy p "Riffenburg Insurance Services, LLC"
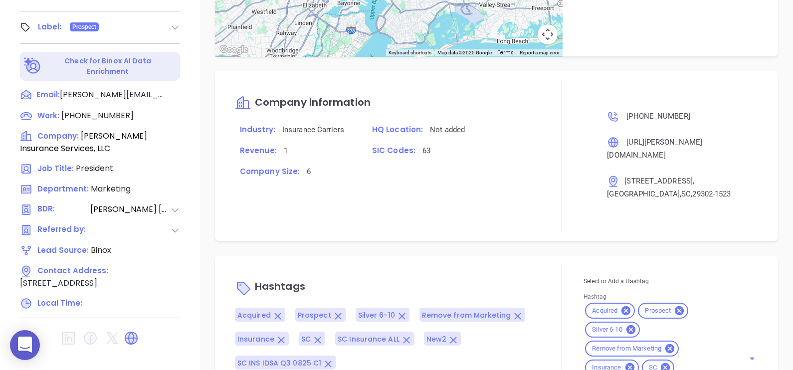
scroll to position [706, 0]
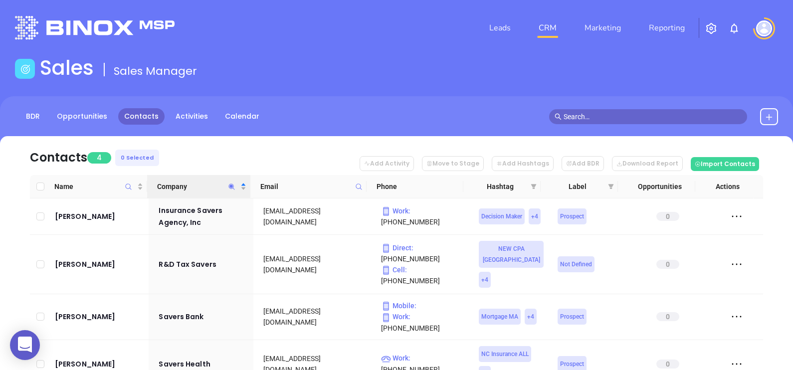
scroll to position [28, 0]
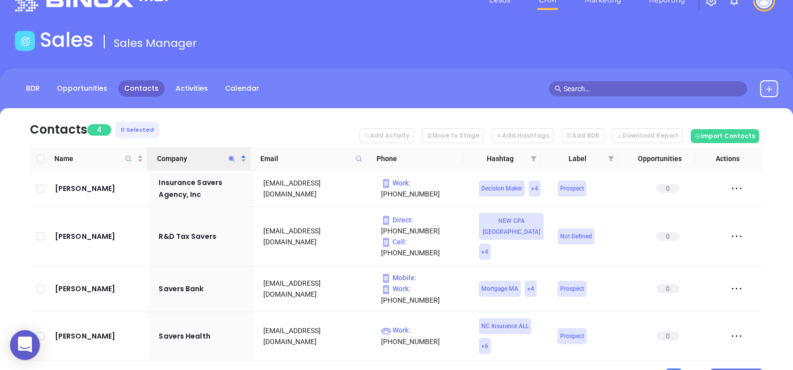
click at [233, 156] on icon "Company" at bounding box center [231, 158] width 7 height 7
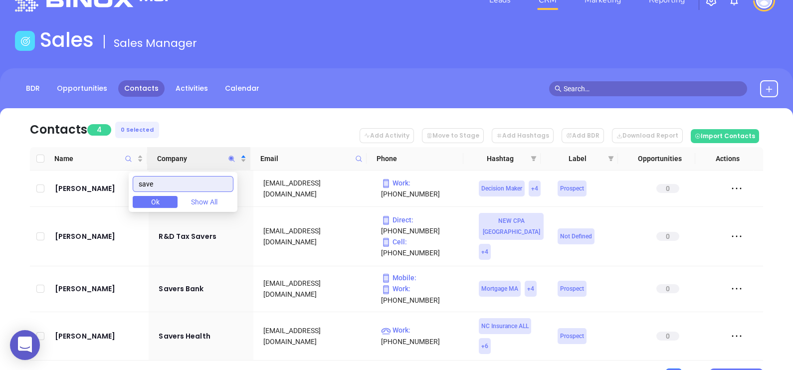
click at [200, 184] on input "save" at bounding box center [183, 184] width 101 height 16
click at [199, 184] on input "save" at bounding box center [183, 184] width 101 height 16
paste input "[DOMAIN_NAME]"
type input "[DOMAIN_NAME]"
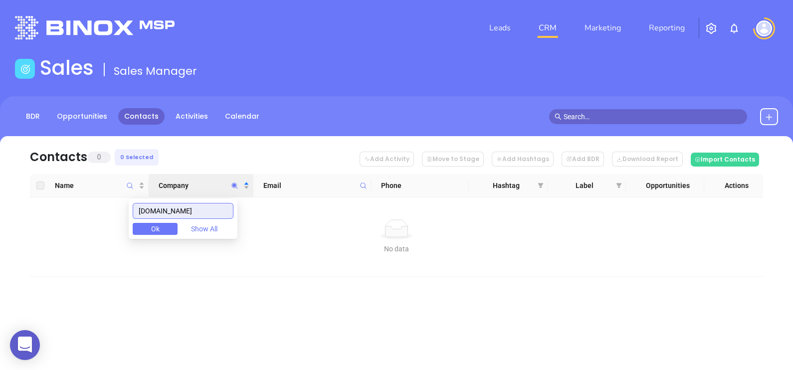
scroll to position [0, 0]
drag, startPoint x: 226, startPoint y: 215, endPoint x: 133, endPoint y: 221, distance: 93.1
click at [133, 221] on body "0 Leads CRM Marketing Reporting Financial Leads Leads Sales Sales Manager BDR O…" at bounding box center [396, 185] width 793 height 370
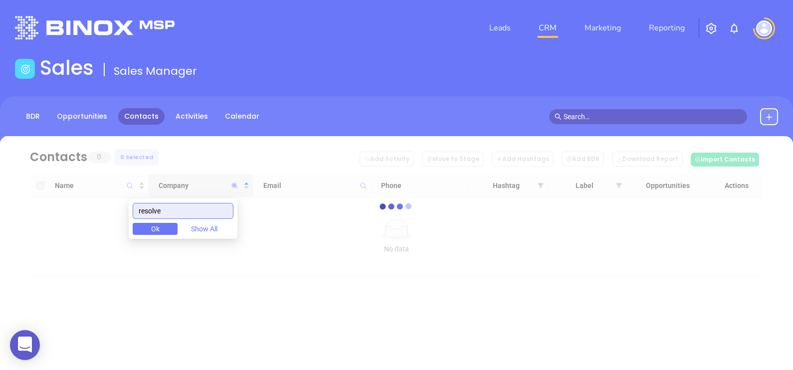
type input "resolve"
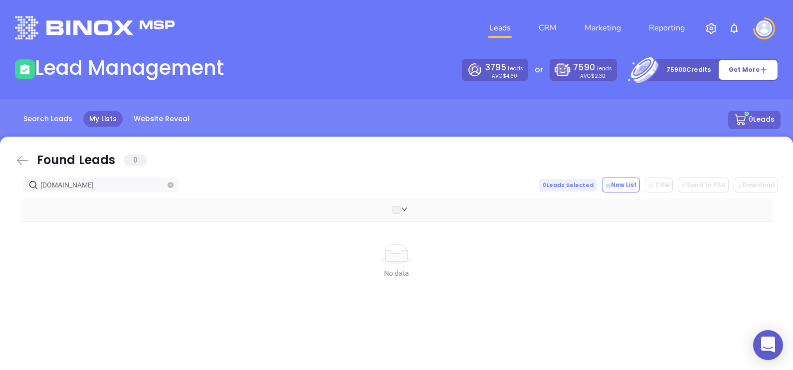
click at [17, 161] on icon at bounding box center [22, 160] width 11 height 9
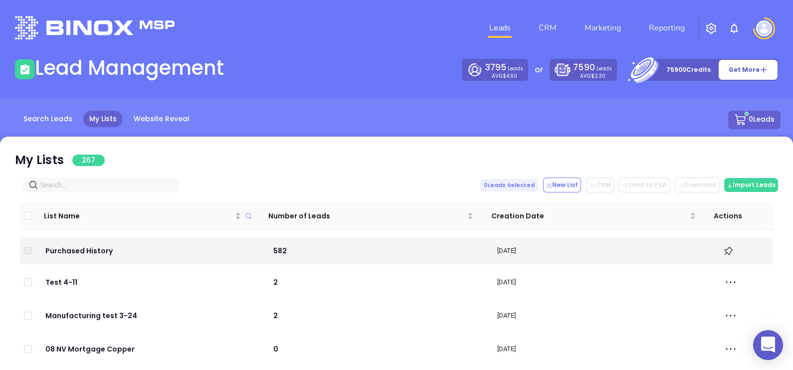
click at [104, 185] on input "text" at bounding box center [102, 185] width 125 height 11
paste input "[DOMAIN_NAME]"
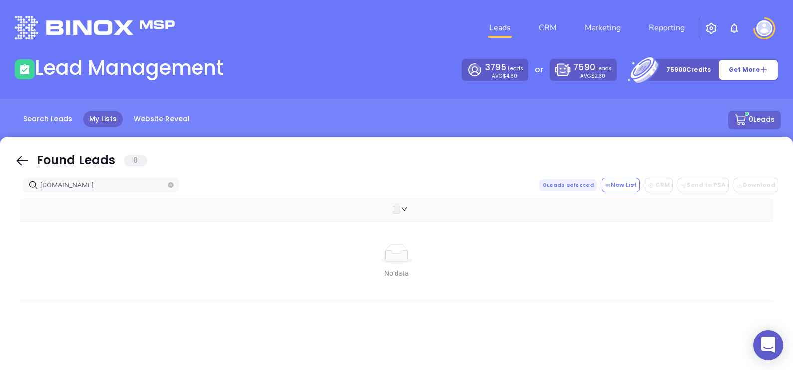
type input "[DOMAIN_NAME]"
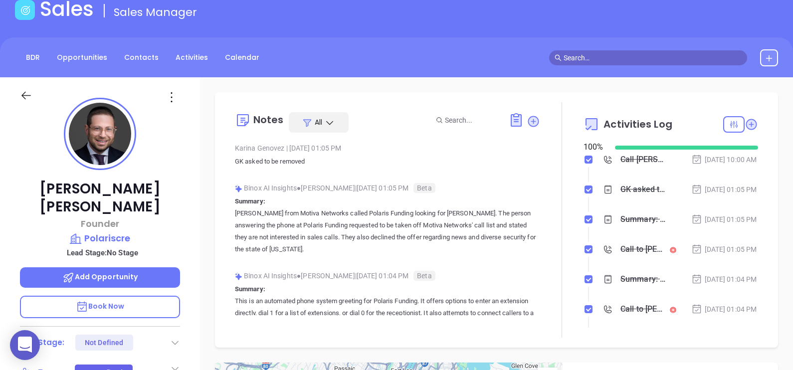
scroll to position [124, 0]
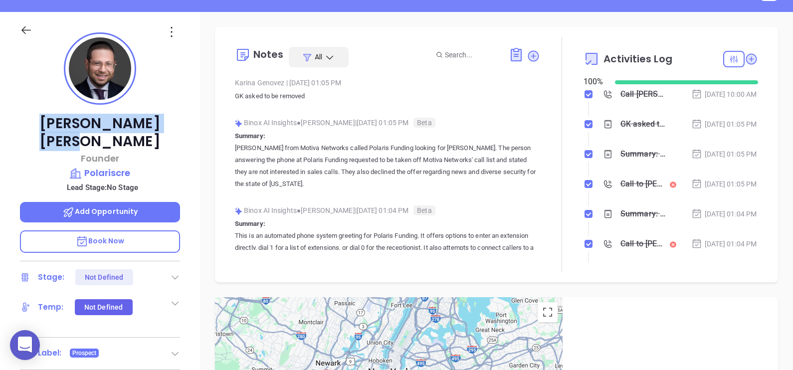
drag, startPoint x: 115, startPoint y: 115, endPoint x: 55, endPoint y: 108, distance: 60.3
click at [55, 108] on div "Nate Hyman Founder Polariscre Lead Stage: No Stage Add Opportunity Book Now Sta…" at bounding box center [100, 243] width 200 height 463
copy p "Nate Hyman"
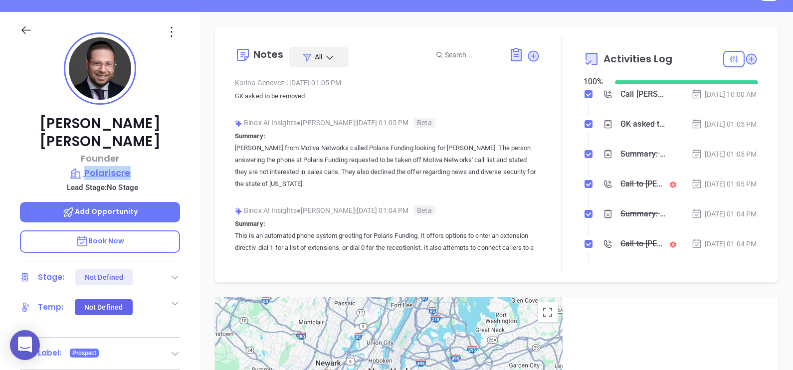
drag, startPoint x: 191, startPoint y: 154, endPoint x: 83, endPoint y: 157, distance: 107.3
click at [83, 157] on div "Nate Hyman Founder Polariscre Lead Stage: No Stage Add Opportunity Book Now Sta…" at bounding box center [100, 243] width 200 height 463
copy p "Polariscre"
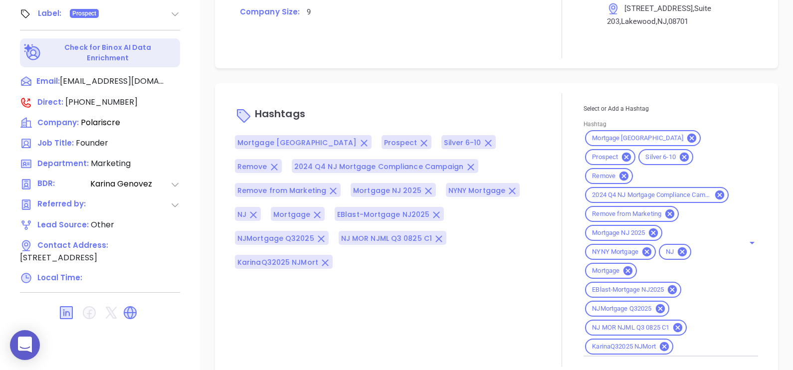
scroll to position [212, 0]
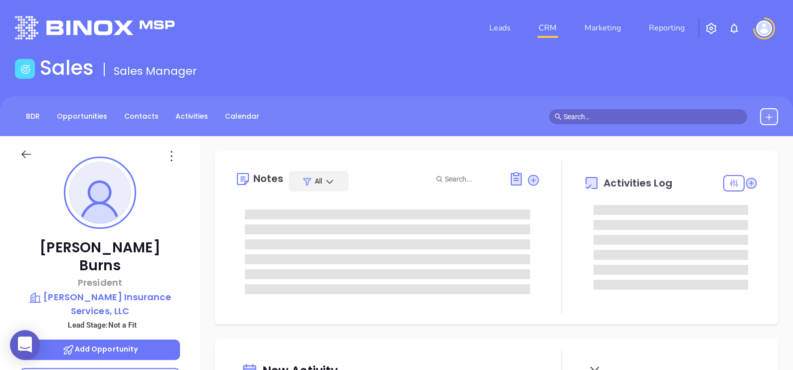
type input "[DATE]"
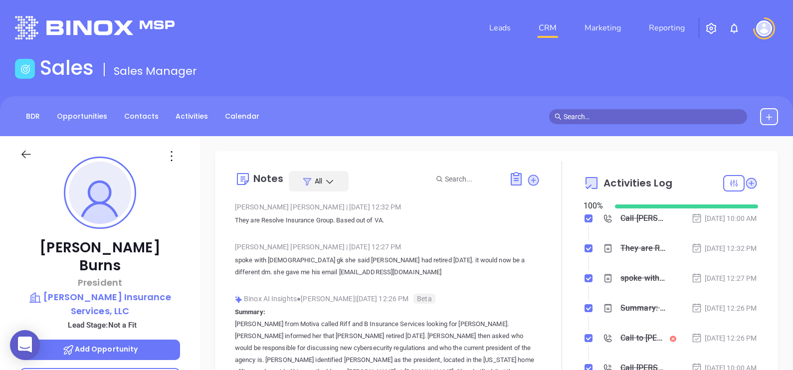
type input "[PERSON_NAME]"
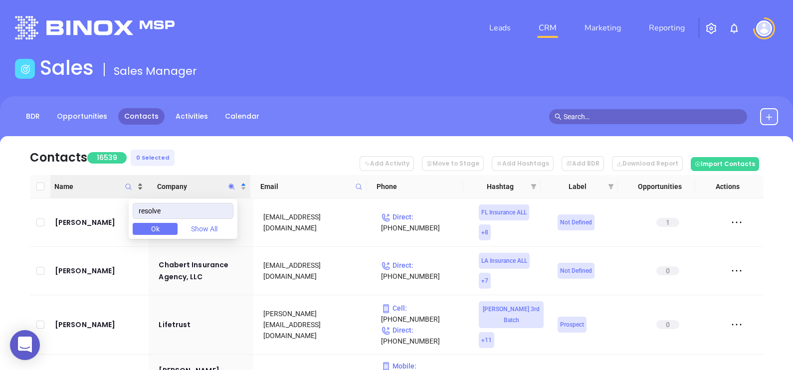
drag, startPoint x: 177, startPoint y: 207, endPoint x: 110, endPoint y: 187, distance: 69.8
click at [110, 187] on body "0 Leads CRM Marketing Reporting Financial Leads Leads Sales Sales Manager BDR O…" at bounding box center [396, 185] width 793 height 370
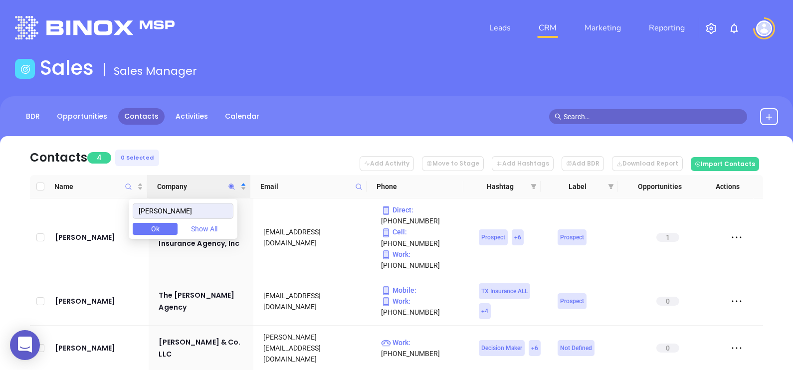
type input "[PERSON_NAME]"
click at [193, 156] on nav "Contacts 4 0 Selected Add Activity Move to Stage Add Hashtags Add BDR Download …" at bounding box center [396, 155] width 733 height 39
click at [202, 150] on nav "Contacts 4 0 Selected Add Activity Move to Stage Add Hashtags Add BDR Download …" at bounding box center [396, 155] width 733 height 39
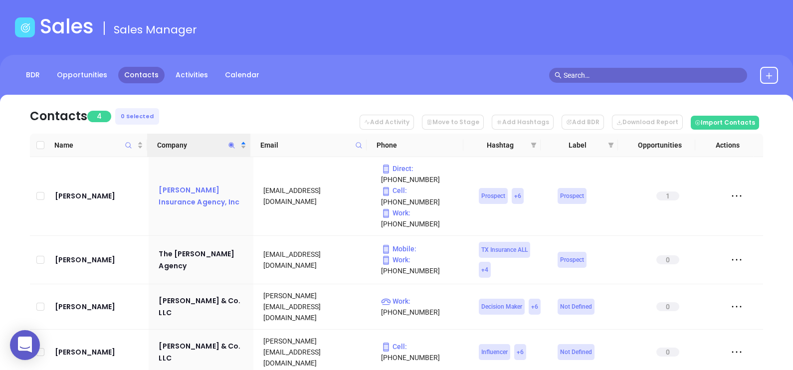
scroll to position [54, 0]
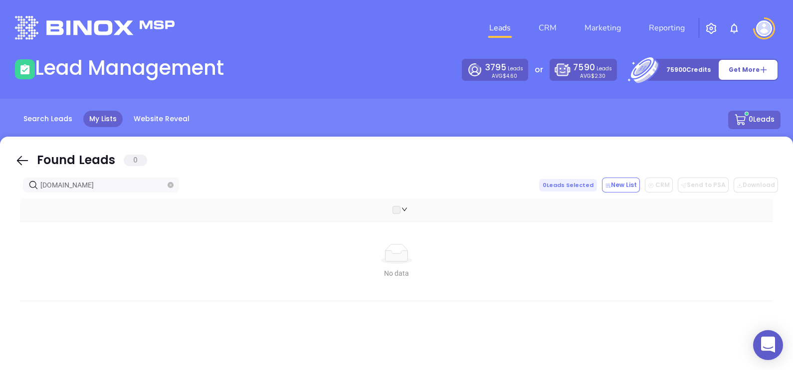
drag, startPoint x: 24, startPoint y: 161, endPoint x: 42, endPoint y: 173, distance: 21.9
click at [24, 160] on icon at bounding box center [22, 160] width 11 height 9
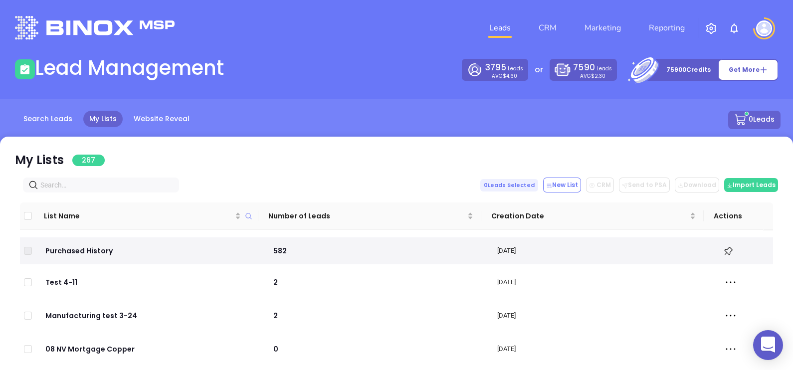
click at [57, 185] on input "text" at bounding box center [102, 185] width 125 height 11
paste input "shieldsbrokerage.com"
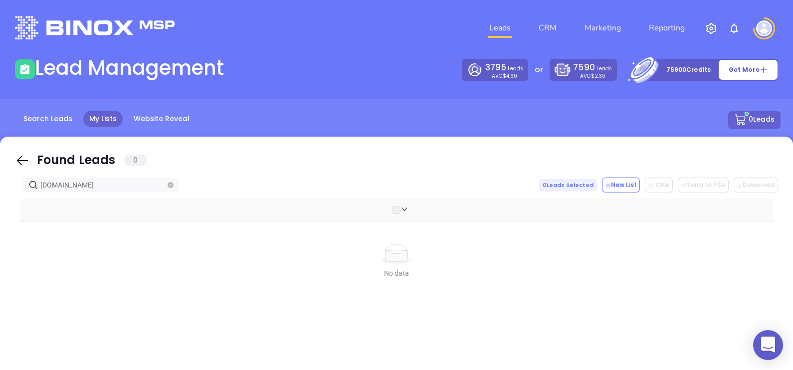
type input "shieldsbrokerage.com"
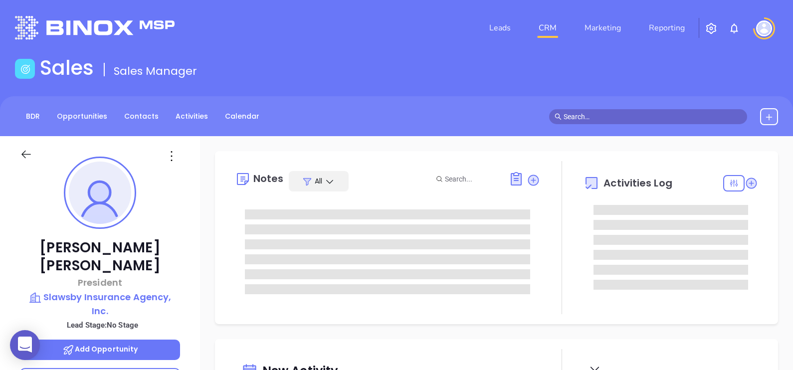
type input "[DATE]"
type input "[PERSON_NAME]"
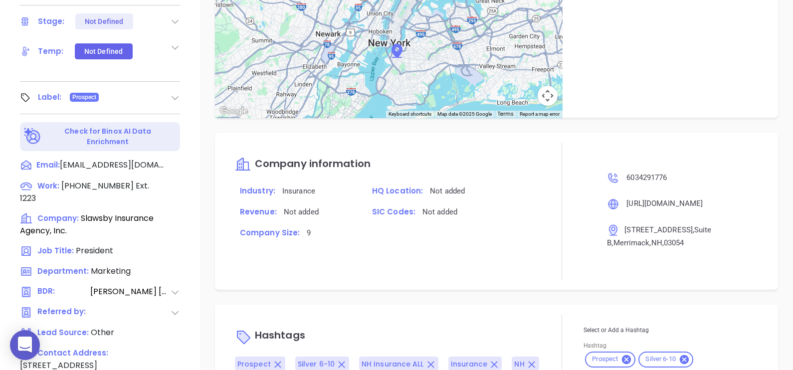
scroll to position [464, 0]
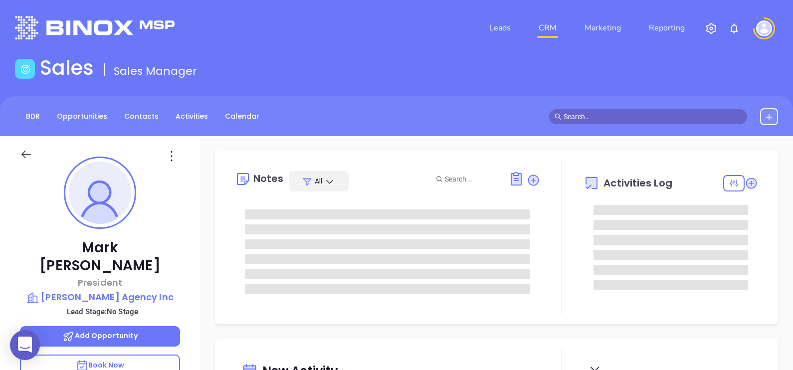
type input "[DATE]"
type input "[PERSON_NAME]"
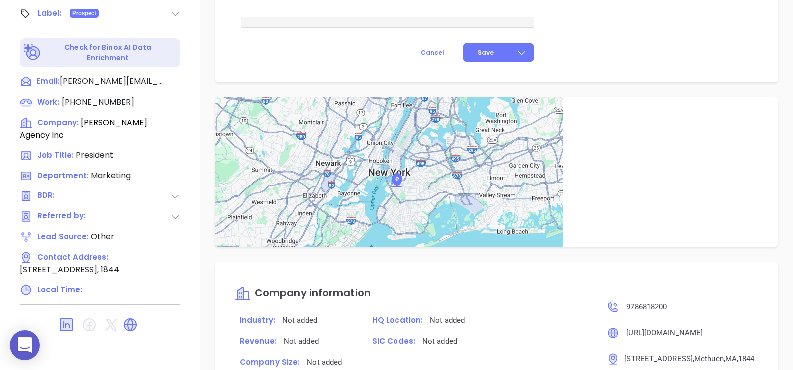
scroll to position [492, 0]
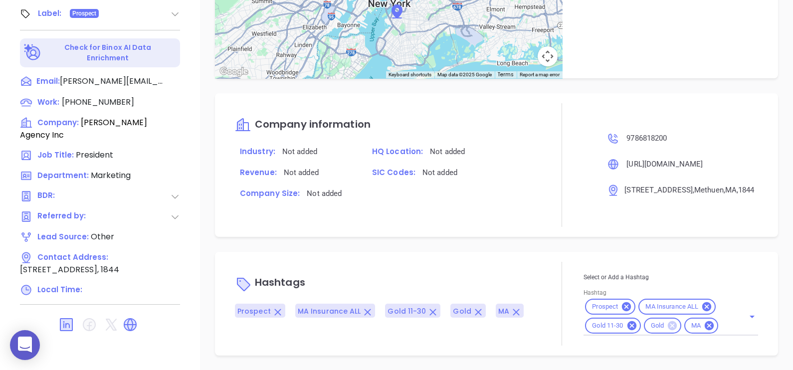
click at [668, 327] on icon at bounding box center [672, 325] width 9 height 9
click at [694, 324] on input "Hashtag" at bounding box center [704, 326] width 51 height 12
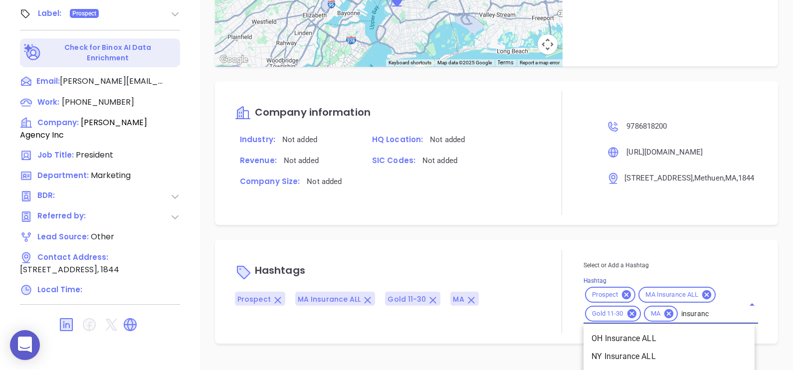
type input "insurance"
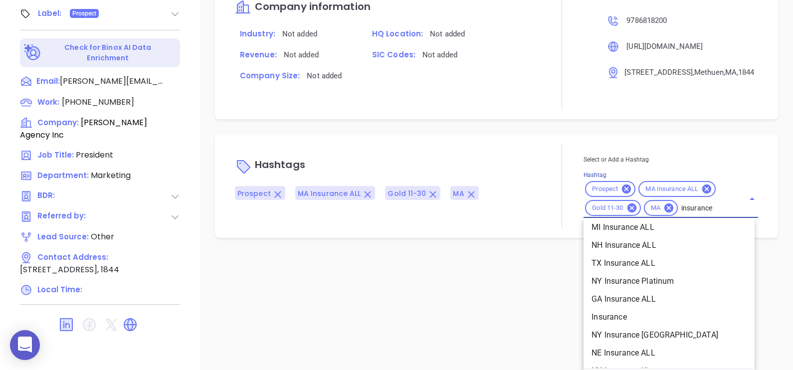
scroll to position [329, 0]
click at [661, 317] on li "Insurance" at bounding box center [669, 317] width 171 height 18
